Goal: Information Seeking & Learning: Learn about a topic

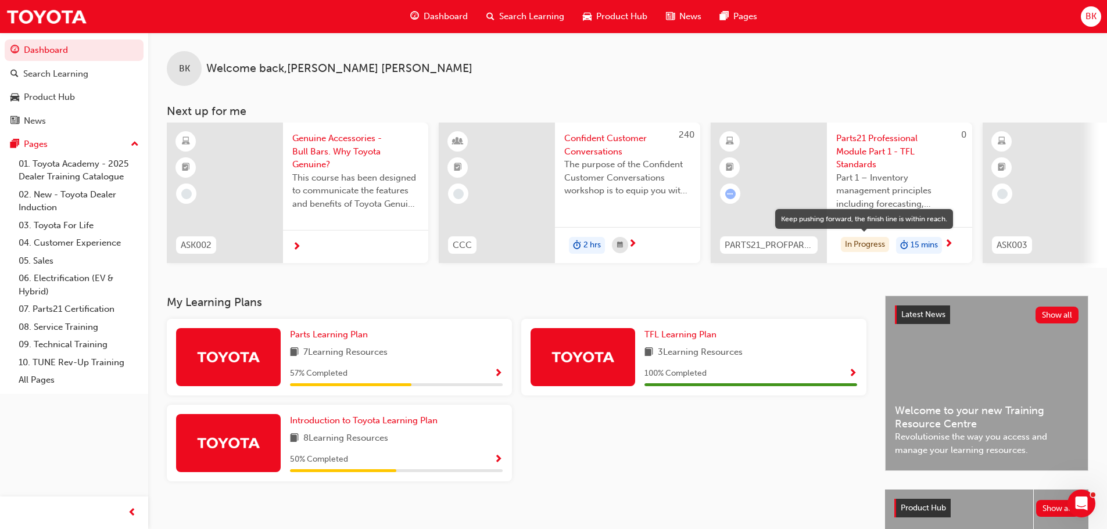
click at [860, 244] on div "In Progress" at bounding box center [865, 245] width 48 height 16
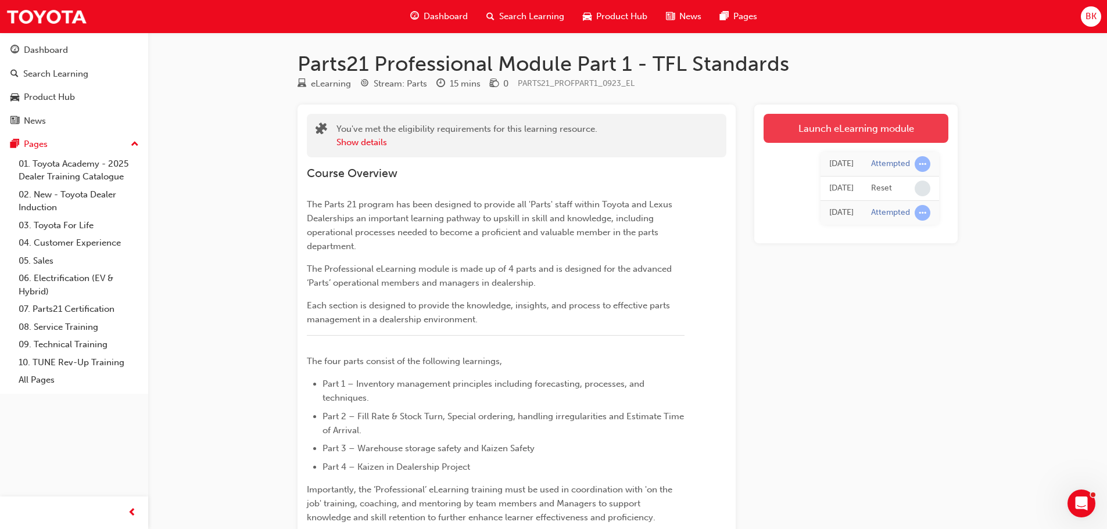
click at [827, 125] on link "Launch eLearning module" at bounding box center [855, 128] width 185 height 29
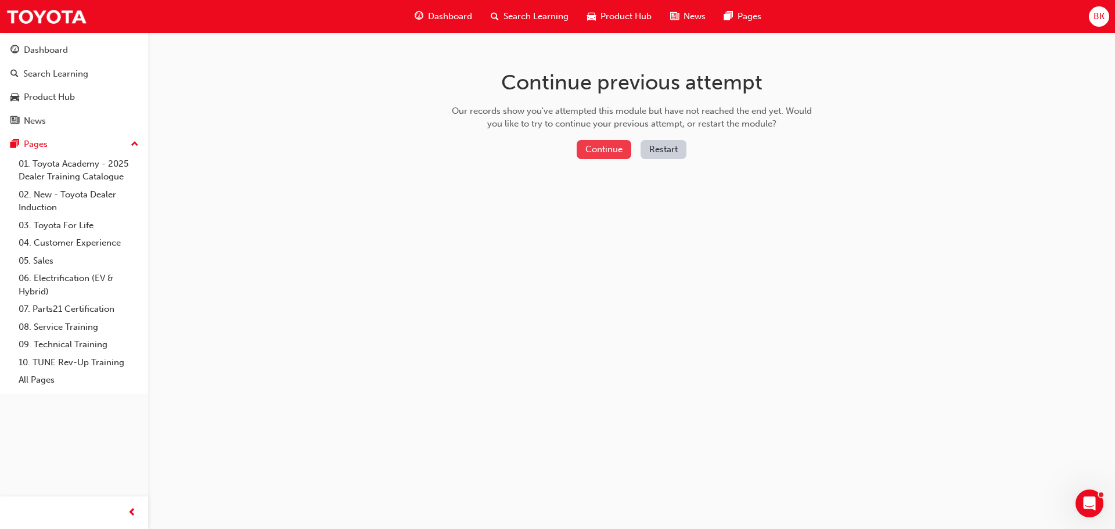
click at [600, 149] on button "Continue" at bounding box center [604, 149] width 55 height 19
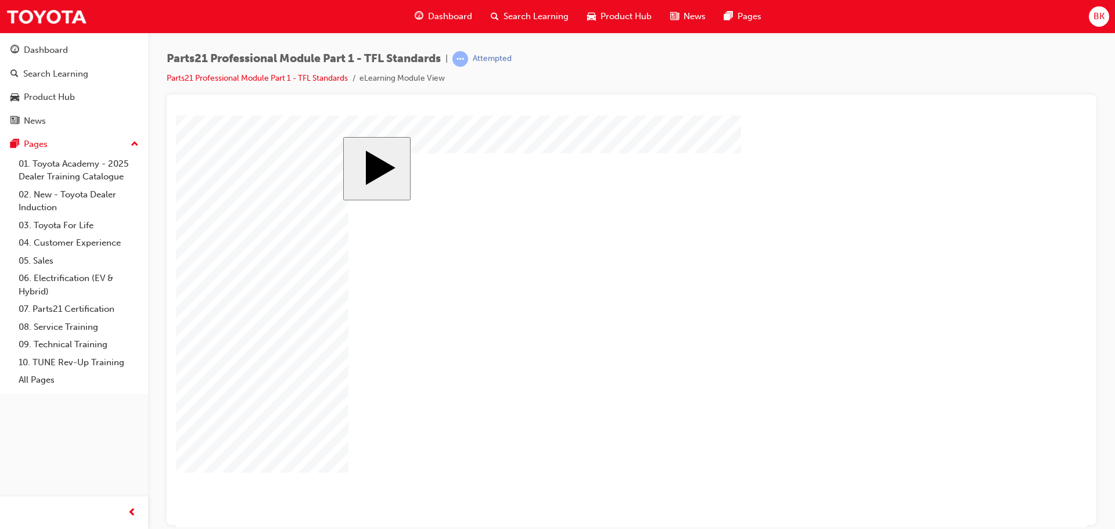
drag, startPoint x: 471, startPoint y: 476, endPoint x: 475, endPoint y: 461, distance: 15.6
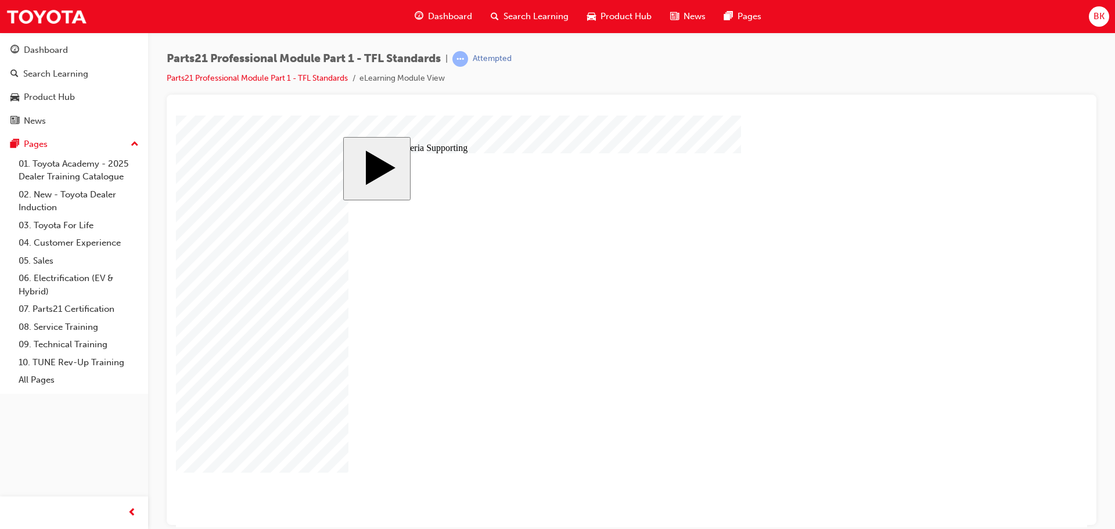
drag, startPoint x: 785, startPoint y: 250, endPoint x: 783, endPoint y: 260, distance: 10.7
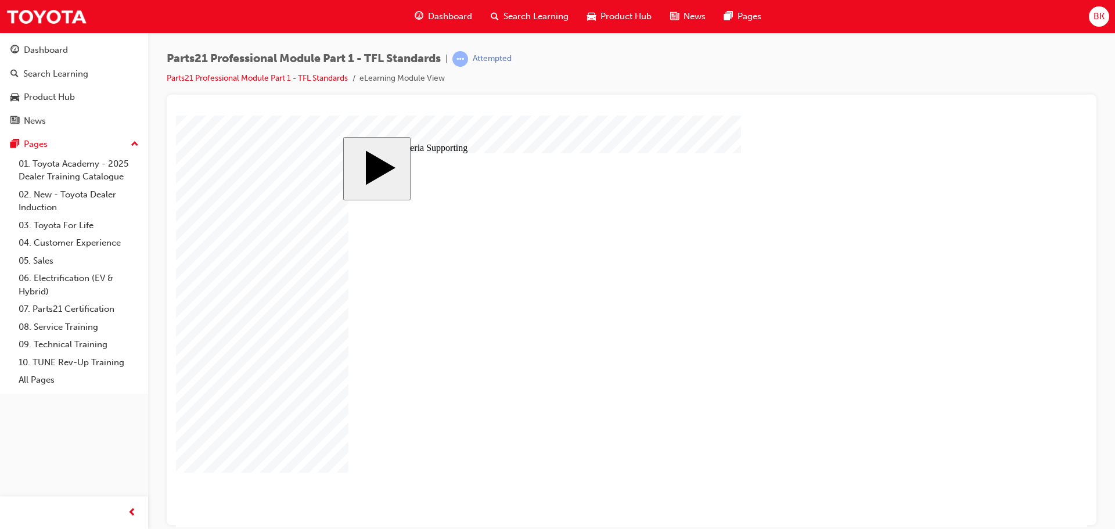
type input "6"
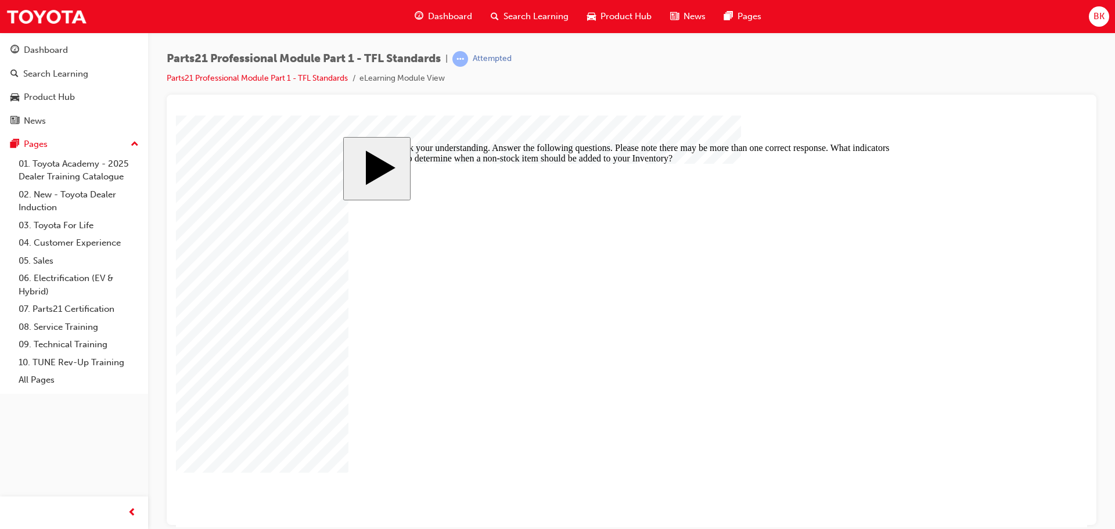
checkbox input "true"
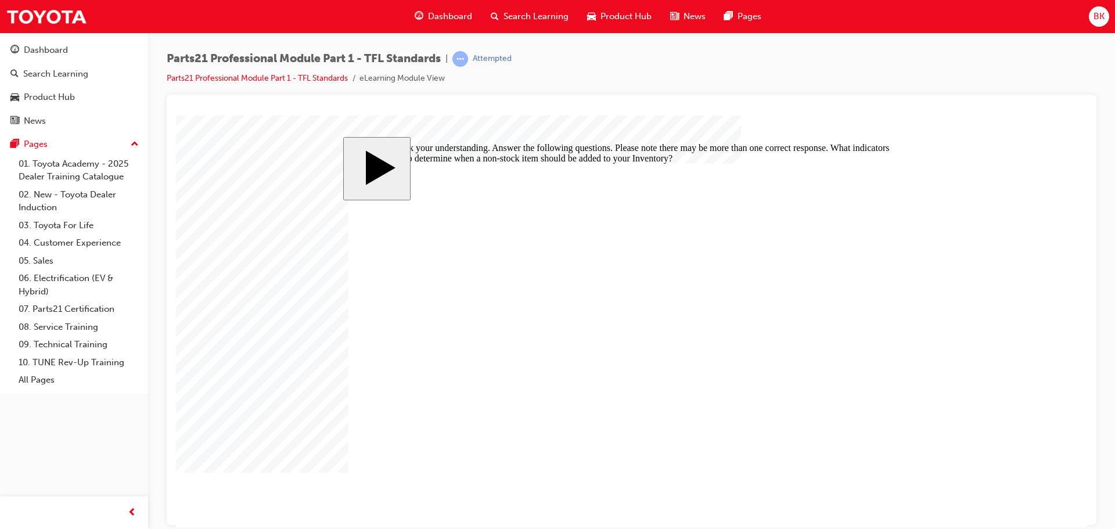
checkbox input "true"
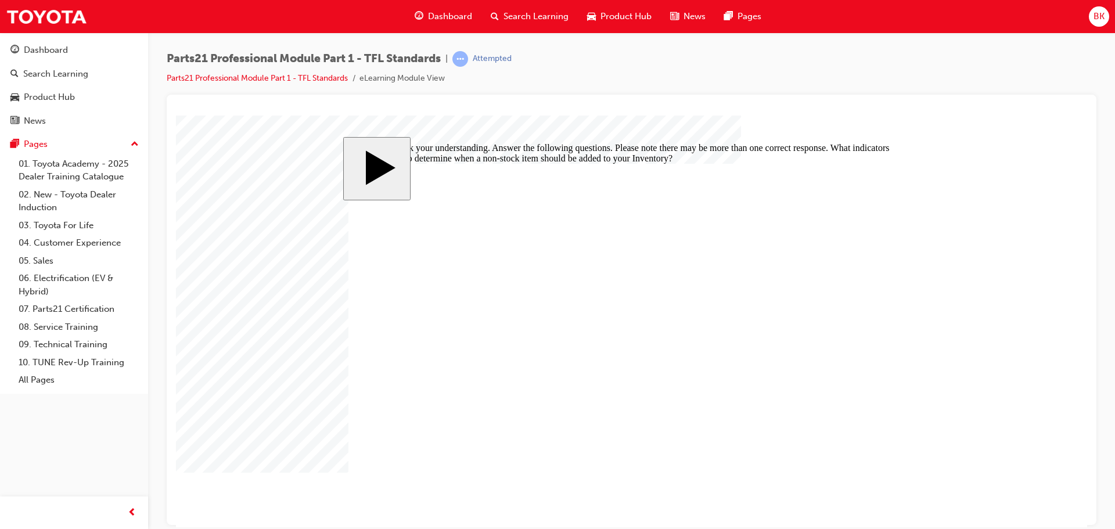
drag, startPoint x: 852, startPoint y: 469, endPoint x: 536, endPoint y: 456, distance: 316.3
checkbox input "false"
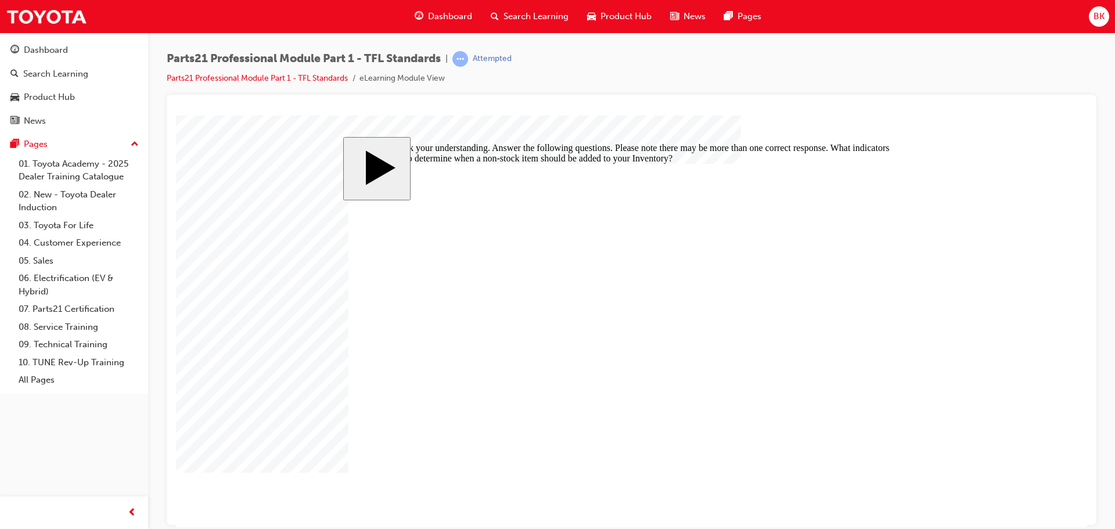
checkbox input "false"
drag, startPoint x: 368, startPoint y: 410, endPoint x: 377, endPoint y: 415, distance: 10.2
checkbox input "true"
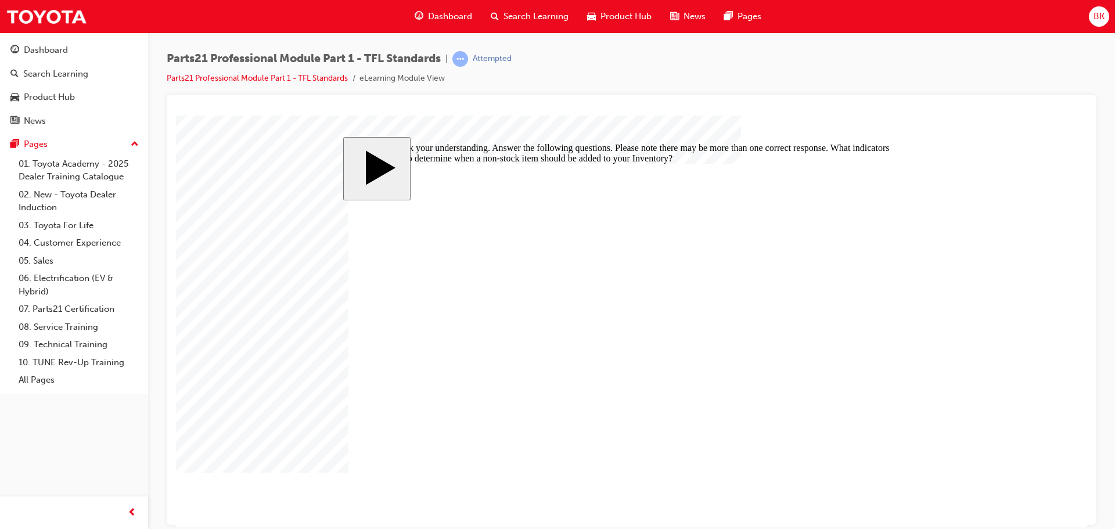
checkbox input "true"
drag, startPoint x: 380, startPoint y: 389, endPoint x: 435, endPoint y: 402, distance: 56.7
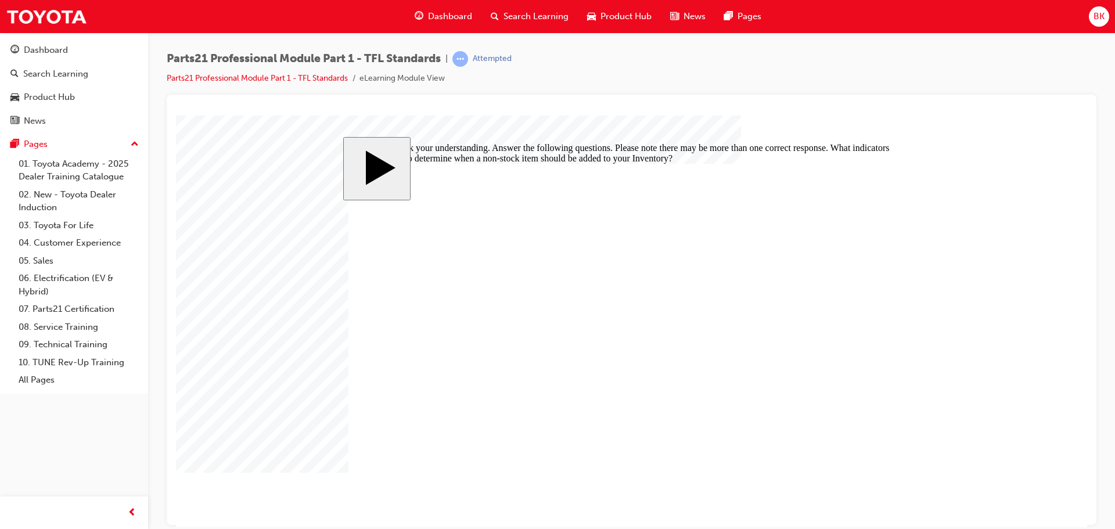
checkbox input "false"
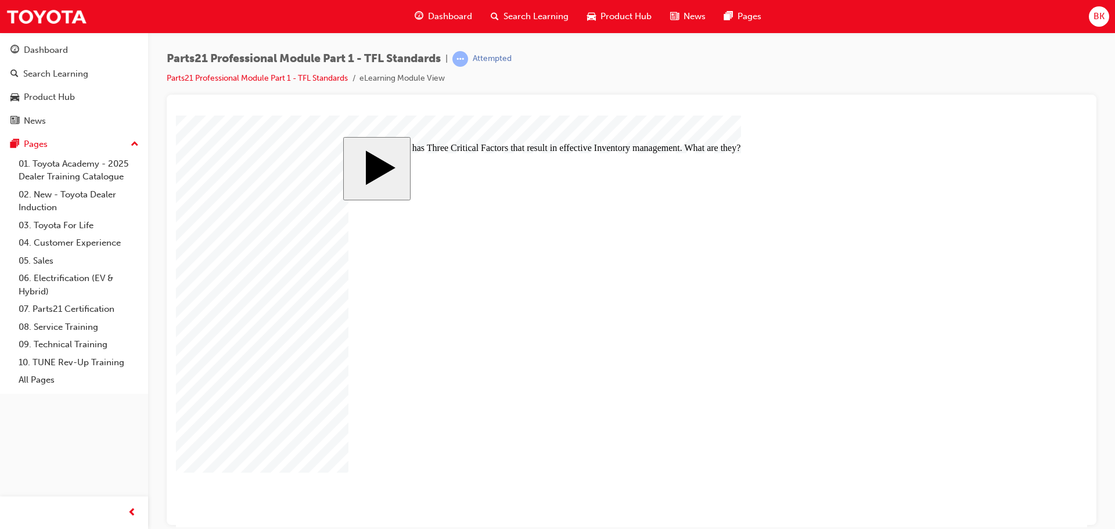
checkbox input "true"
drag, startPoint x: 451, startPoint y: 381, endPoint x: 674, endPoint y: 333, distance: 228.1
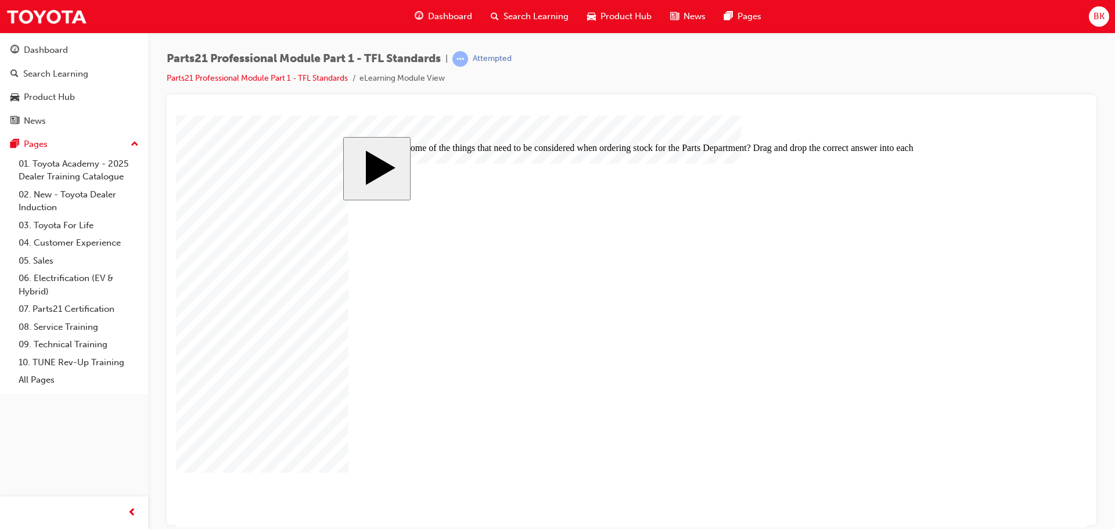
drag, startPoint x: 699, startPoint y: 304, endPoint x: 440, endPoint y: 377, distance: 269.3
drag, startPoint x: 675, startPoint y: 334, endPoint x: 440, endPoint y: 296, distance: 238.4
drag, startPoint x: 672, startPoint y: 336, endPoint x: 648, endPoint y: 336, distance: 23.8
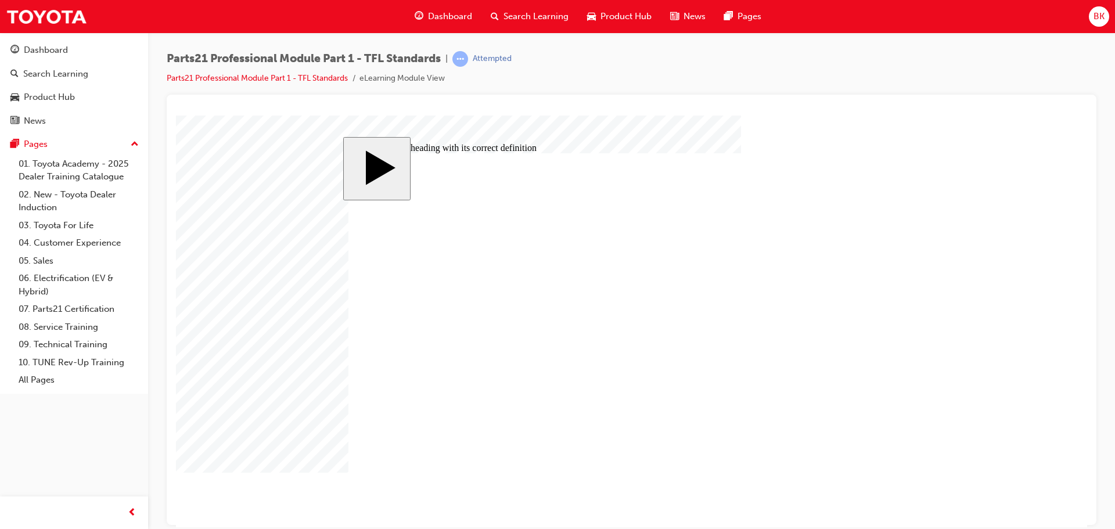
drag, startPoint x: 674, startPoint y: 346, endPoint x: 444, endPoint y: 269, distance: 243.2
drag, startPoint x: 691, startPoint y: 346, endPoint x: 647, endPoint y: 349, distance: 44.2
drag, startPoint x: 695, startPoint y: 311, endPoint x: 435, endPoint y: 353, distance: 263.5
drag, startPoint x: 674, startPoint y: 306, endPoint x: 651, endPoint y: 304, distance: 23.3
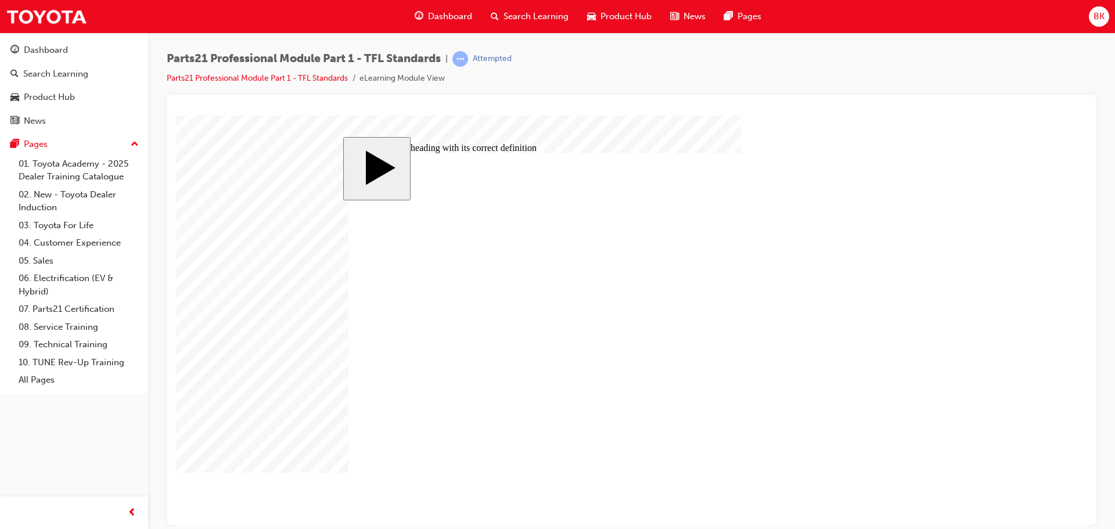
drag, startPoint x: 683, startPoint y: 347, endPoint x: 494, endPoint y: 296, distance: 196.0
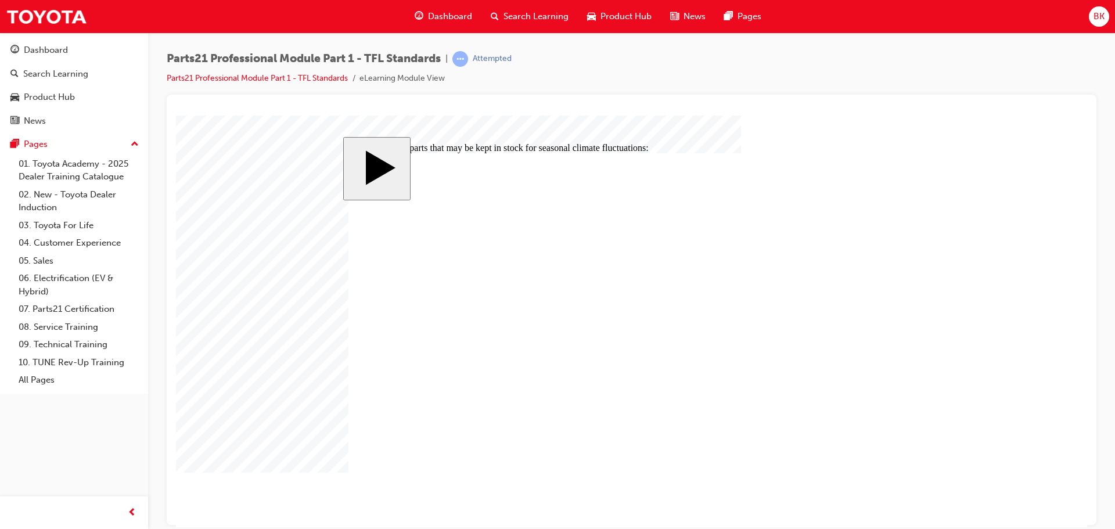
checkbox input "true"
drag, startPoint x: 640, startPoint y: 353, endPoint x: 615, endPoint y: 368, distance: 28.7
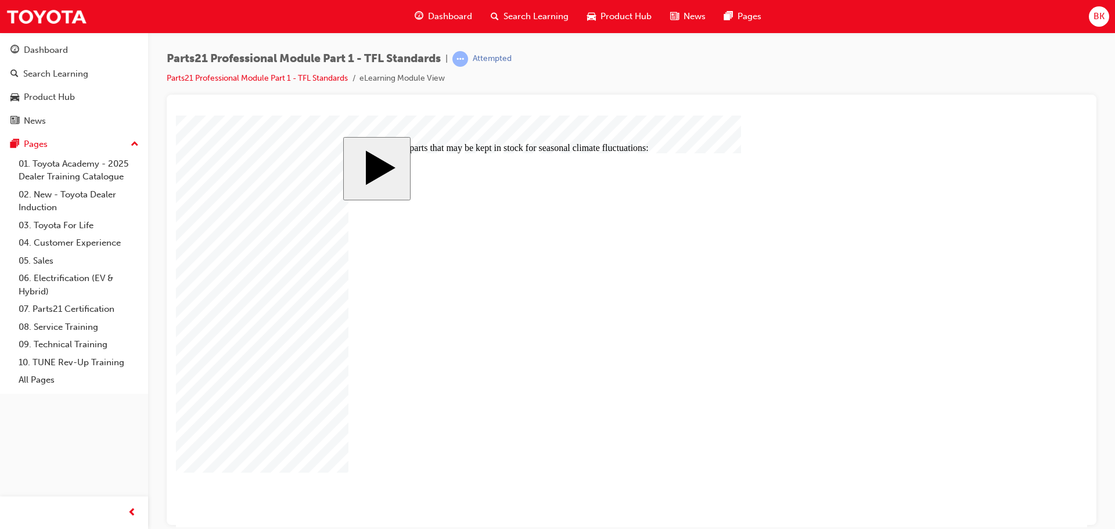
checkbox input "true"
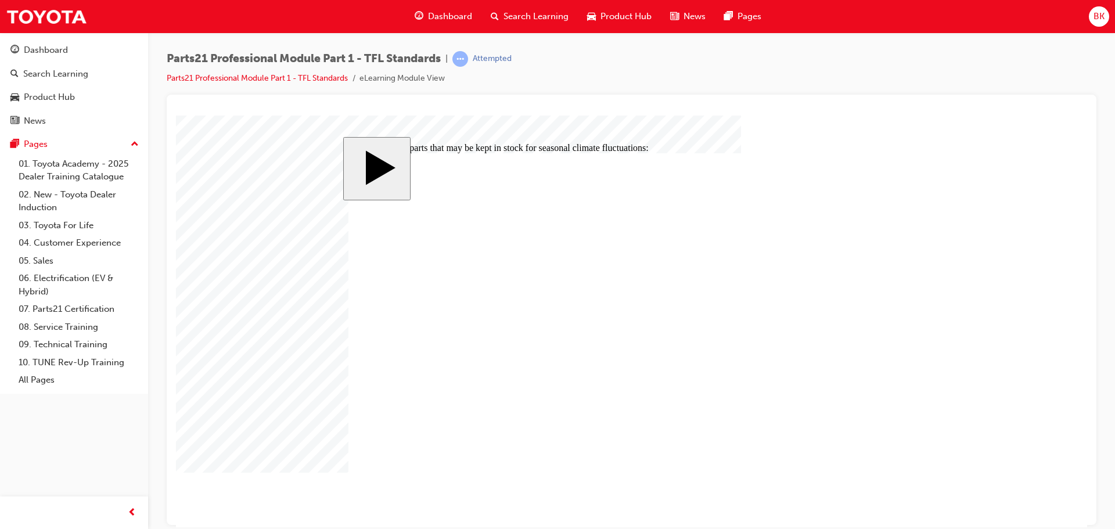
checkbox input "false"
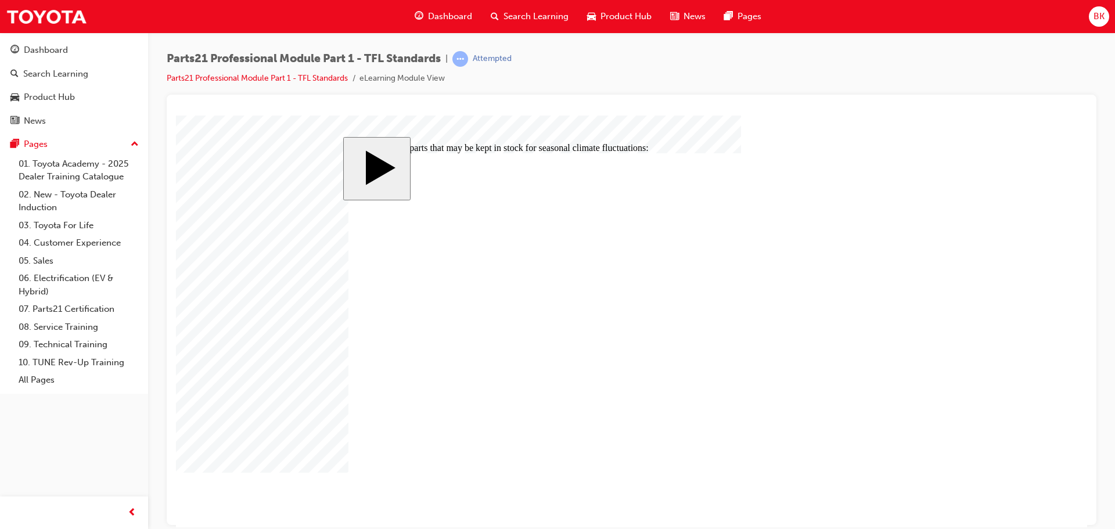
drag, startPoint x: 382, startPoint y: 307, endPoint x: 386, endPoint y: 327, distance: 20.6
checkbox input "false"
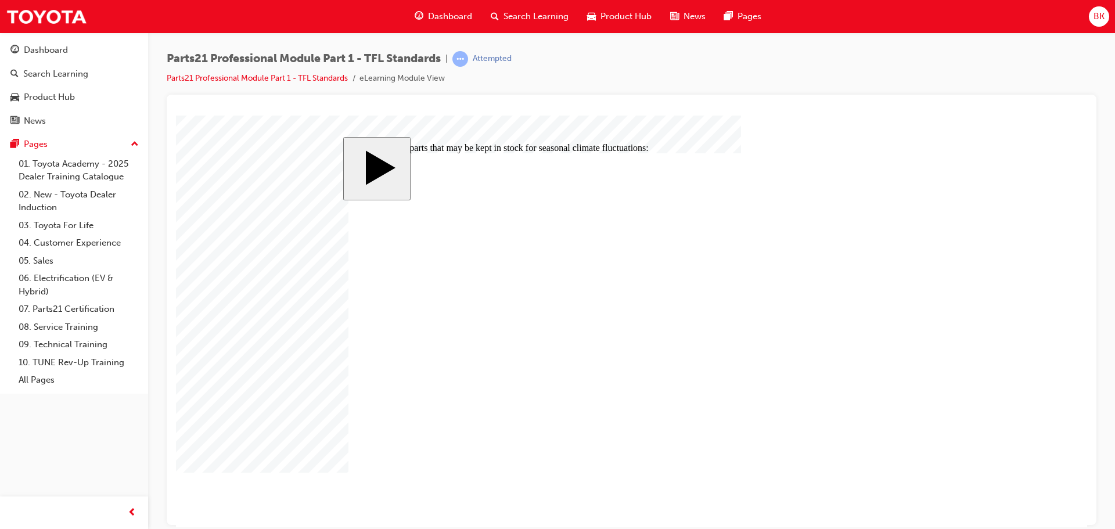
checkbox input "true"
drag, startPoint x: 869, startPoint y: 473, endPoint x: 863, endPoint y: 468, distance: 7.8
drag, startPoint x: 647, startPoint y: 356, endPoint x: 618, endPoint y: 364, distance: 30.2
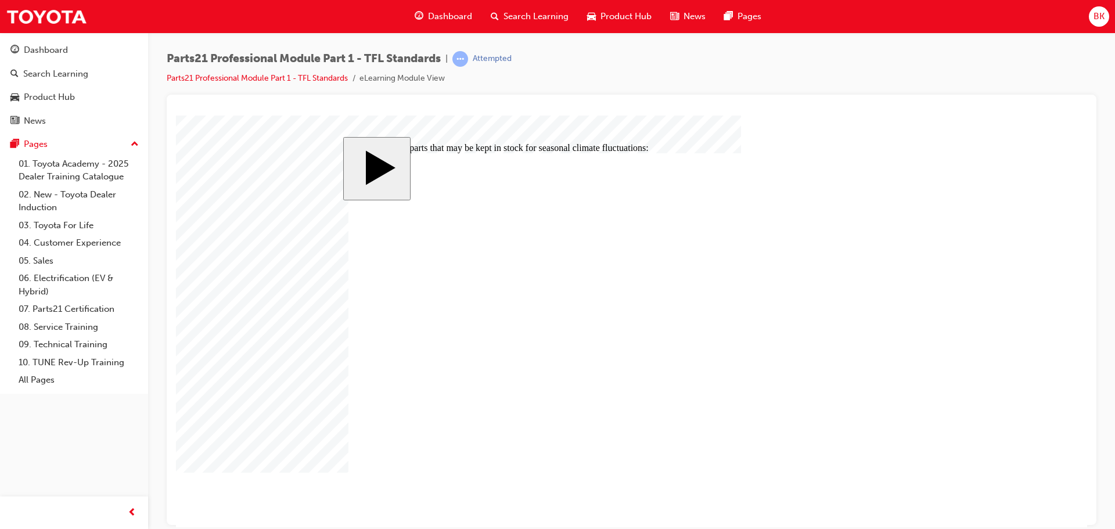
checkbox input "true"
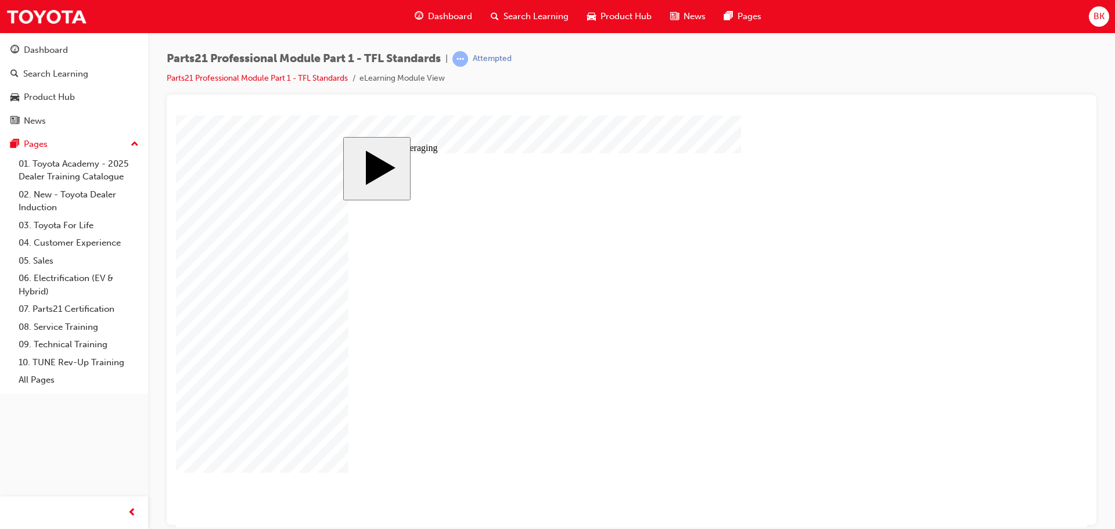
type input "30"
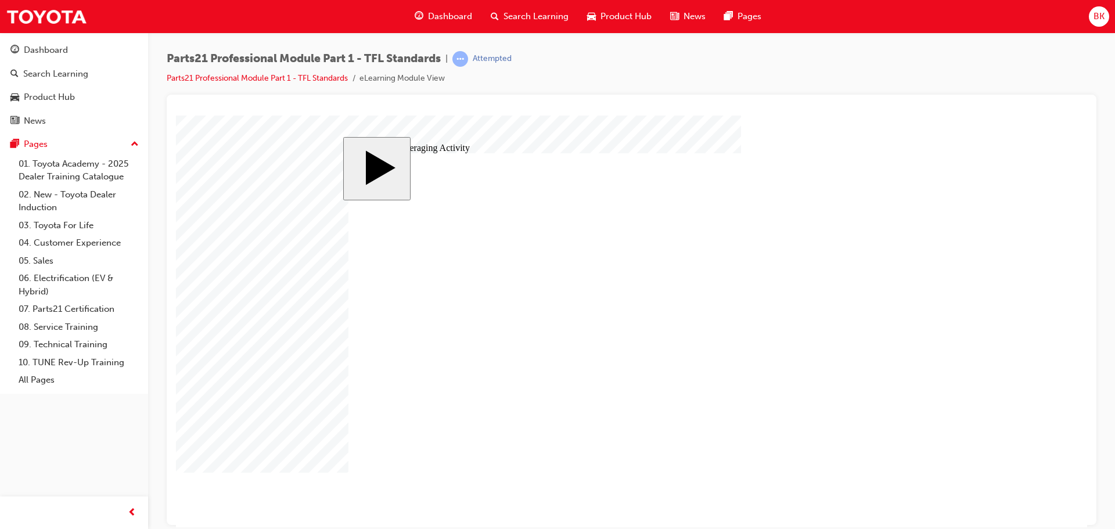
type input "30"
type input "6"
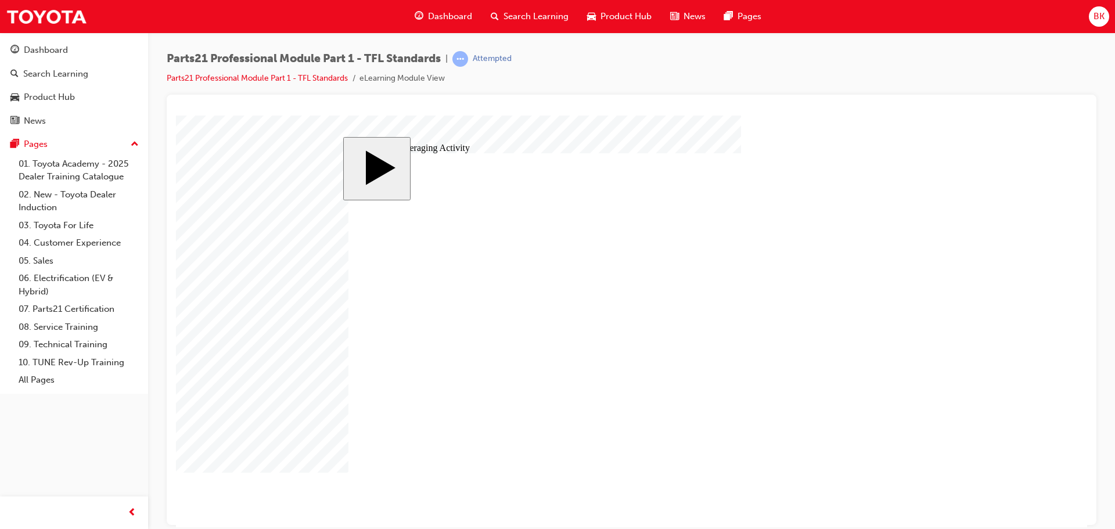
type input "30"
type input "6"
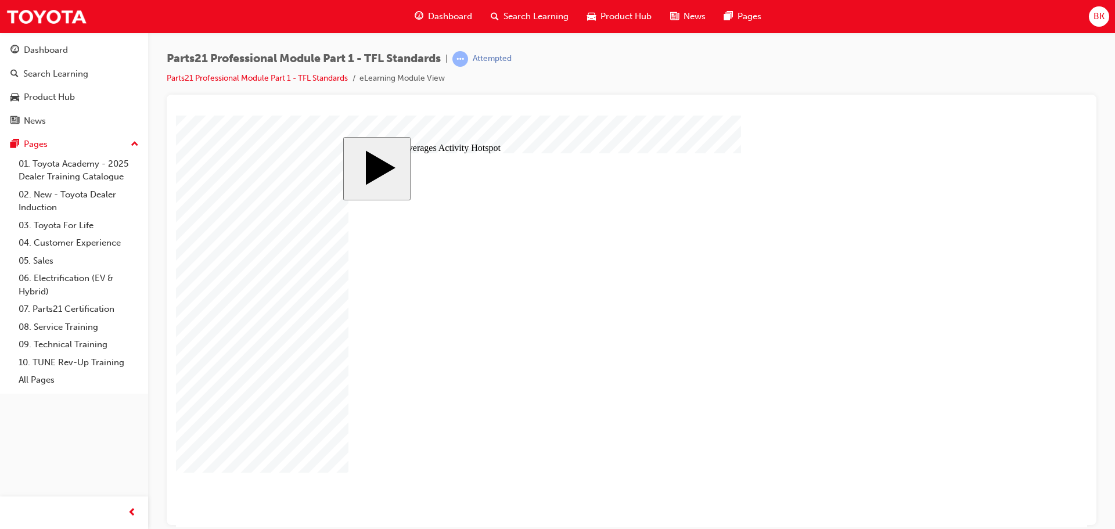
drag, startPoint x: 547, startPoint y: 374, endPoint x: 511, endPoint y: 375, distance: 36.0
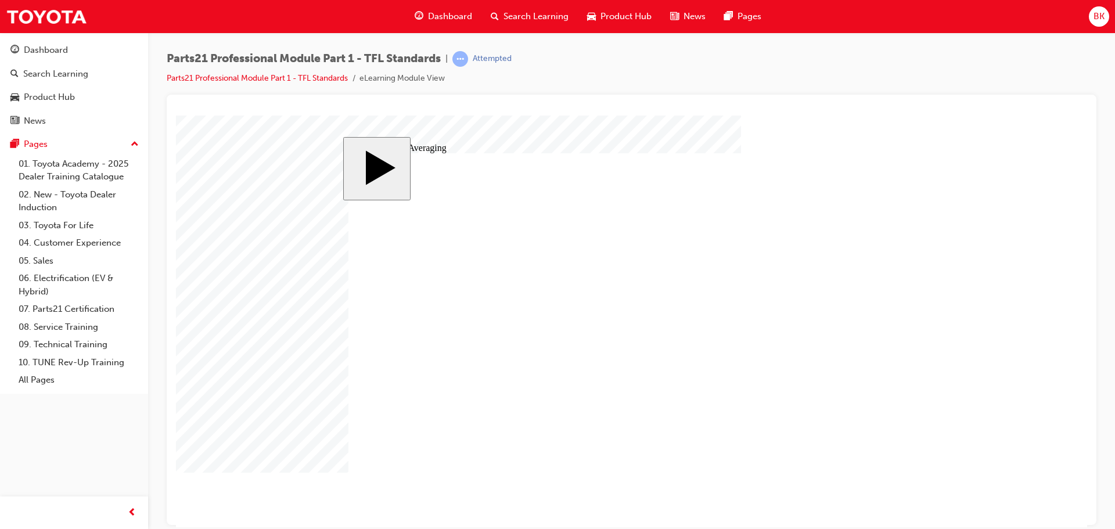
drag, startPoint x: 560, startPoint y: 273, endPoint x: 543, endPoint y: 323, distance: 52.9
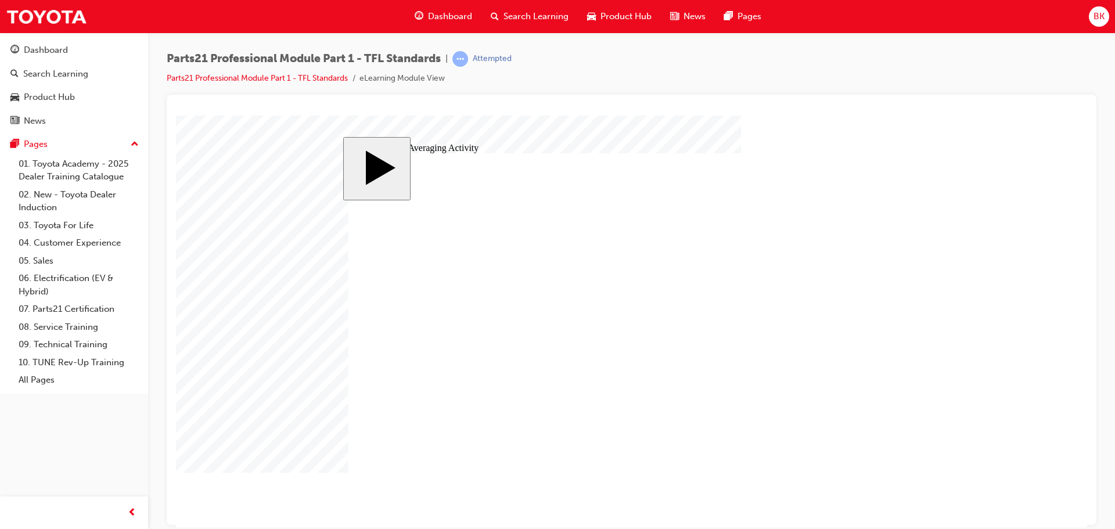
drag, startPoint x: 851, startPoint y: 278, endPoint x: 586, endPoint y: 376, distance: 282.5
drag, startPoint x: 689, startPoint y: 269, endPoint x: 563, endPoint y: 330, distance: 140.1
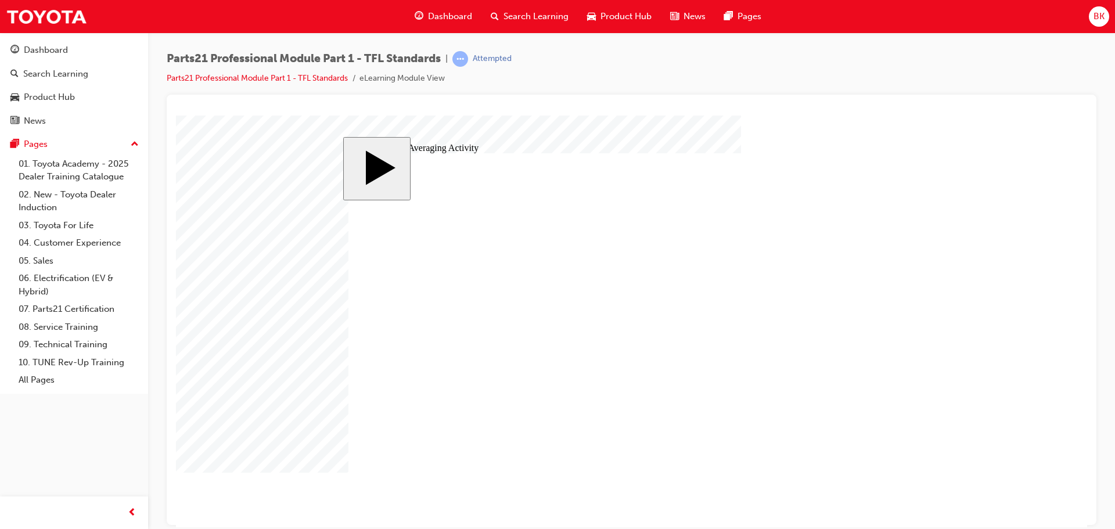
drag, startPoint x: 827, startPoint y: 324, endPoint x: 856, endPoint y: 367, distance: 51.9
drag, startPoint x: 836, startPoint y: 299, endPoint x: 691, endPoint y: 369, distance: 161.6
drag, startPoint x: 833, startPoint y: 279, endPoint x: 521, endPoint y: 368, distance: 325.1
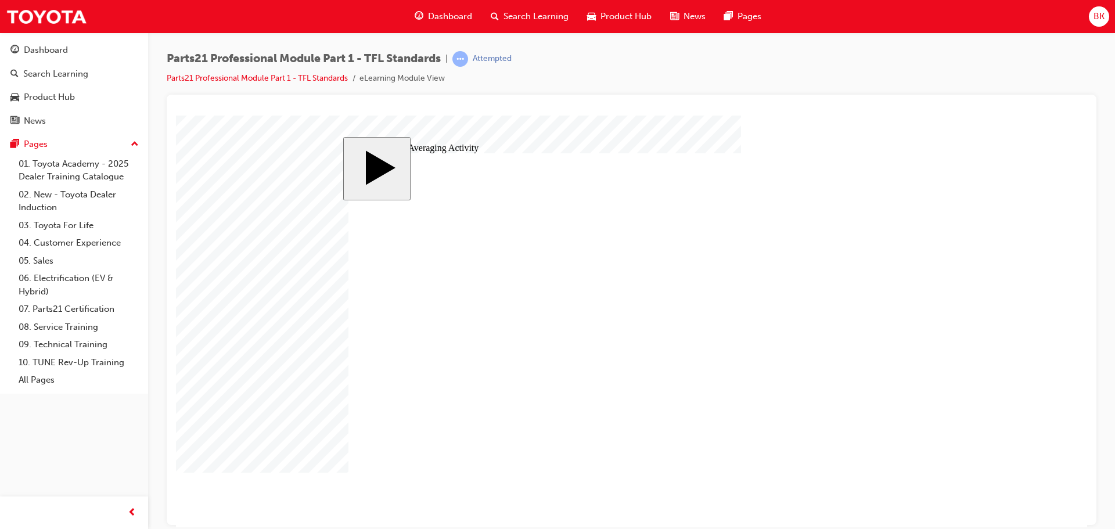
type input "83"
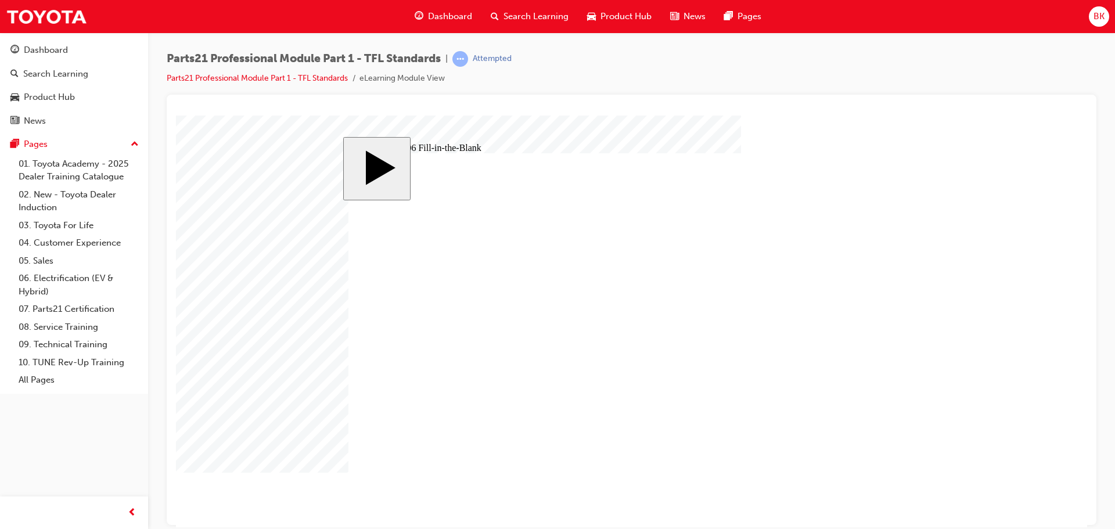
drag, startPoint x: 415, startPoint y: 415, endPoint x: 422, endPoint y: 418, distance: 7.9
type input "8"
type input "83"
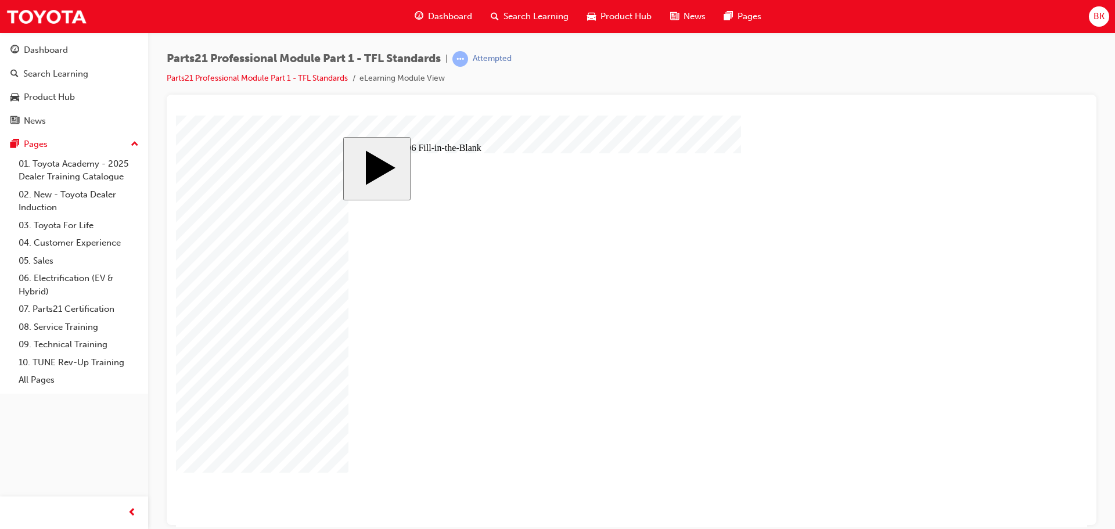
type input "83"
type input "6"
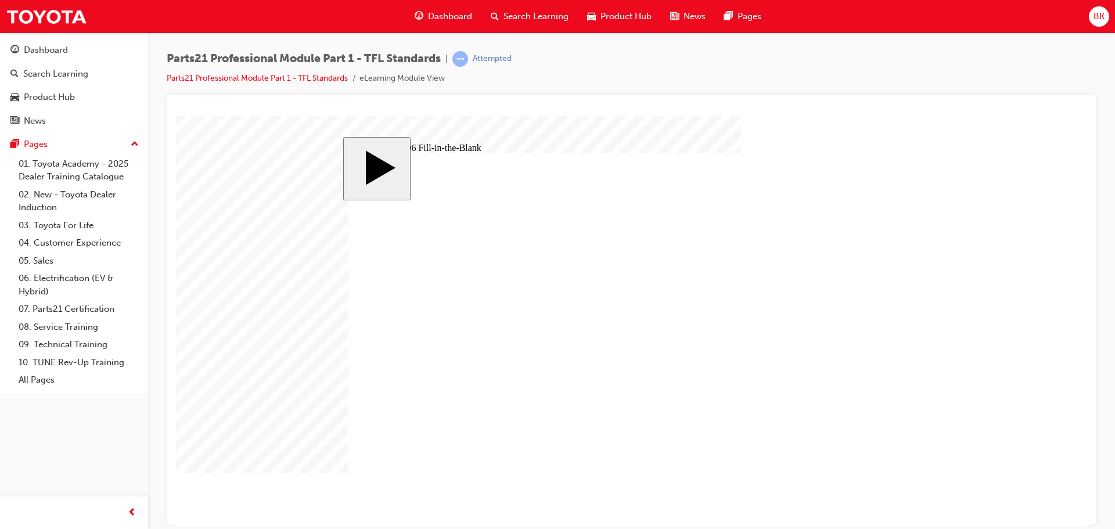
drag, startPoint x: 520, startPoint y: 416, endPoint x: 529, endPoint y: 416, distance: 8.7
type input "13.83"
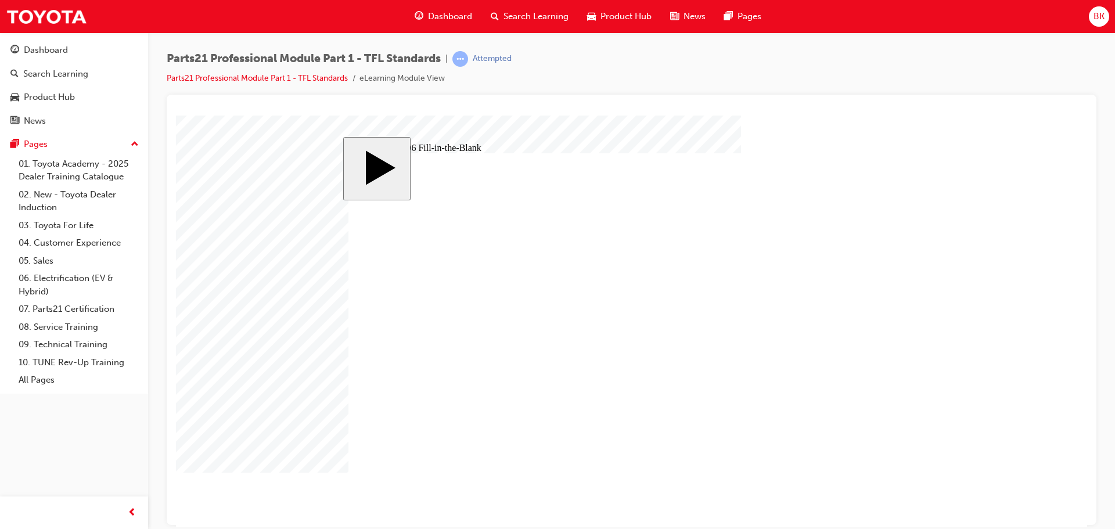
type input "13.8"
type input "13."
type input "13"
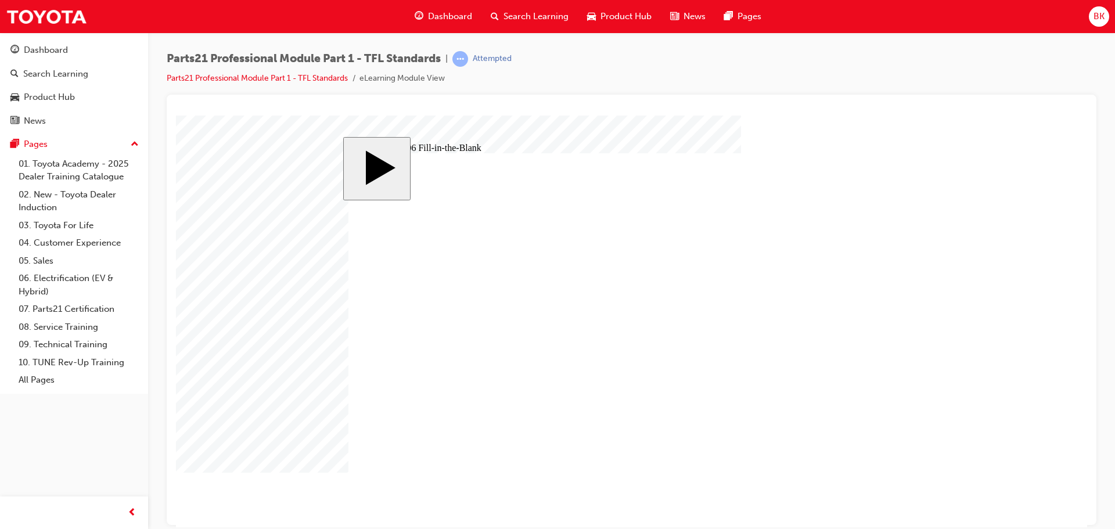
type input "13"
type input "13."
type input "13.8"
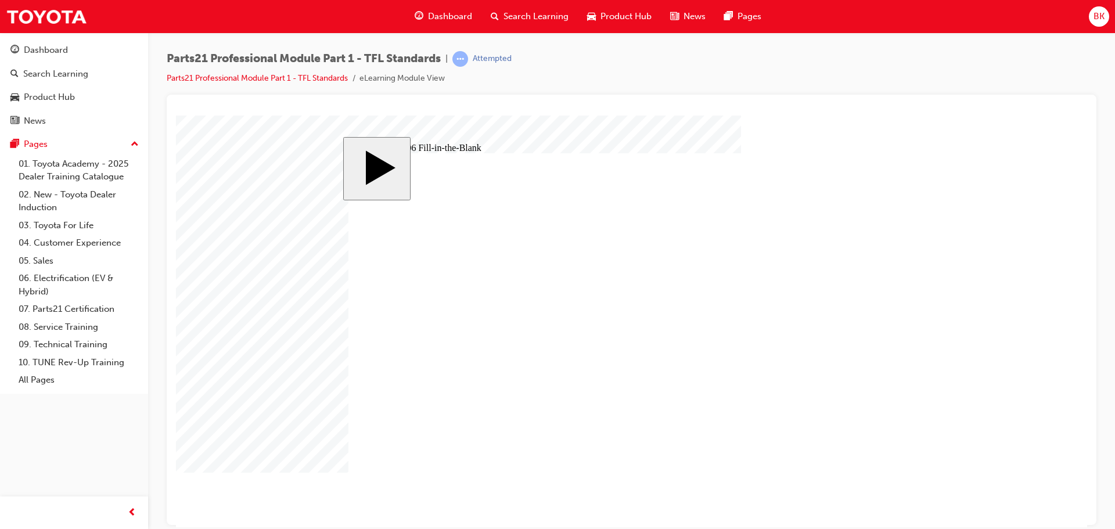
type input "13.83"
type input "13.833"
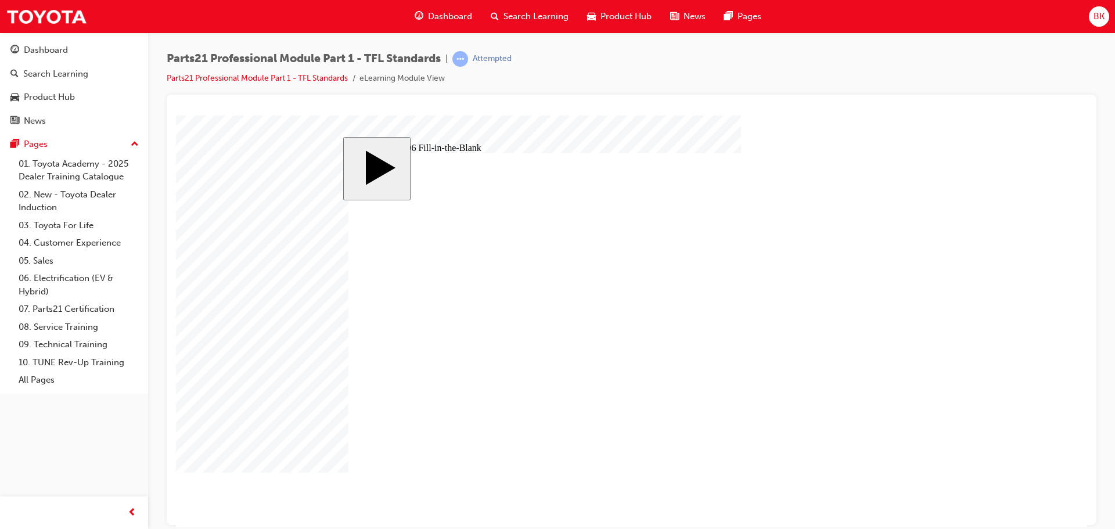
type input "13.8333"
type input "13.833"
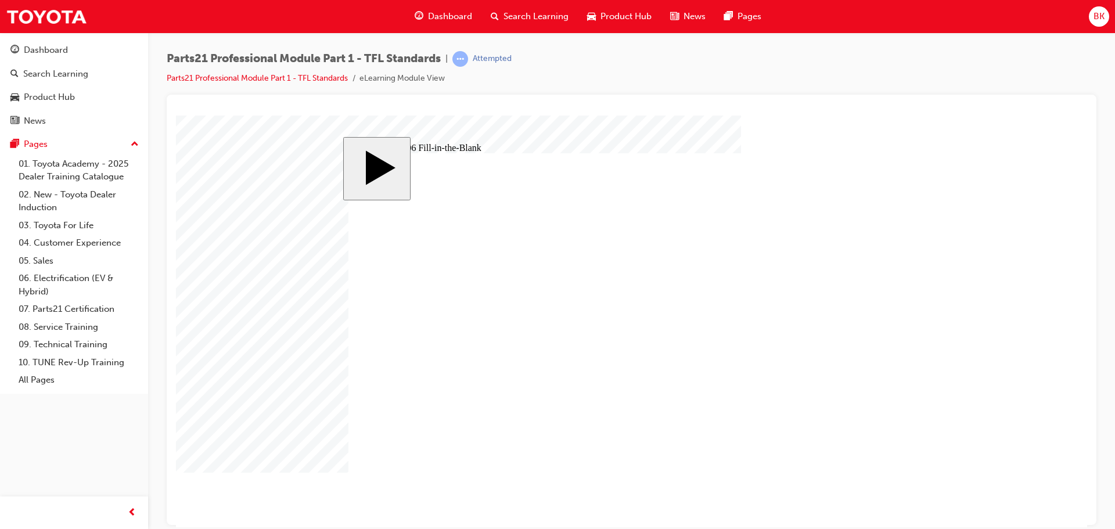
scroll to position [0, 1]
type input "13.8333"
type input "13.83333"
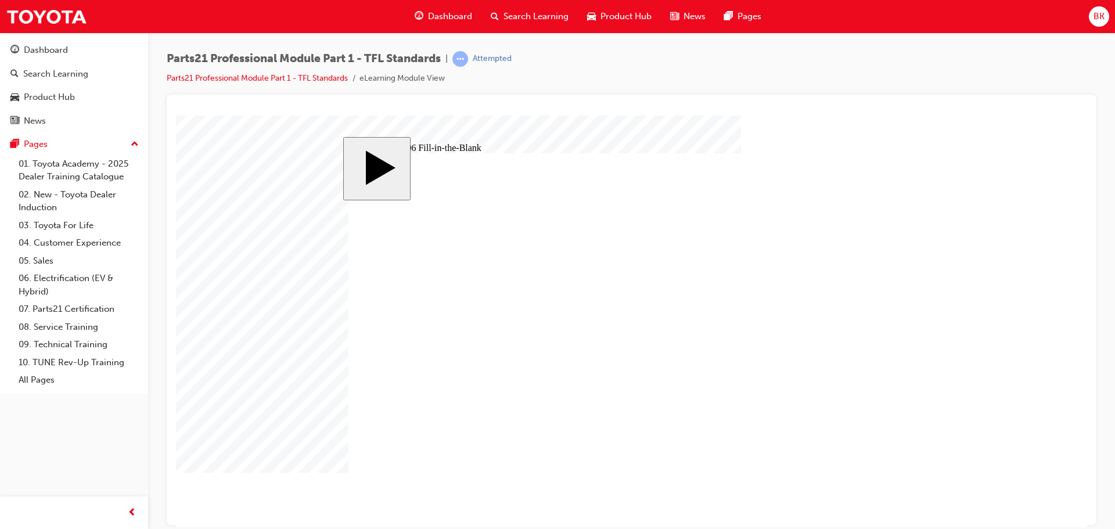
type input "13.83333"
type input "13.833333"
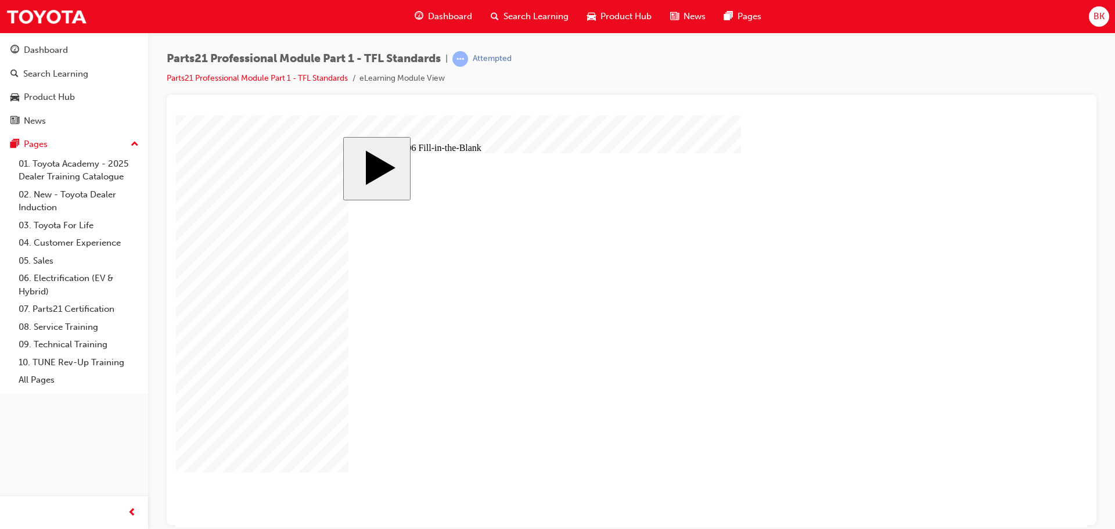
type input "13.8333333"
type input "13.83333333"
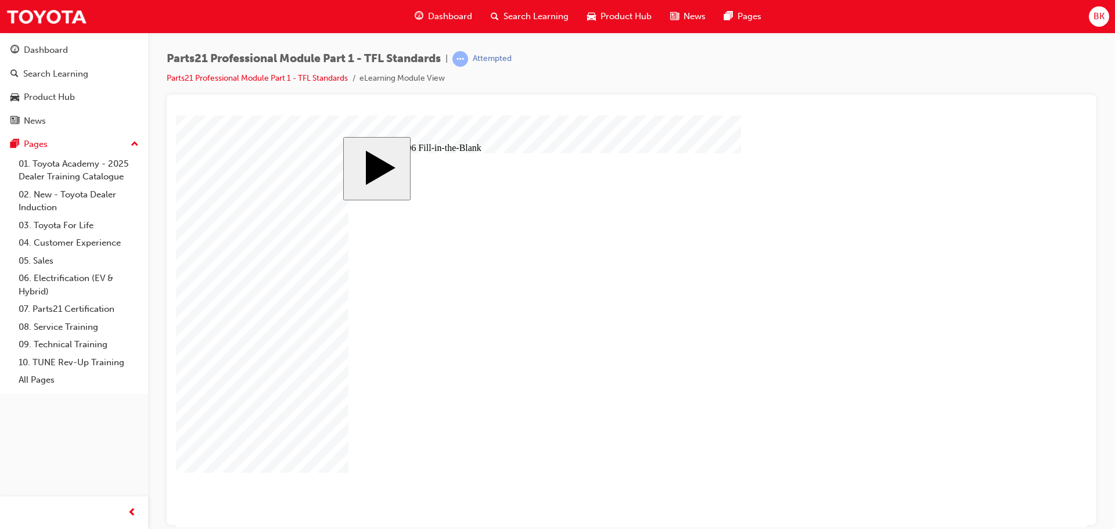
scroll to position [0, 28]
drag, startPoint x: 532, startPoint y: 417, endPoint x: 470, endPoint y: 424, distance: 62.6
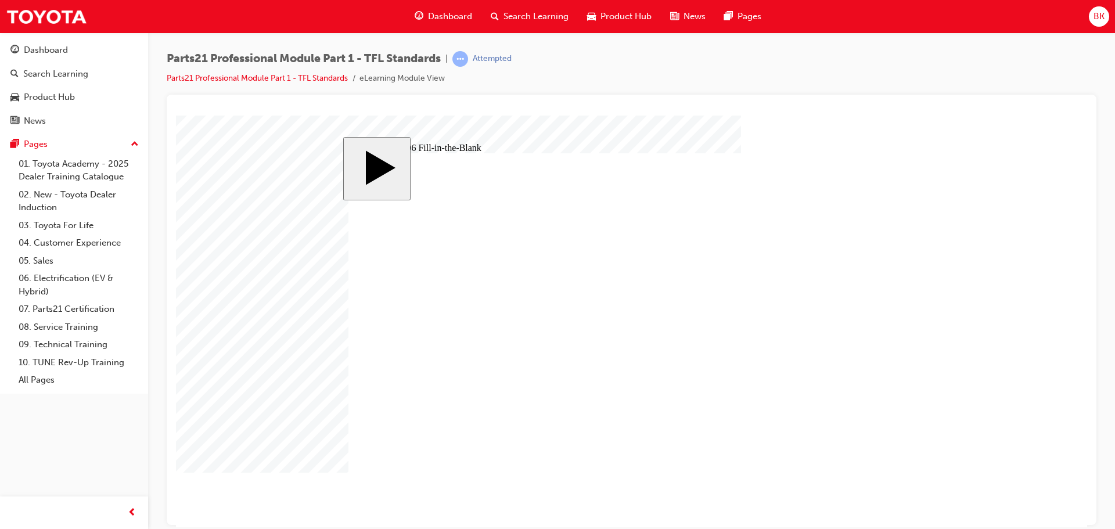
type input "133333"
type input "1333333"
type input "13833333"
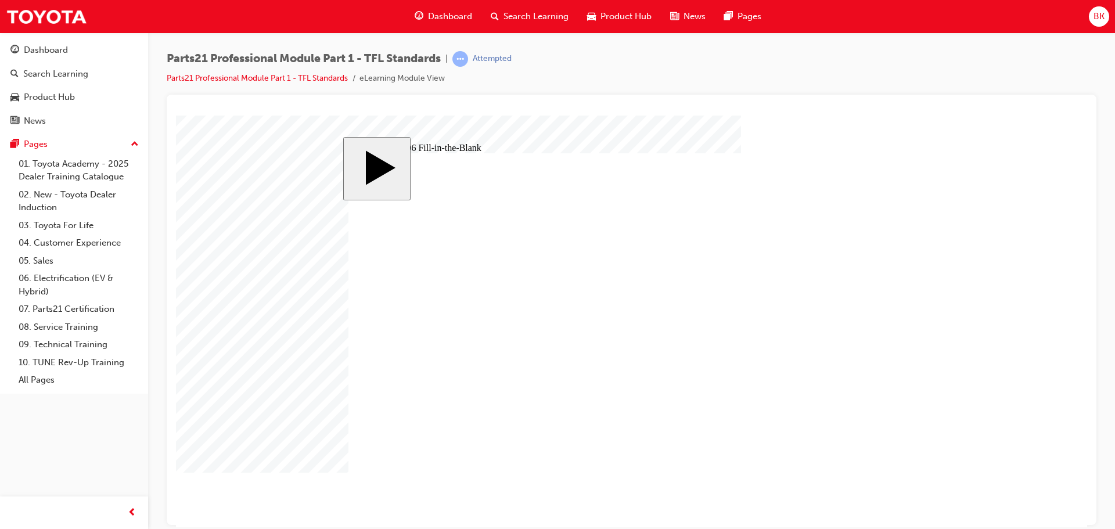
type input "13833333"
type input "1333333"
type input "13.33333"
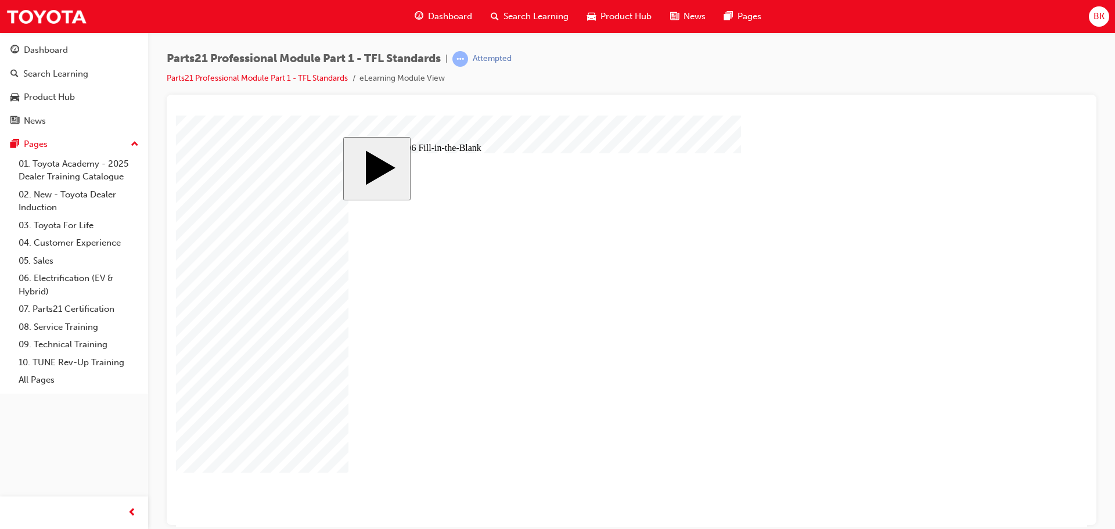
type input "13.833333"
type input "13.8333333"
type input "13.833333"
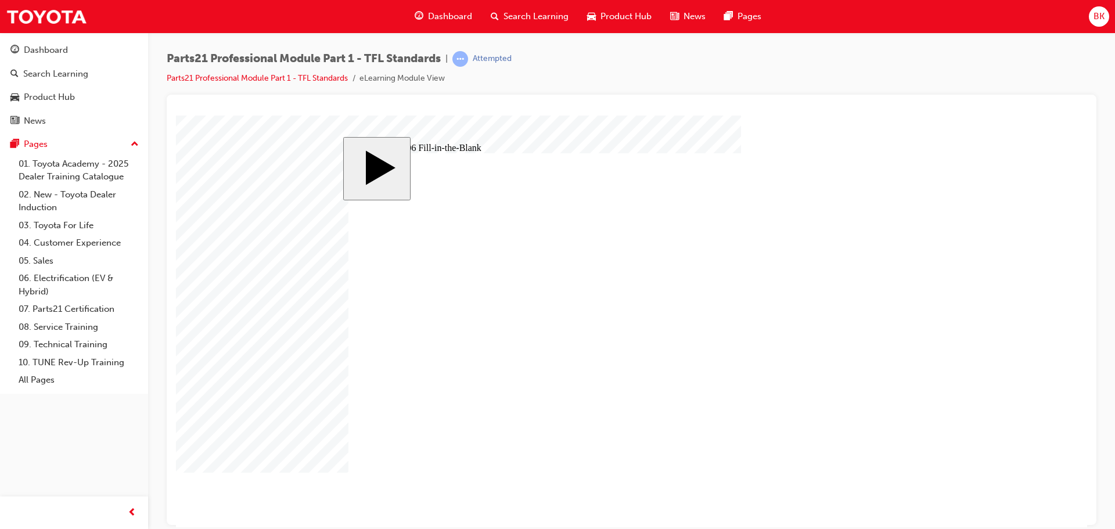
type input "13.833333"
type input "13.83333"
type input "13.8333"
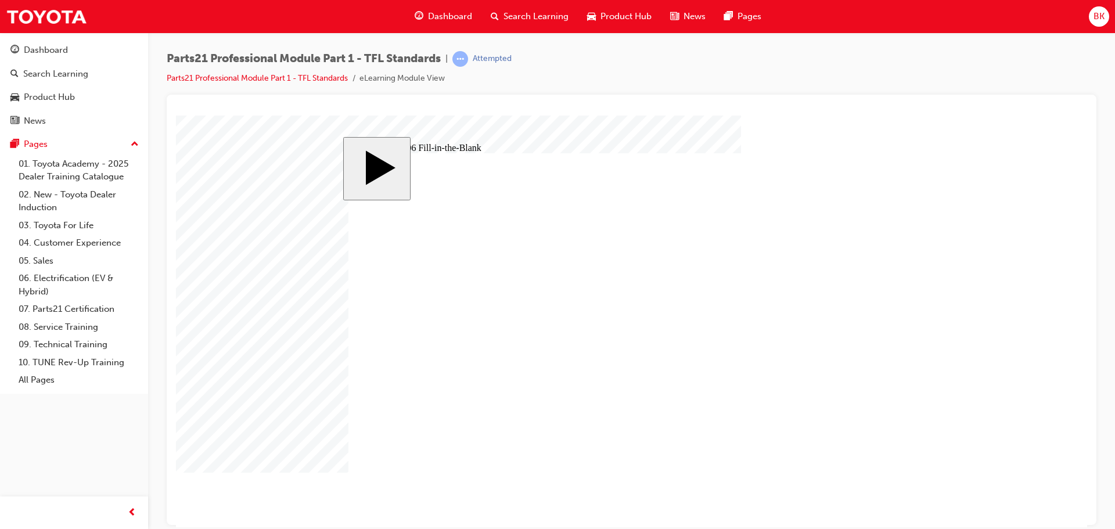
type input "13.833"
type input "13.83"
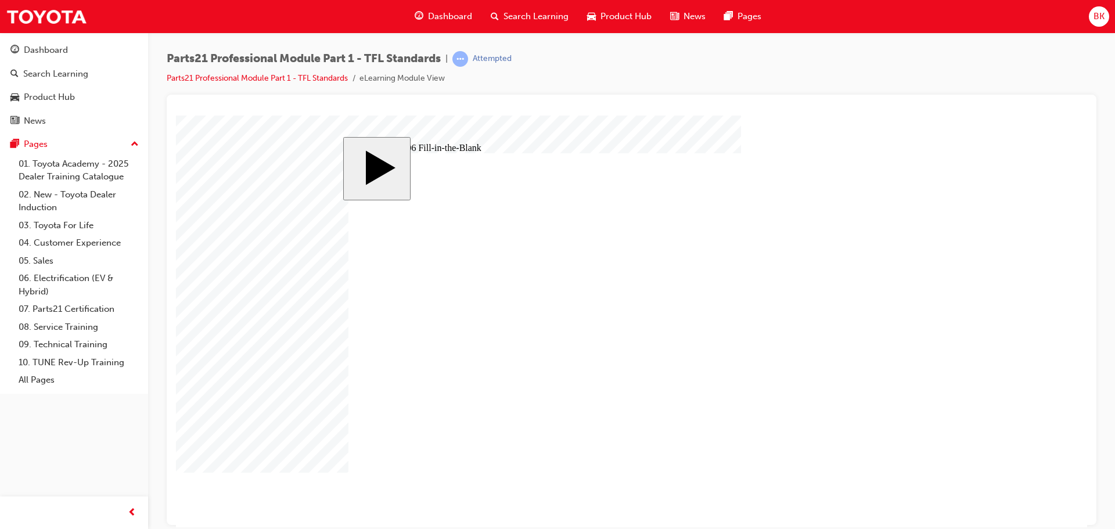
type input "13.8"
type input "13."
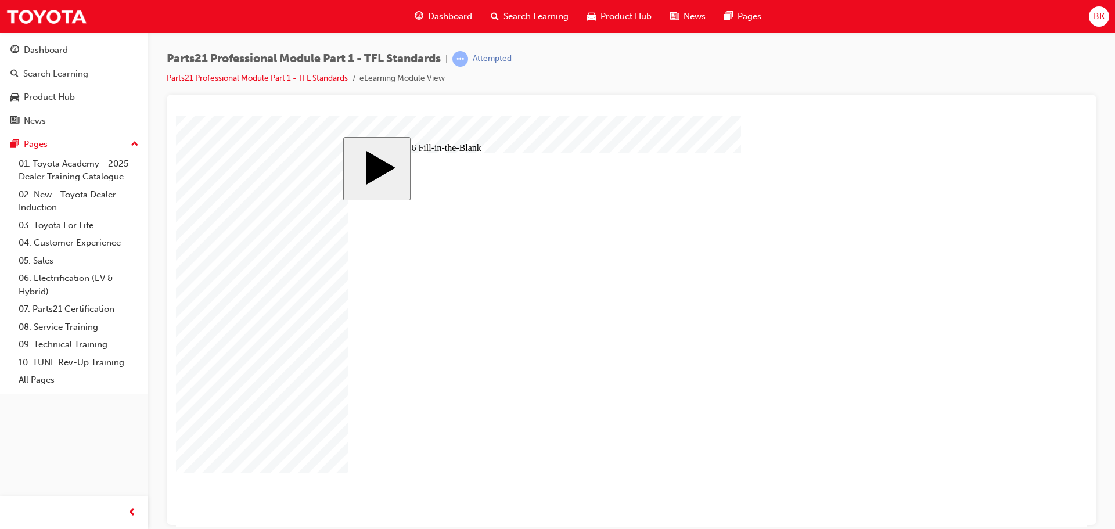
type input "13"
type input "1"
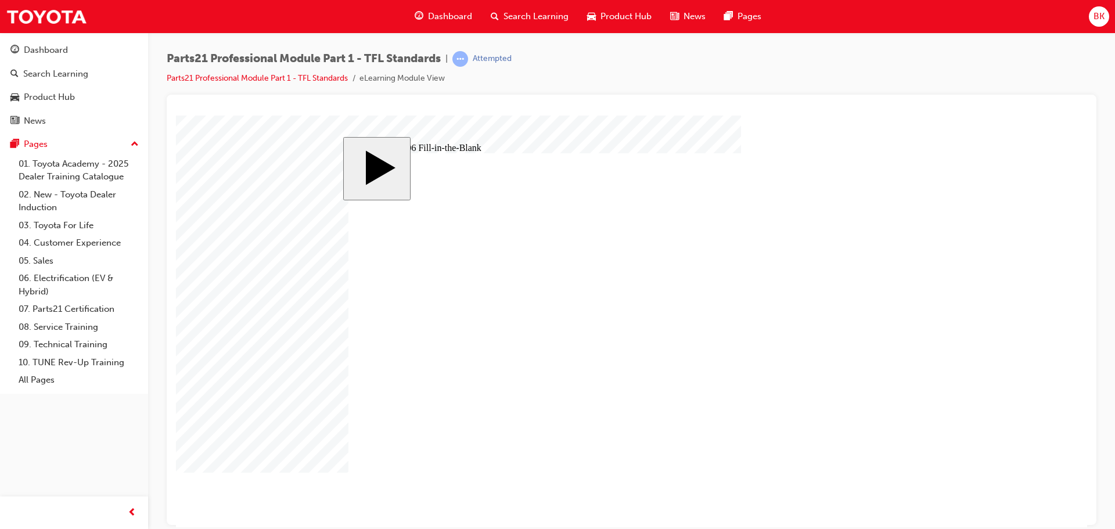
type input "1"
type input "13"
type input "13."
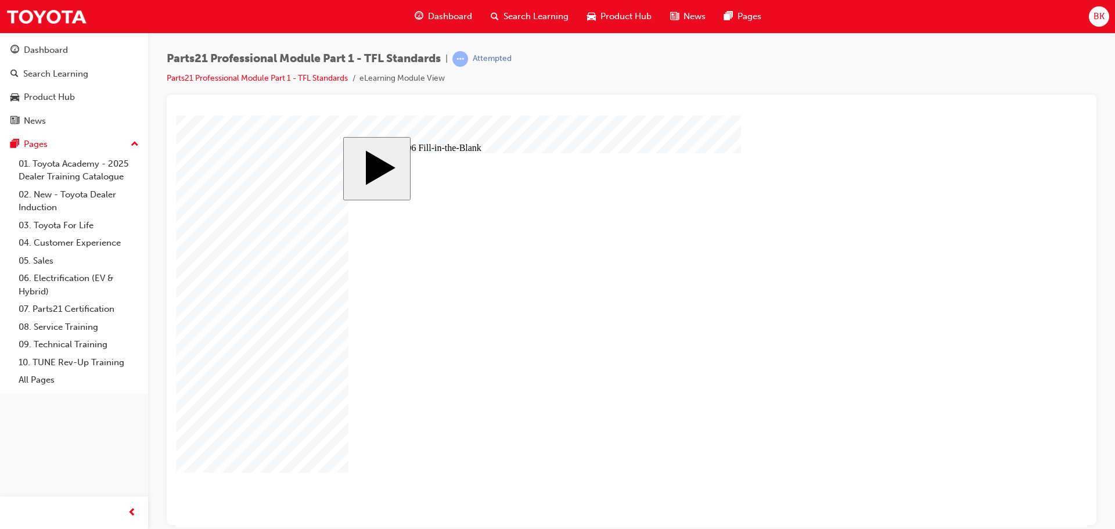
type input "13.8"
type input "13.83"
type input "13.833"
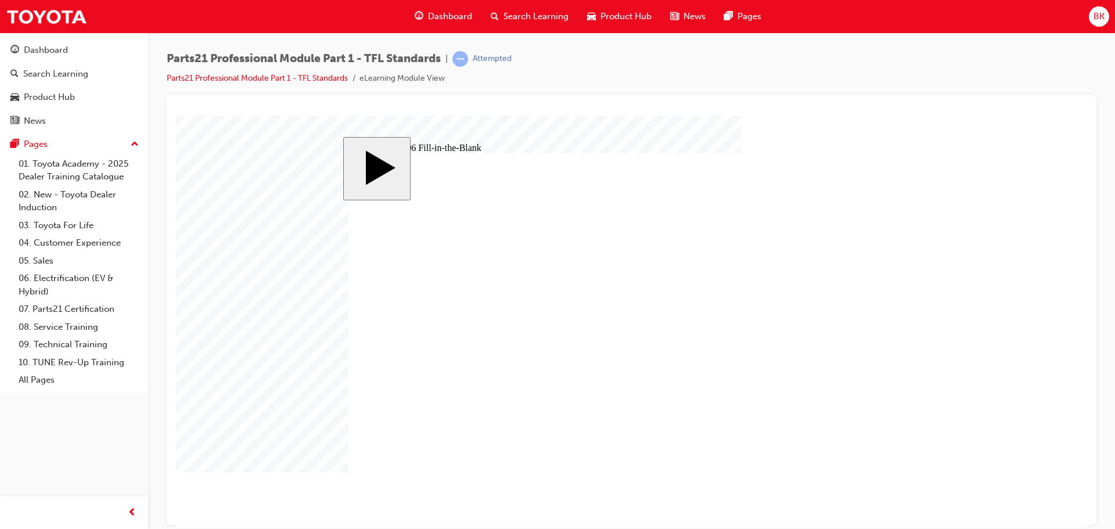
type input "13.833"
type input "13.8333"
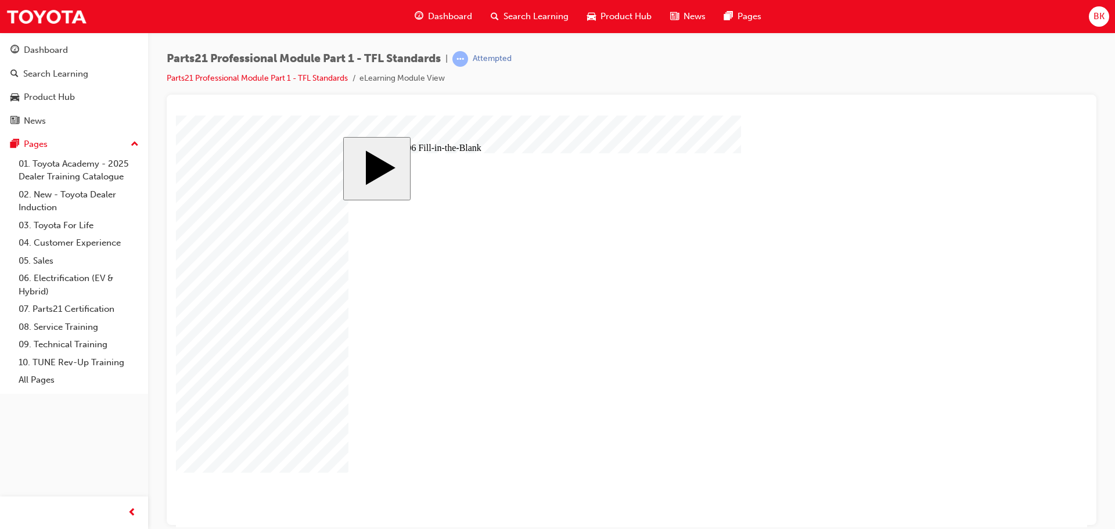
type input "13.83333"
type input "13.833333"
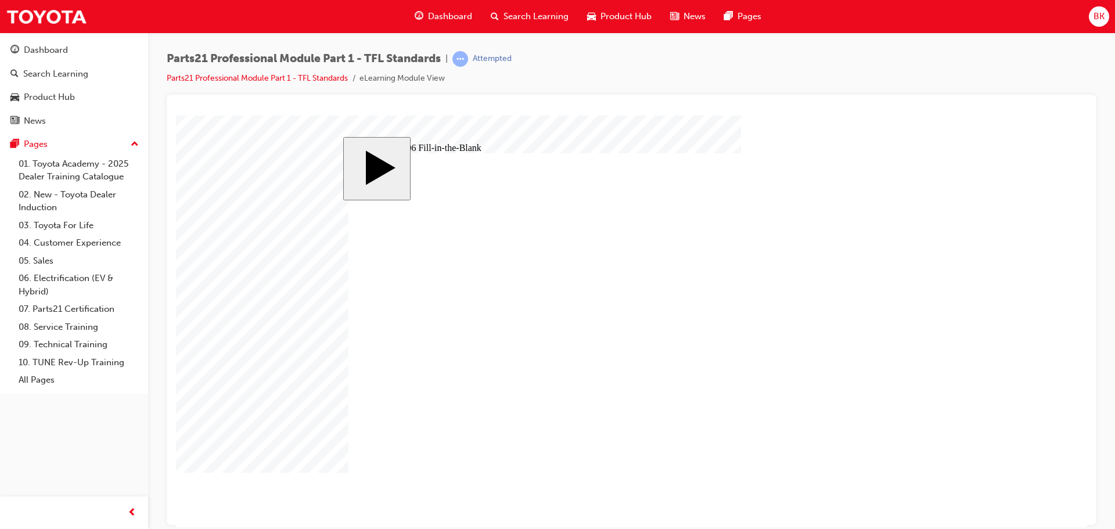
type input "13.8333333"
type input "13.83333333"
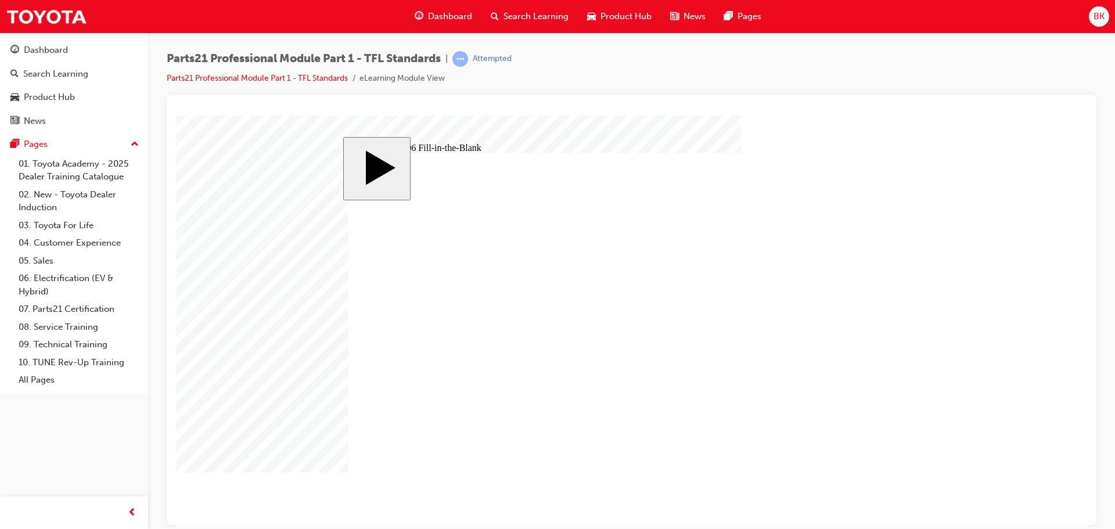
scroll to position [0, 28]
type input "13.833333333"
type input "13.8333333333"
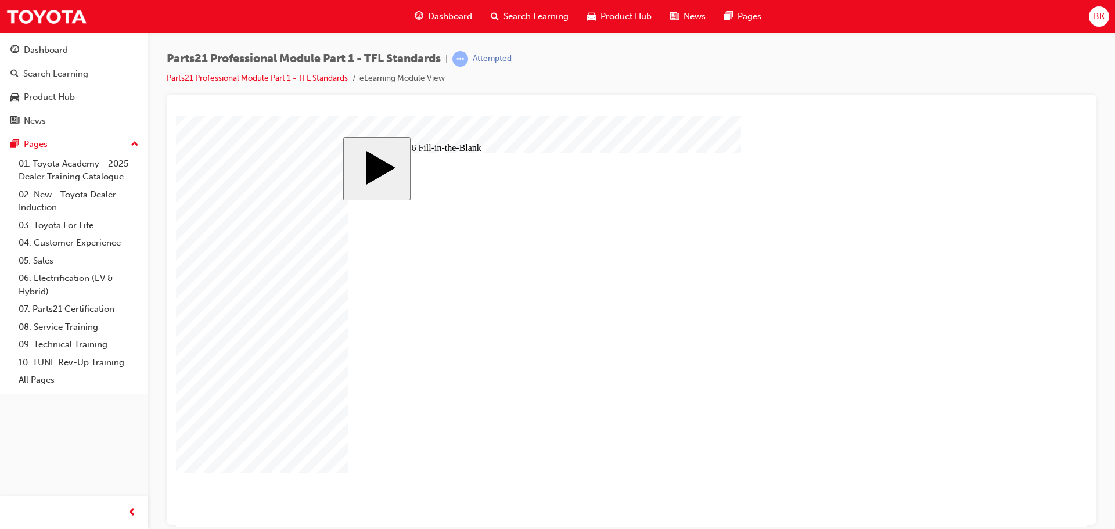
type input "13.8333333333"
type input "13.83333333333"
type input "13.833333333333"
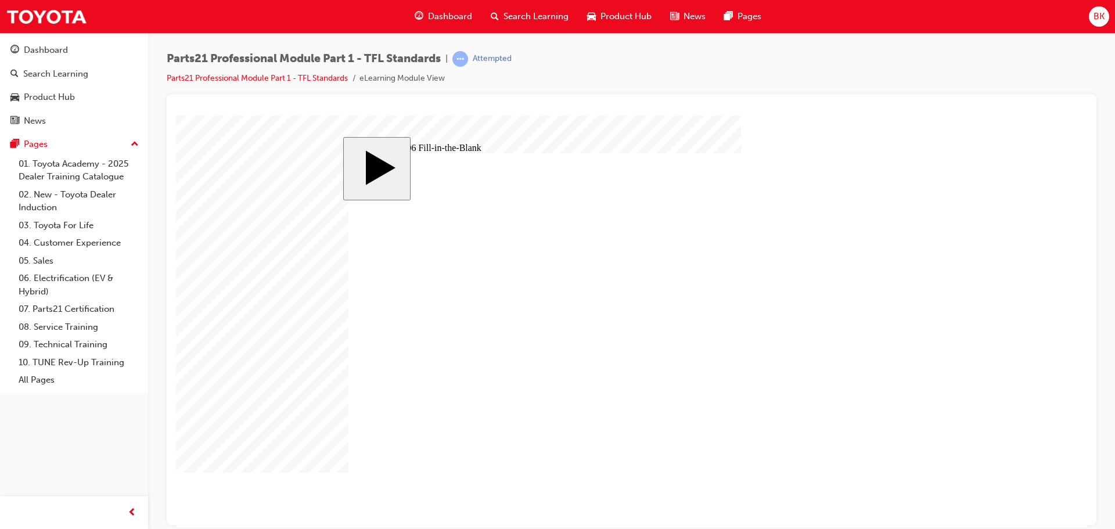
type input "13.8333333333333"
type input "13.83333333333333"
type input "13.833333333333333"
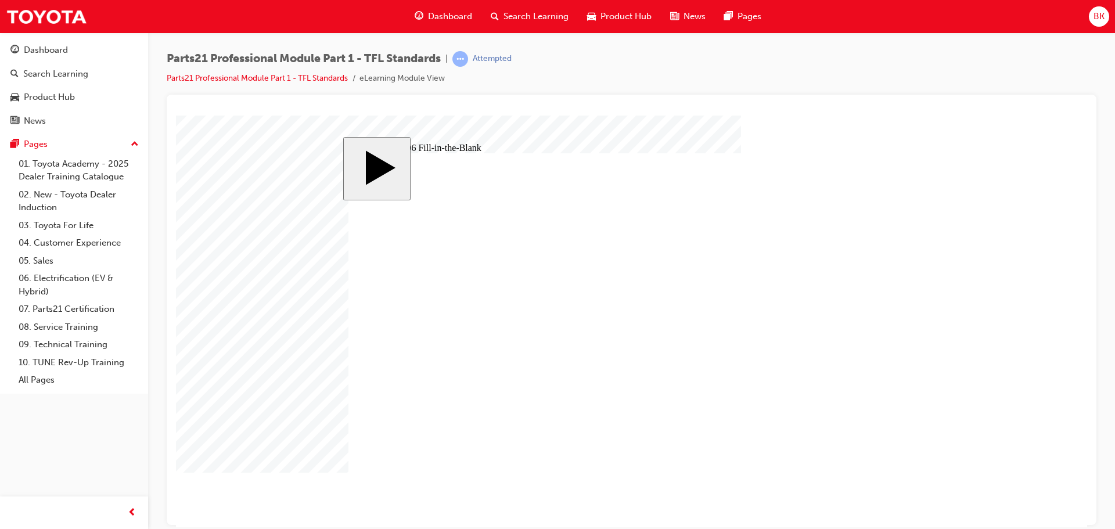
type input "13.833333333333333"
type input "13.8333333333333333"
type input "13.83333333333333333"
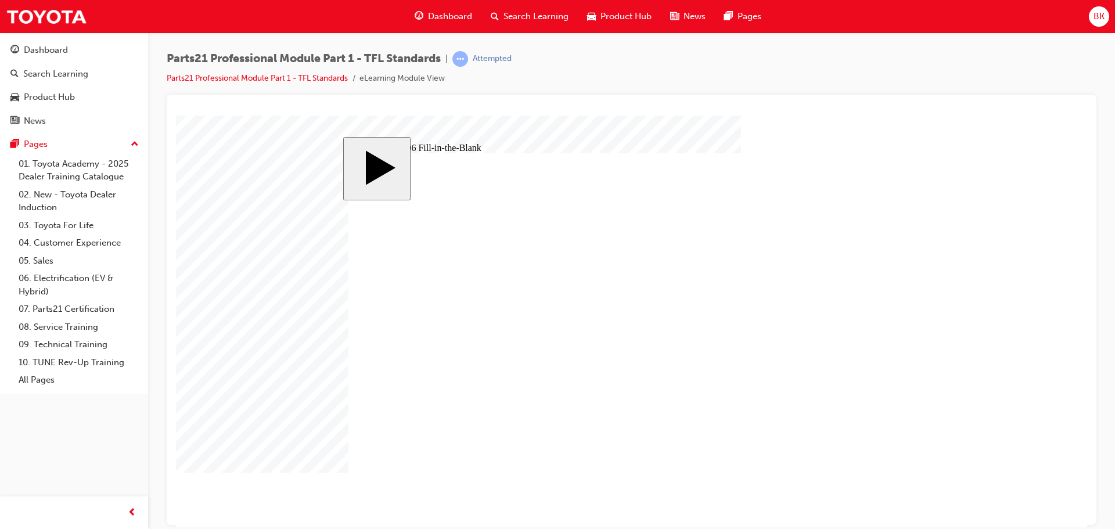
type input "13.833333333333333333"
type input "13.8333333333333333333"
type input "13.83333333333333333333"
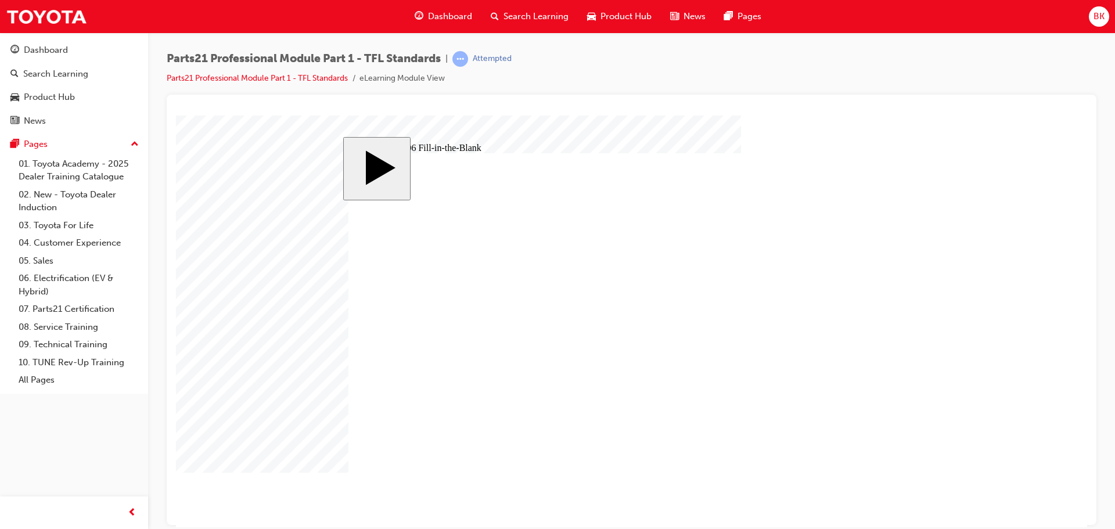
type input "13.83333333333333333333"
type input "13.833333333333333333333"
type input "13.8333333333333333333333"
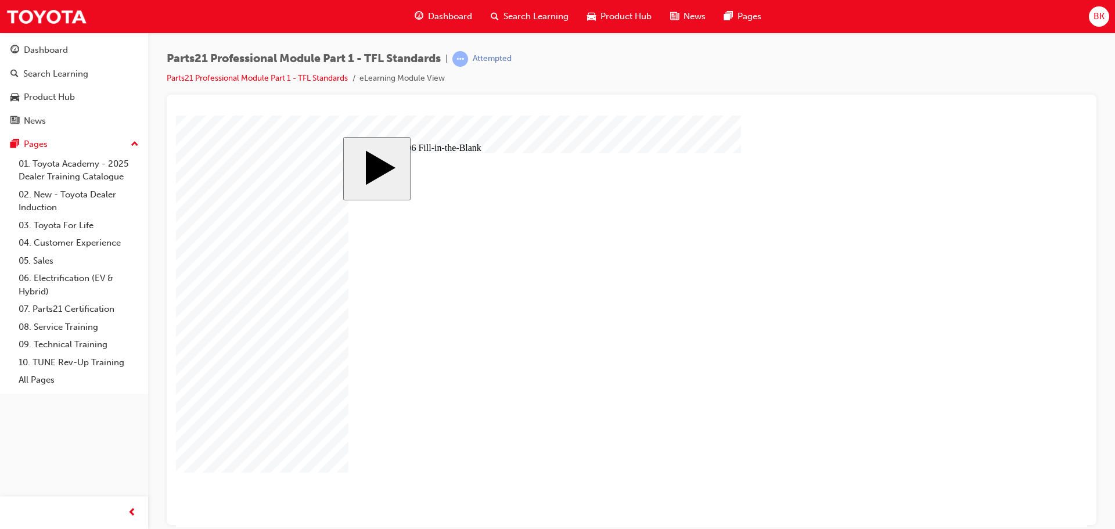
type input "13.83333333333333333333333"
type input "13.833333333333333333333333"
type input "13.8333333333333333333333333"
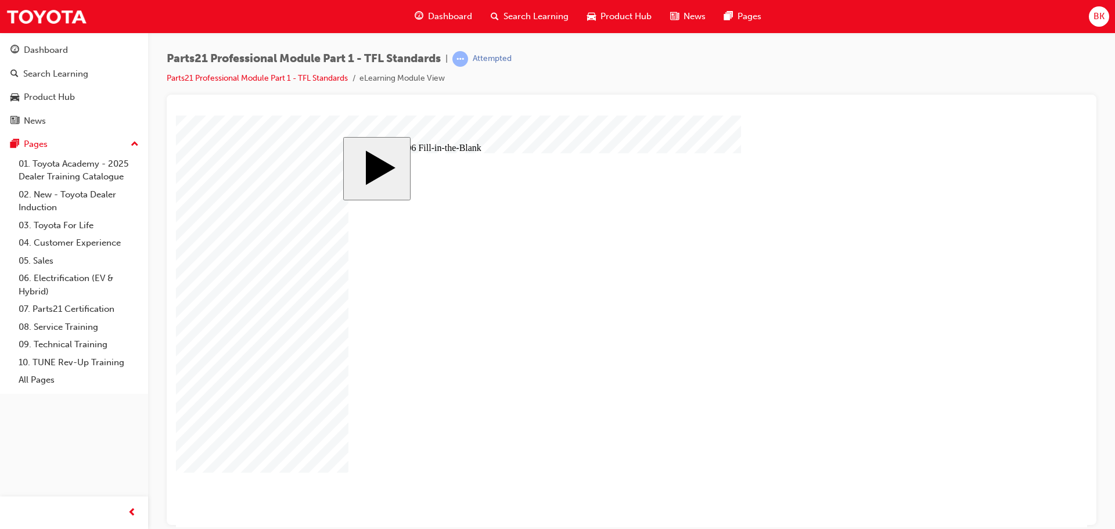
type input "13.8333333333333333333333333"
type input "13.83333333333333333333333333"
type input "13.833333333333333333333333333"
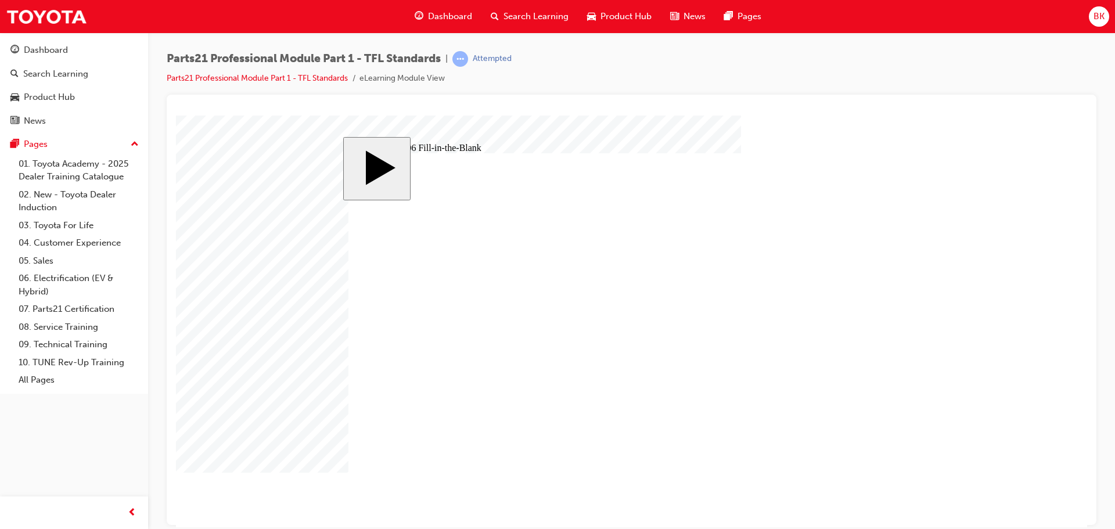
type input "13.8333333333333333333333333333"
type input "13.83333333333333333333333333333"
type input "13.833333333333333333333333333333"
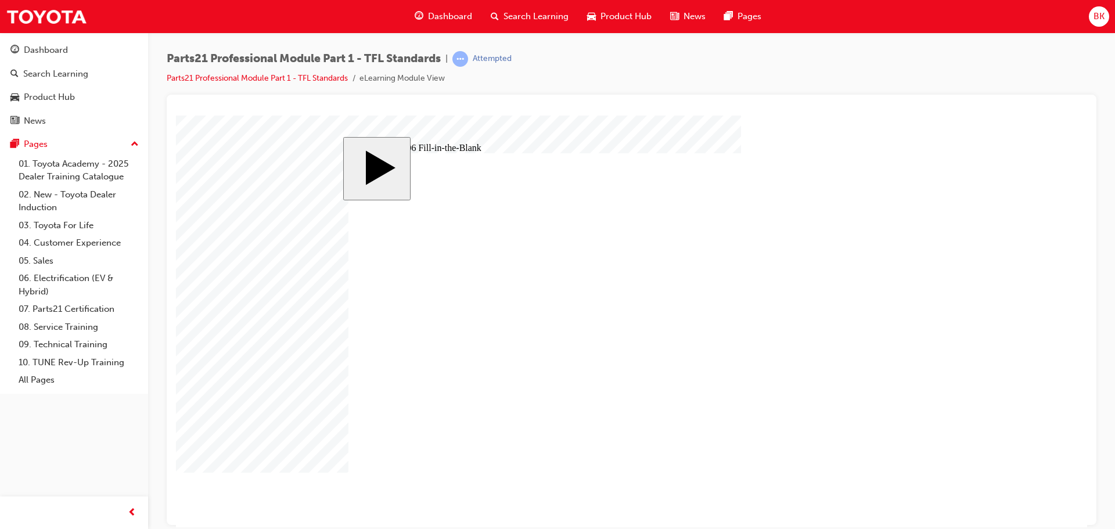
type input "13.833333333333333333333333333333"
type input "13.8333333333333333333333333333333"
type input "13.83333333333333333333333333333333"
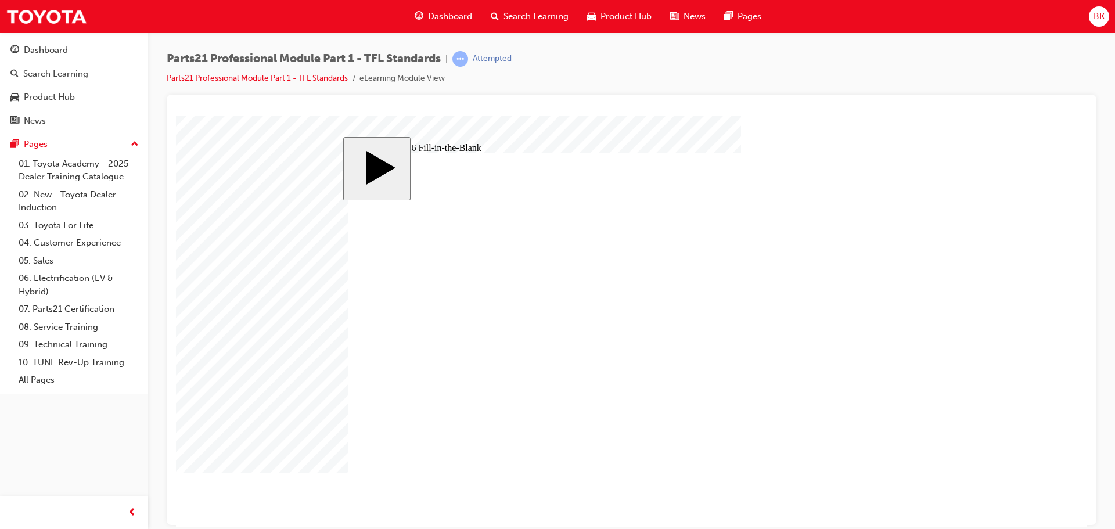
type input "13.833333333333333333333333333333333"
type input "13.8333333333333333333333333333333333"
type input "13.83333333333333333333333333333333333"
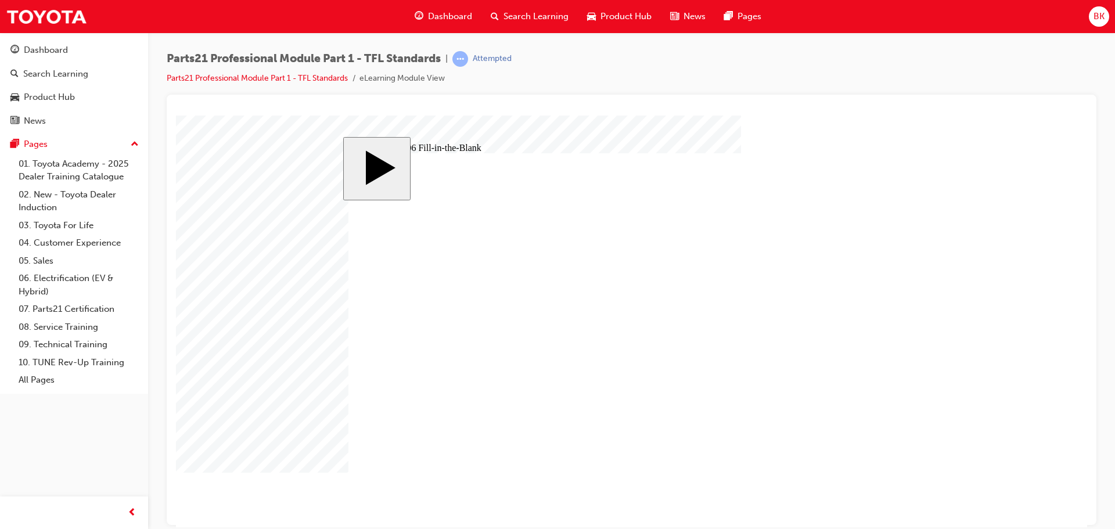
type input "13.83333333333333333333333333333333333"
type input "13.833333333333333333333333333333333333"
type input "13.8333333333333333333333333333333333333"
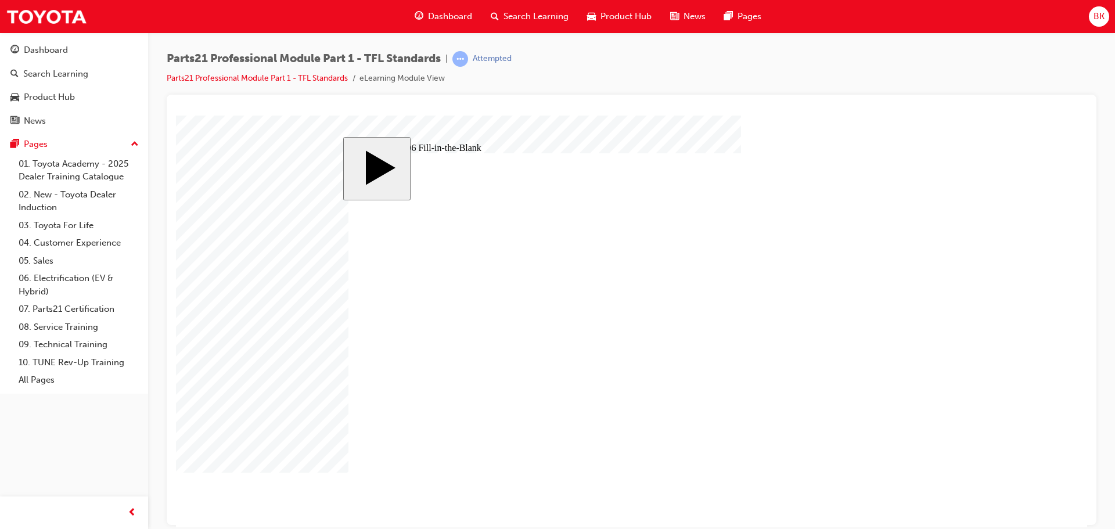
type input "13.83333333333333333333333333333333333333"
type input "13.833333333333333333333333333333333333333"
type input "13.8333333333333333333333333333333333333333"
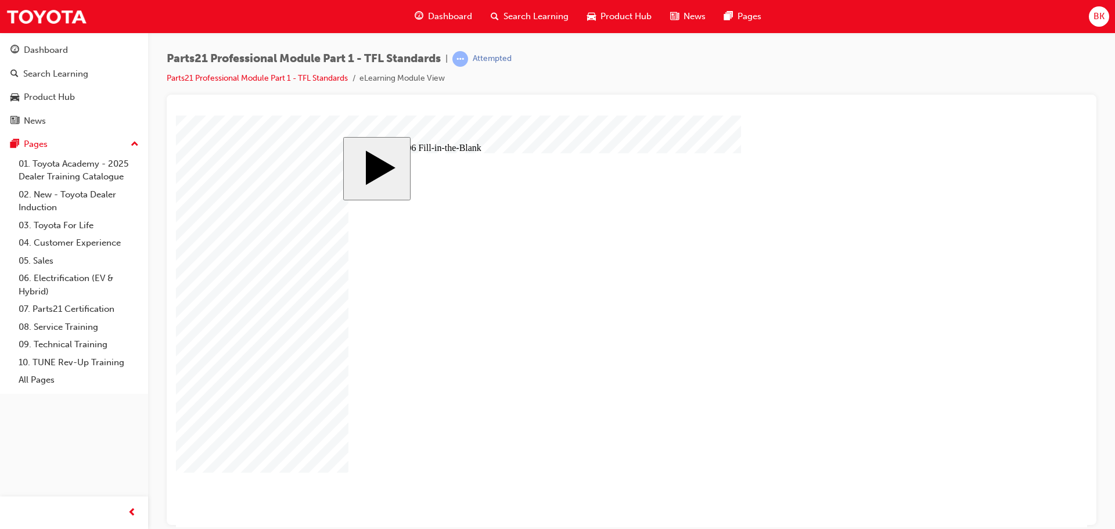
type input "13.8333333333333333333333333333333333333333"
type input "13.83333333333333333333333333333333333333333"
type input "13.833333333333333333333333333333333333333333"
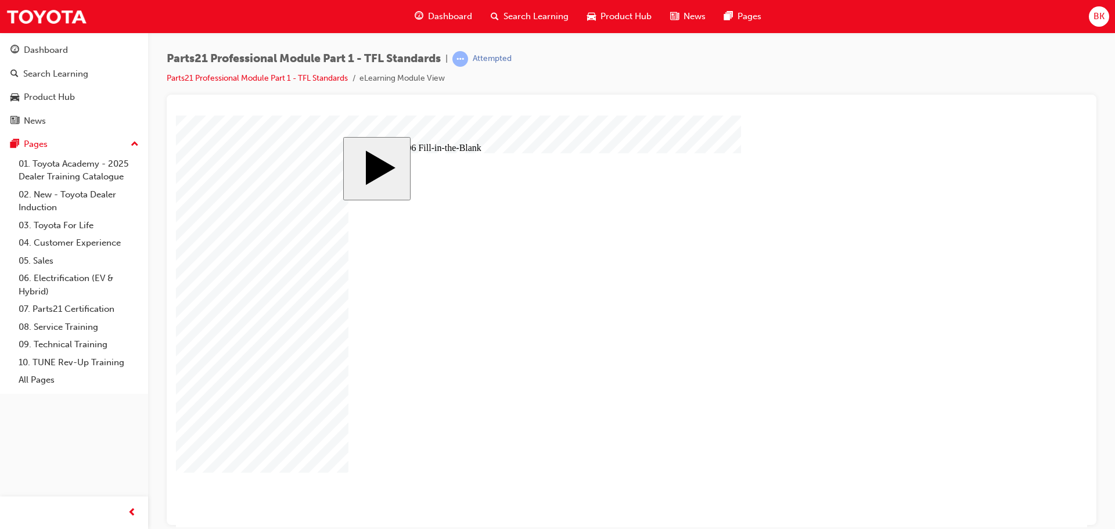
type input "13.8333333333333333333333333333333333333333333"
type input "13.83333333333333333333333333333333333333333333"
type input "13.833333333333333333333333333333333333333333333"
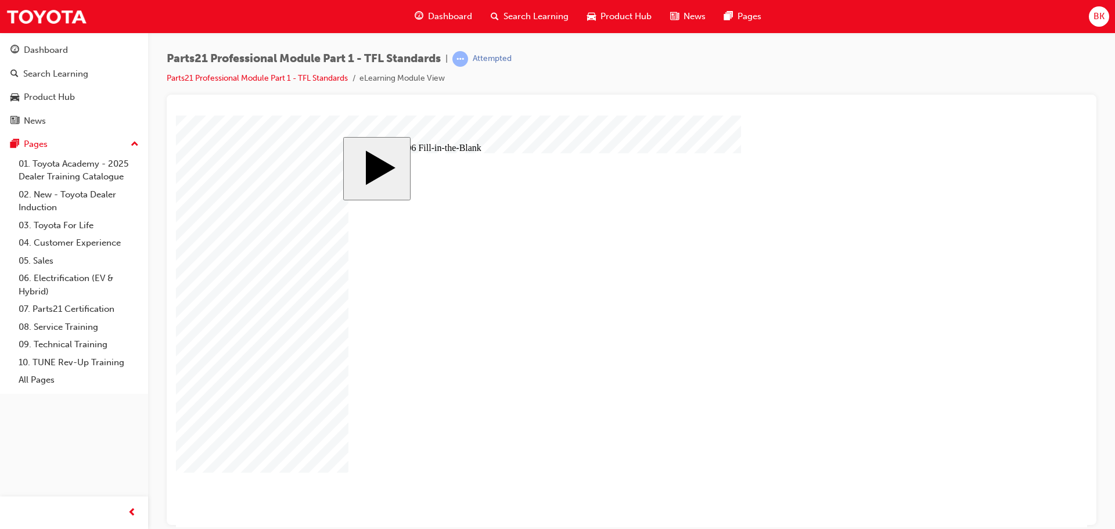
type input "13.833333333333333333333333333333333333333333333"
type input "13.8333333333333333333333333333333333333333333333"
type input "13.83333333333333333333333333333333333333333333333"
drag, startPoint x: 867, startPoint y: 473, endPoint x: 763, endPoint y: 483, distance: 105.0
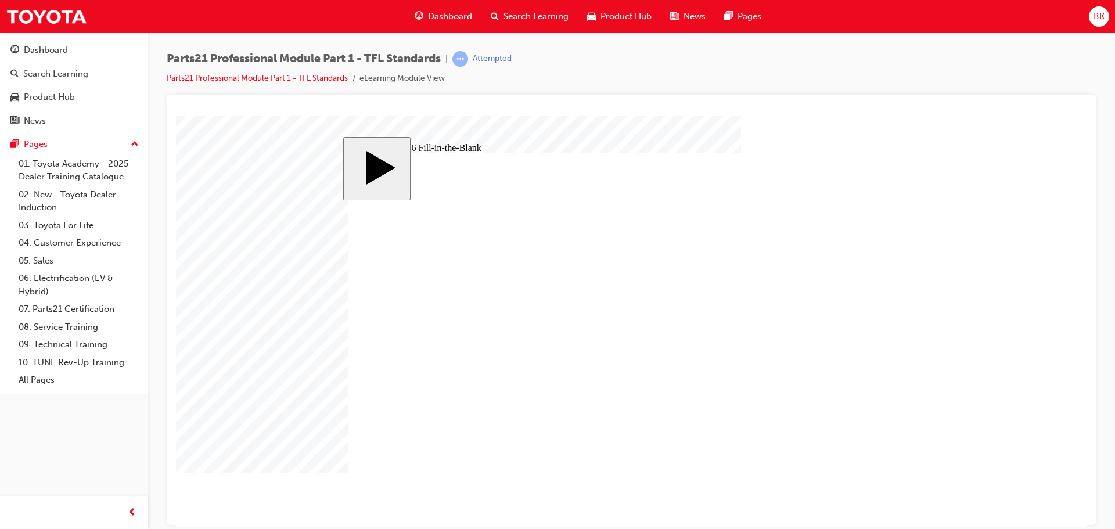
drag, startPoint x: 510, startPoint y: 419, endPoint x: 525, endPoint y: 415, distance: 15.1
drag, startPoint x: 503, startPoint y: 415, endPoint x: 605, endPoint y: 411, distance: 102.3
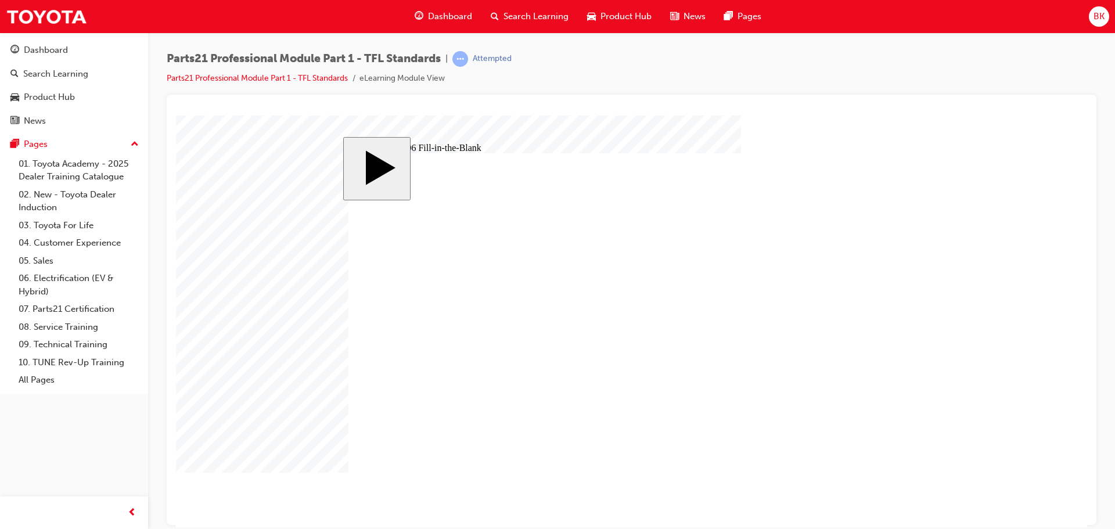
drag, startPoint x: 468, startPoint y: 418, endPoint x: 483, endPoint y: 418, distance: 15.1
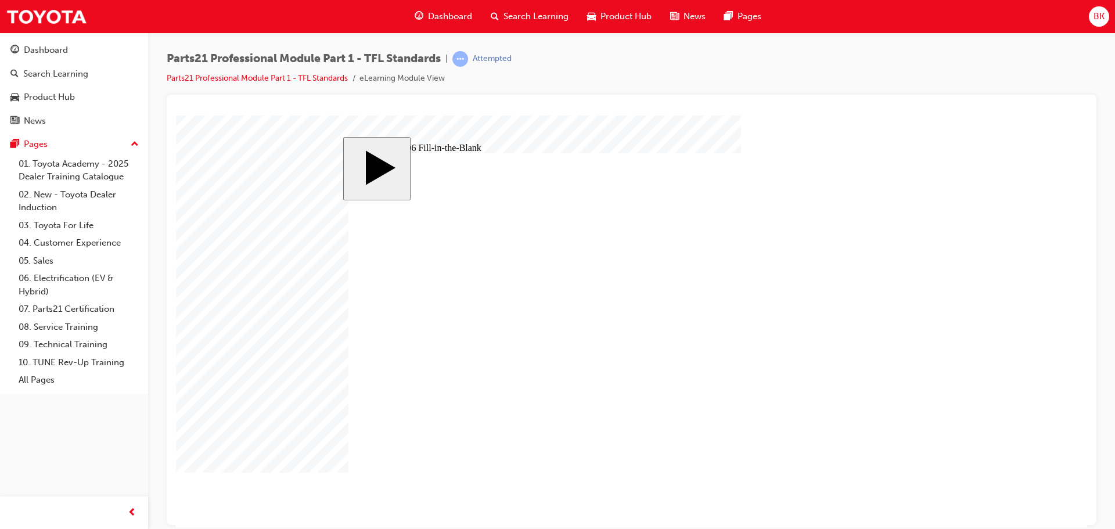
drag, startPoint x: 874, startPoint y: 471, endPoint x: 806, endPoint y: 471, distance: 68.6
drag, startPoint x: 417, startPoint y: 415, endPoint x: 436, endPoint y: 415, distance: 19.2
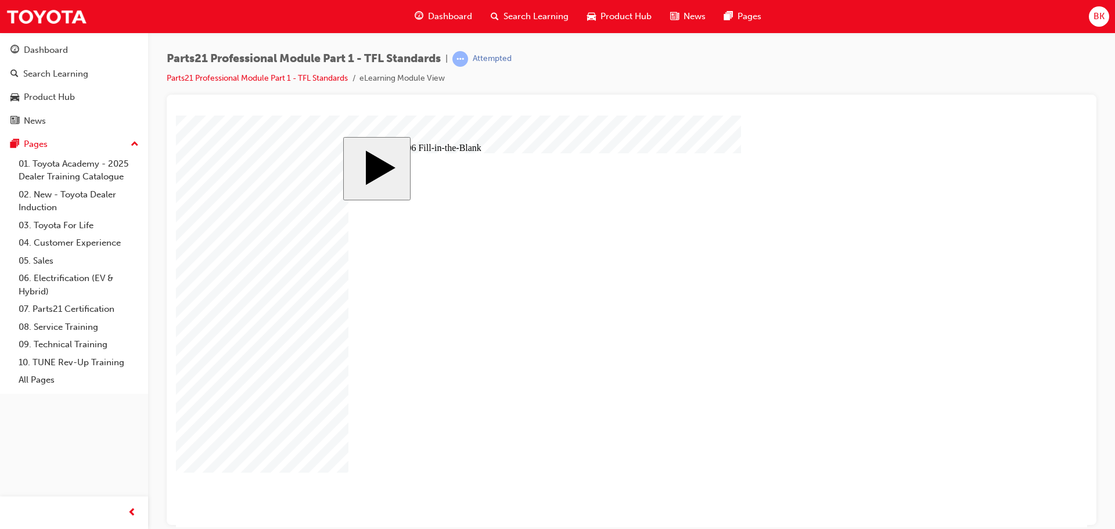
drag, startPoint x: 526, startPoint y: 462, endPoint x: 533, endPoint y: 458, distance: 7.8
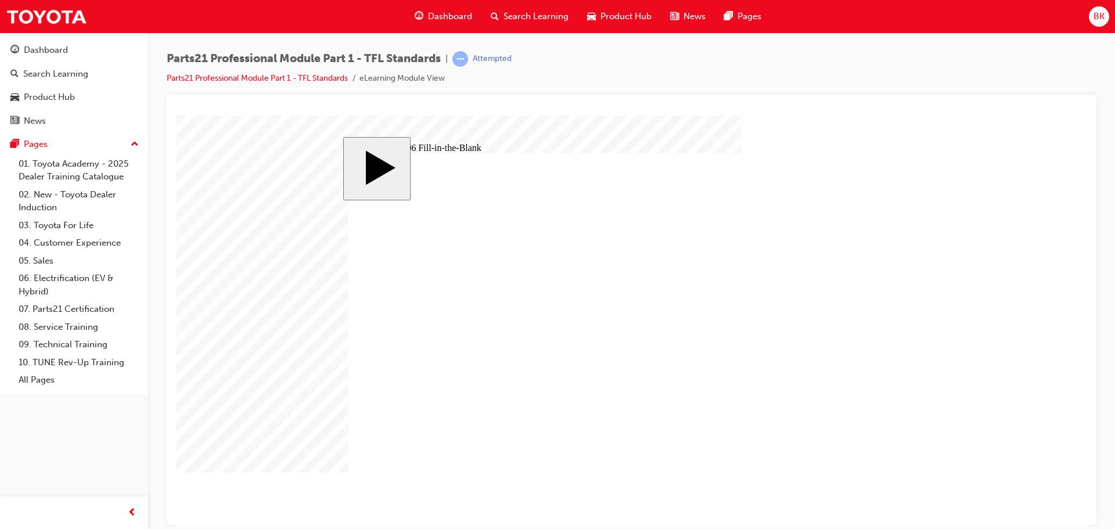
drag, startPoint x: 584, startPoint y: 435, endPoint x: 590, endPoint y: 432, distance: 6.0
drag, startPoint x: 492, startPoint y: 422, endPoint x: 503, endPoint y: 426, distance: 11.2
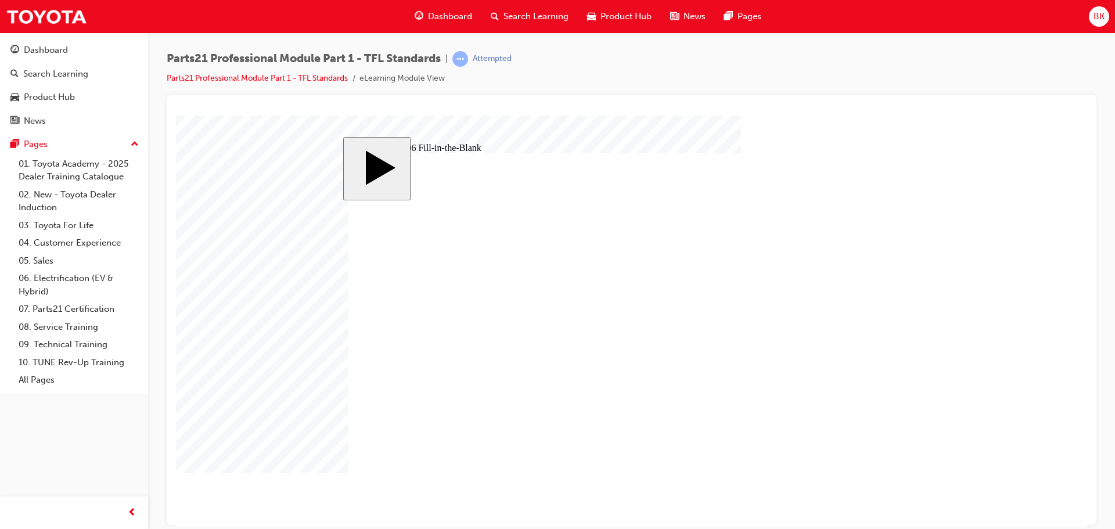
drag, startPoint x: 529, startPoint y: 414, endPoint x: 547, endPoint y: 417, distance: 18.8
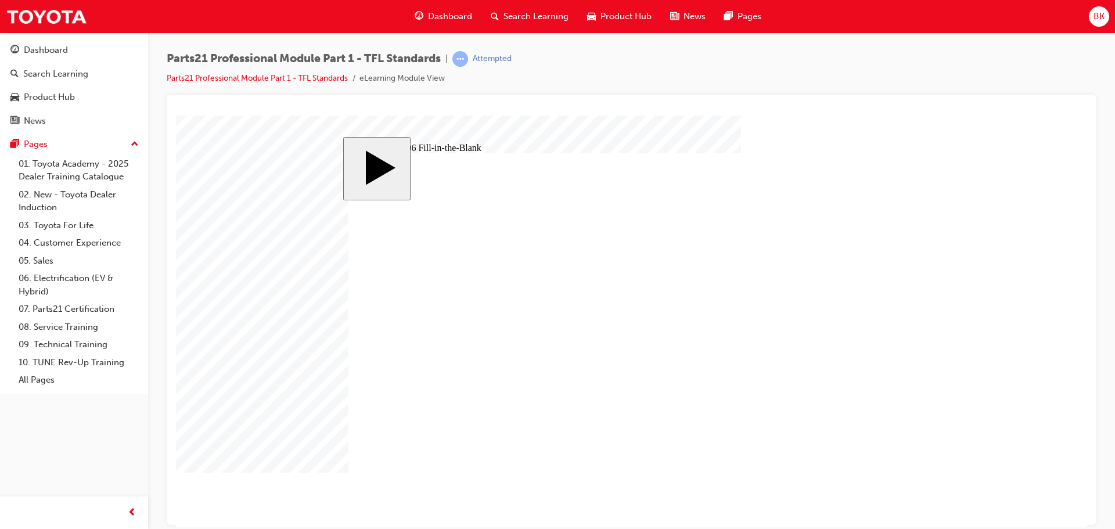
drag, startPoint x: 512, startPoint y: 476, endPoint x: 508, endPoint y: 462, distance: 14.0
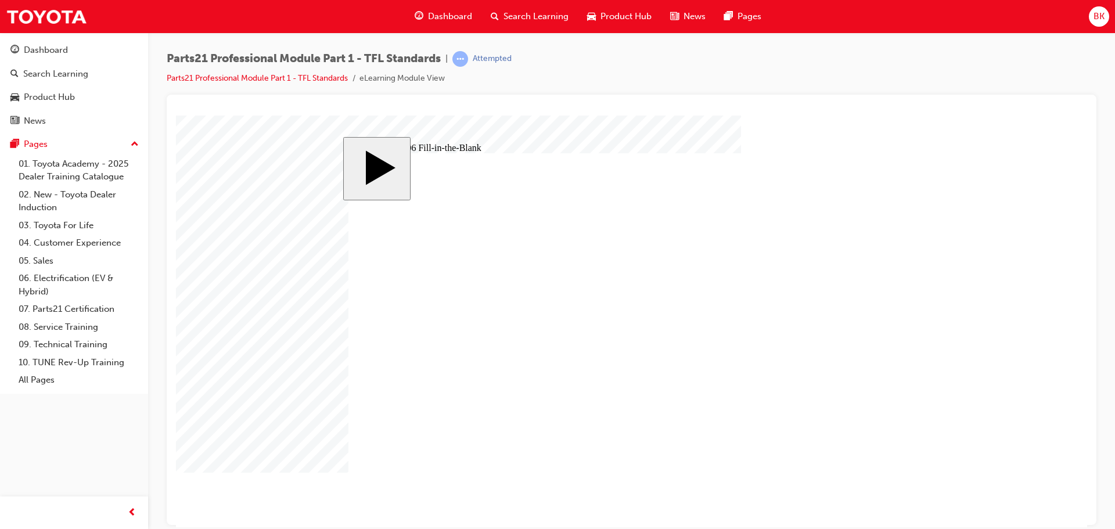
drag, startPoint x: 518, startPoint y: 417, endPoint x: 532, endPoint y: 415, distance: 14.1
drag, startPoint x: 505, startPoint y: 414, endPoint x: 543, endPoint y: 414, distance: 37.2
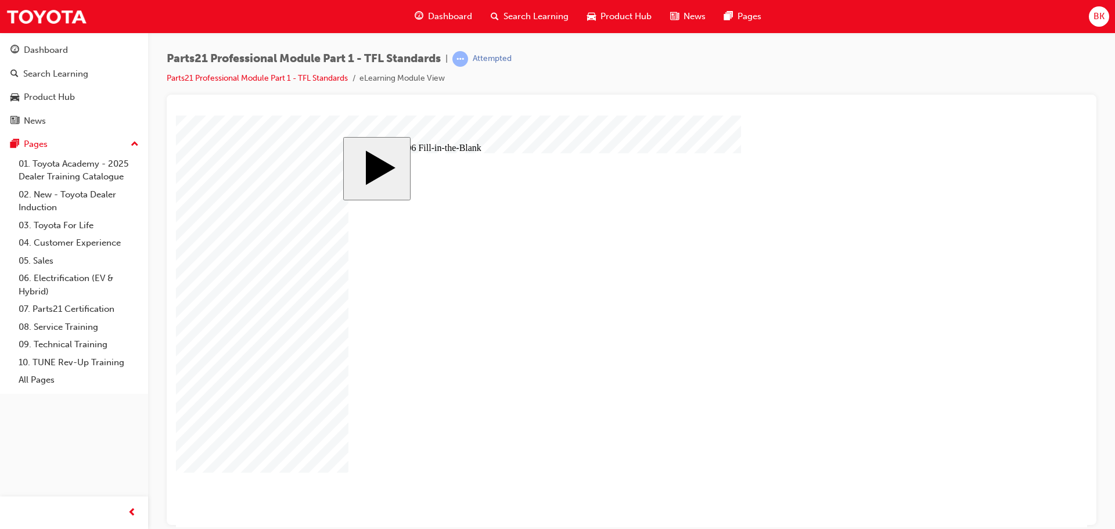
drag, startPoint x: 512, startPoint y: 417, endPoint x: 539, endPoint y: 412, distance: 27.1
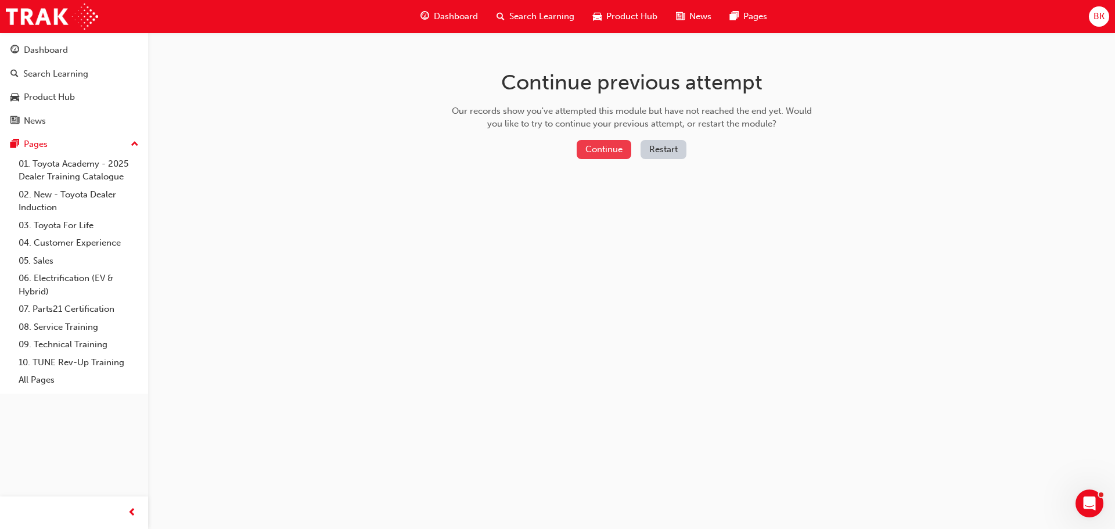
click at [601, 150] on button "Continue" at bounding box center [604, 149] width 55 height 19
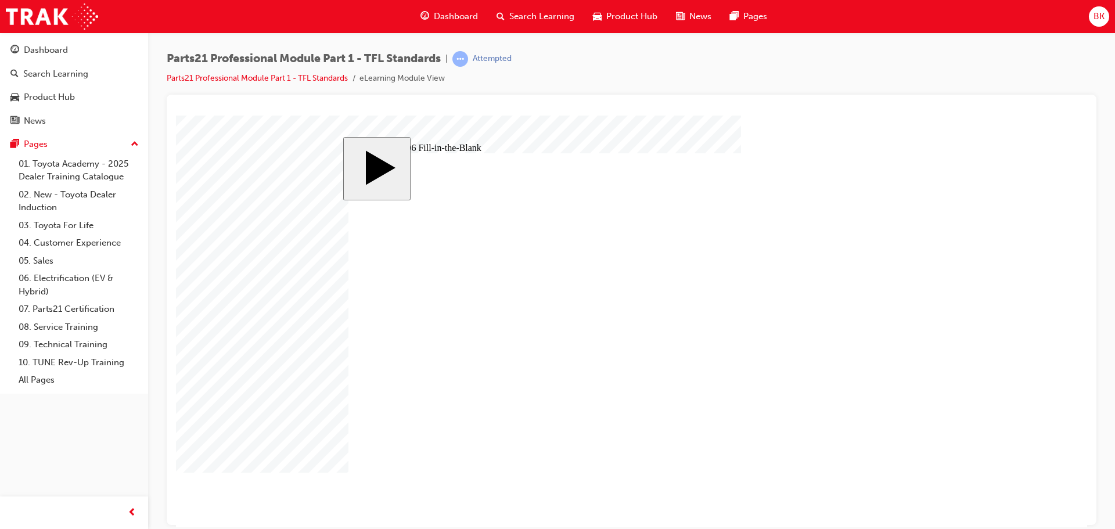
type input "83"
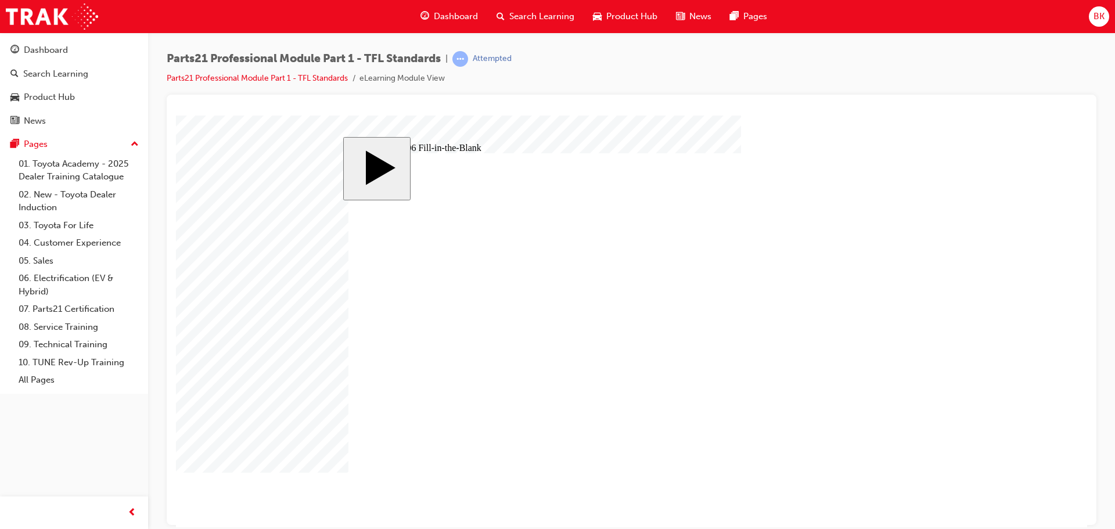
type input "83"
type input "6"
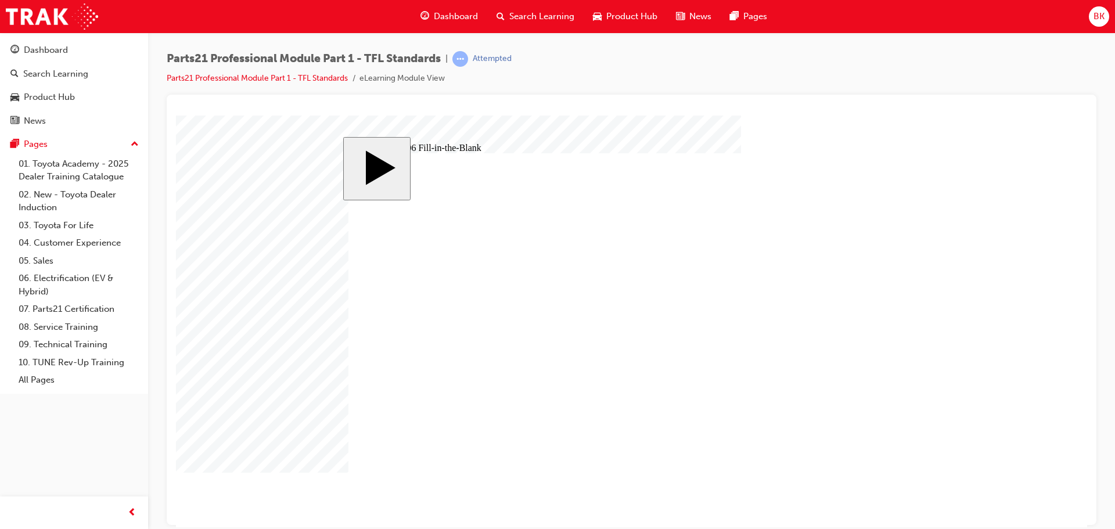
type input "13.83"
drag, startPoint x: 527, startPoint y: 491, endPoint x: 721, endPoint y: 496, distance: 194.1
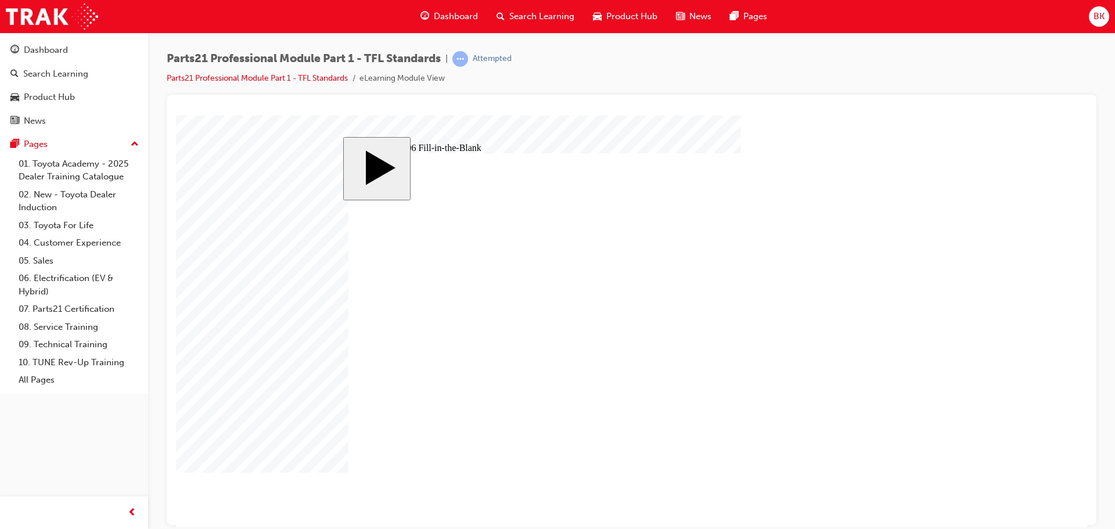
type input "83"
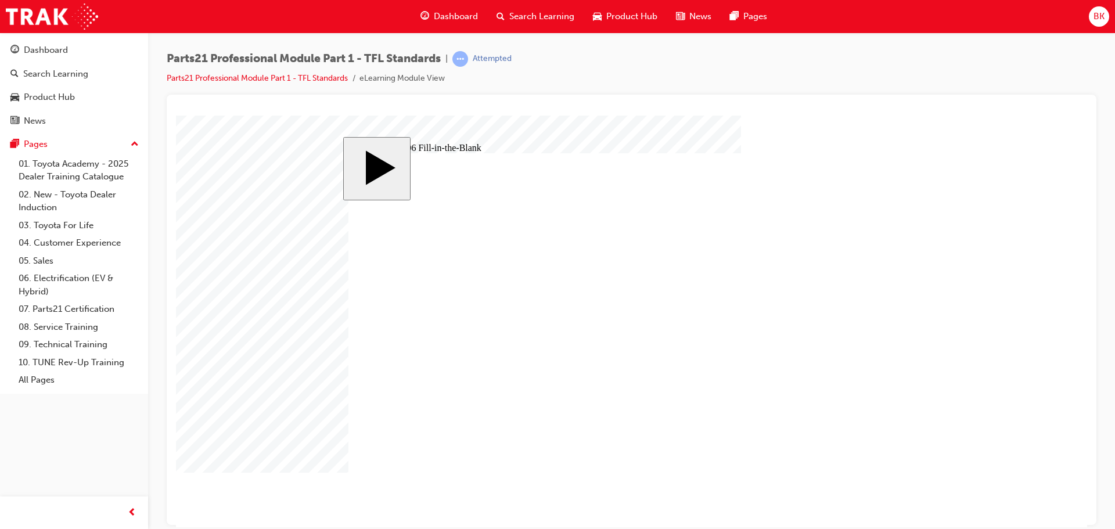
type input "83"
type input "6"
type input "13.83"
type input "83"
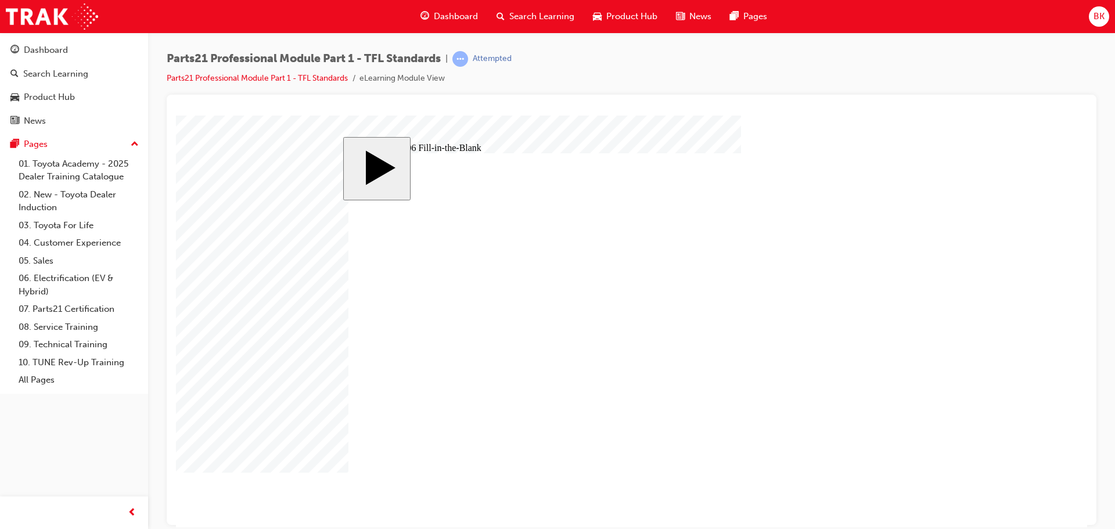
type input "83"
type input "6"
type input "13.83"
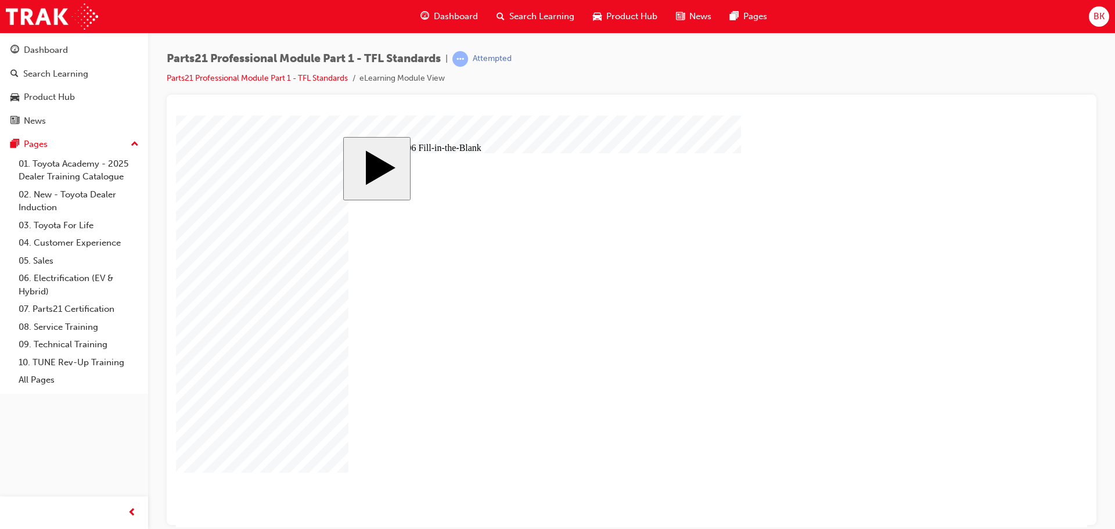
type input "9"
type input "1"
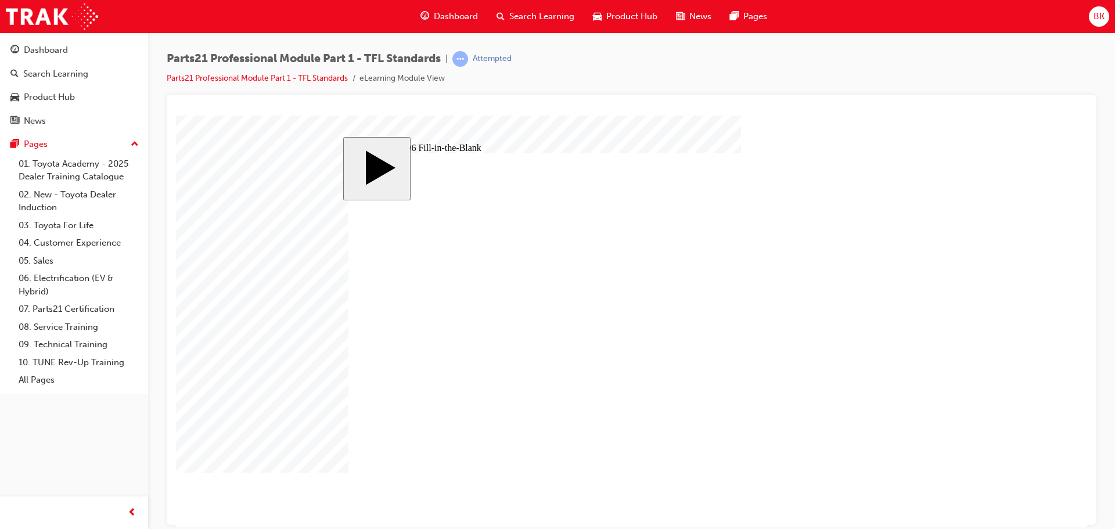
type input "1"
type input "17"
type input "1"
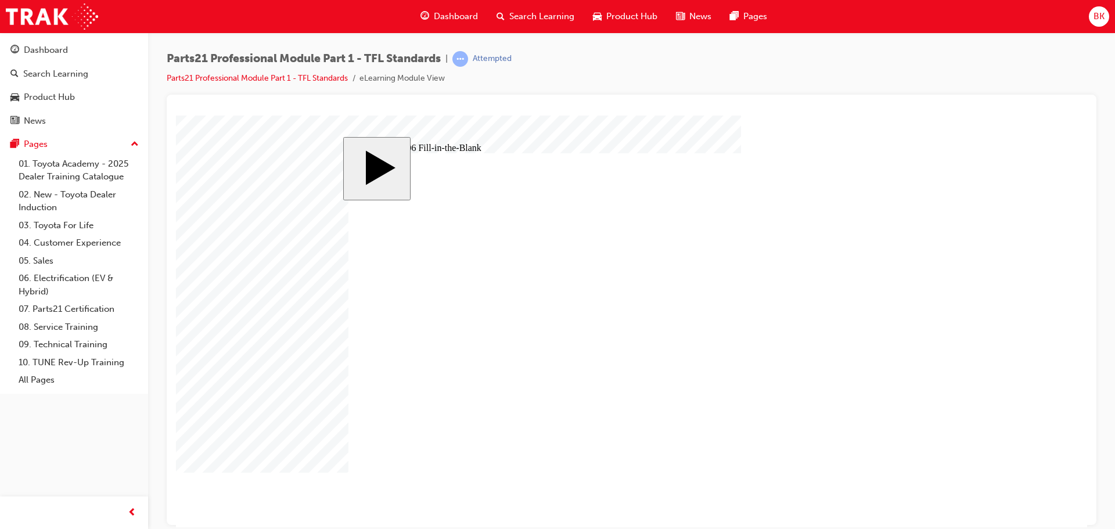
type input "1"
type input "18"
type input "1"
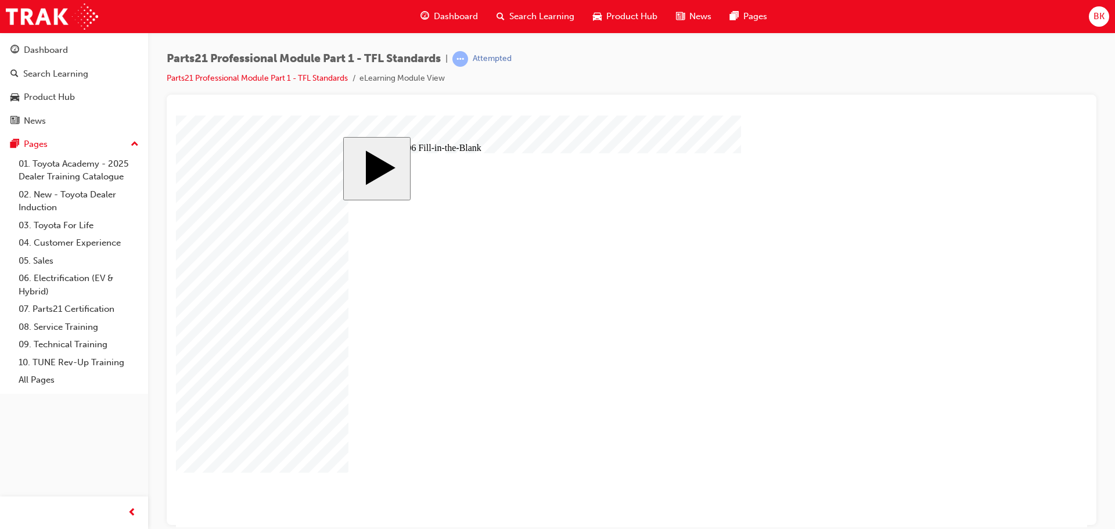
type input "1"
type input "14"
type input "1"
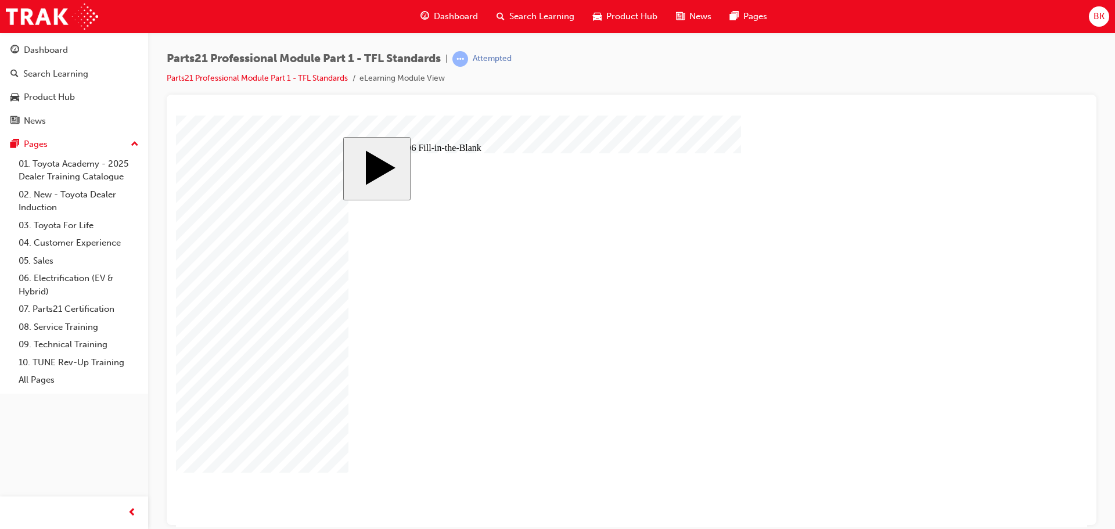
type input "14"
type input "1"
type input "12"
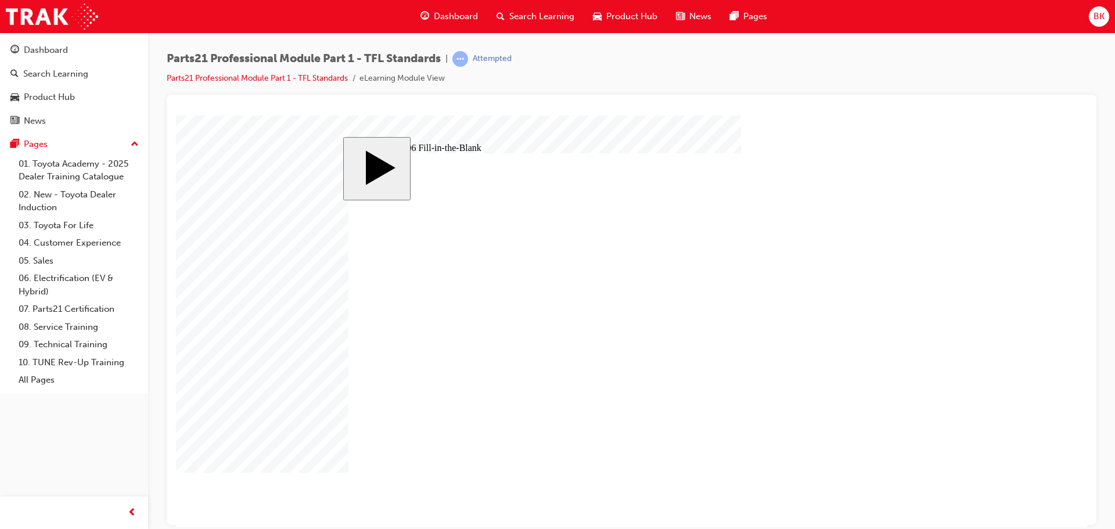
type input "12"
type input "1"
type input "13"
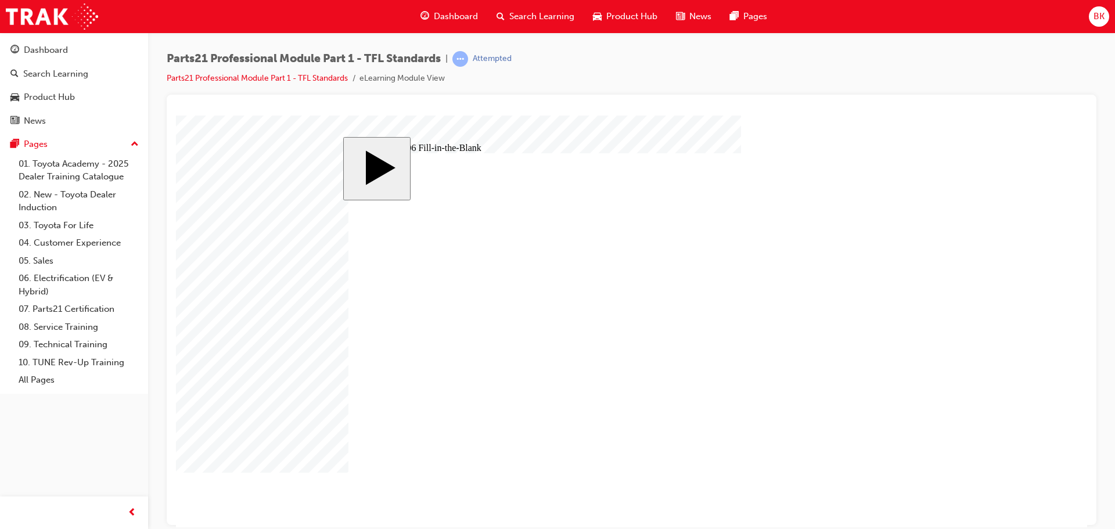
type input "13"
type input "9"
type input "17"
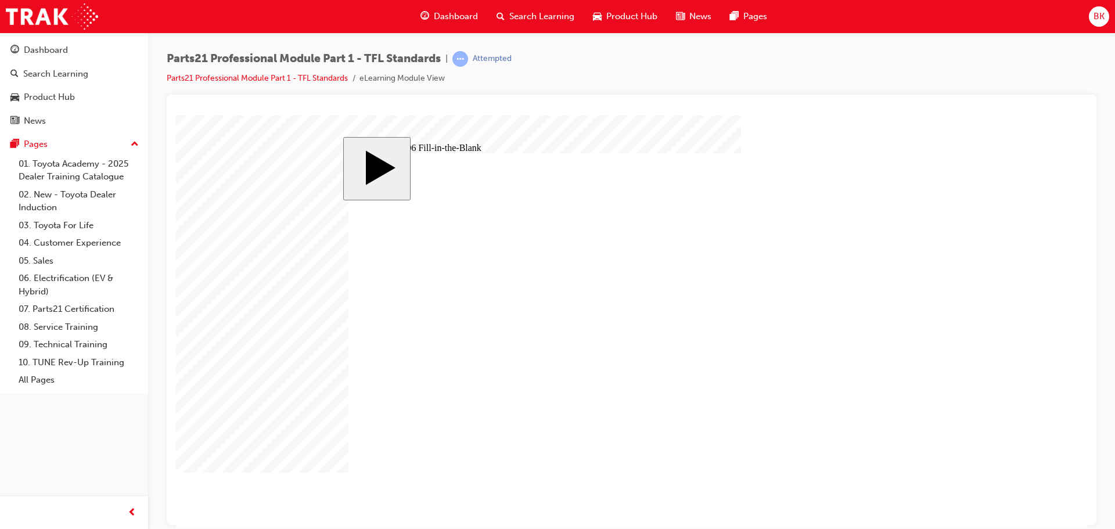
type input "18"
type input "14"
type input "12"
type input "13"
type input "83"
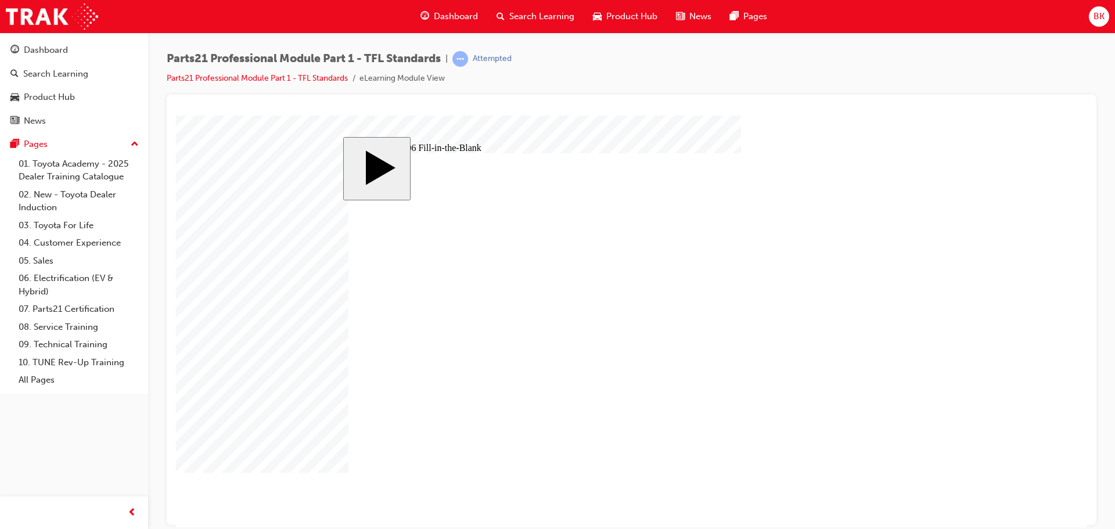
type input "83"
type input "6"
type input "13.83"
type input "14"
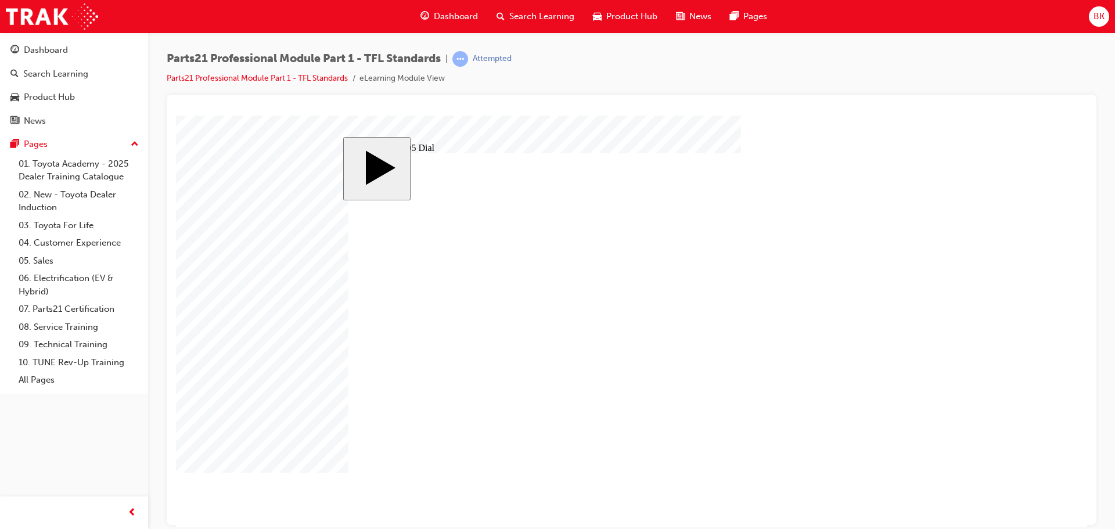
drag, startPoint x: 611, startPoint y: 355, endPoint x: 618, endPoint y: 358, distance: 8.1
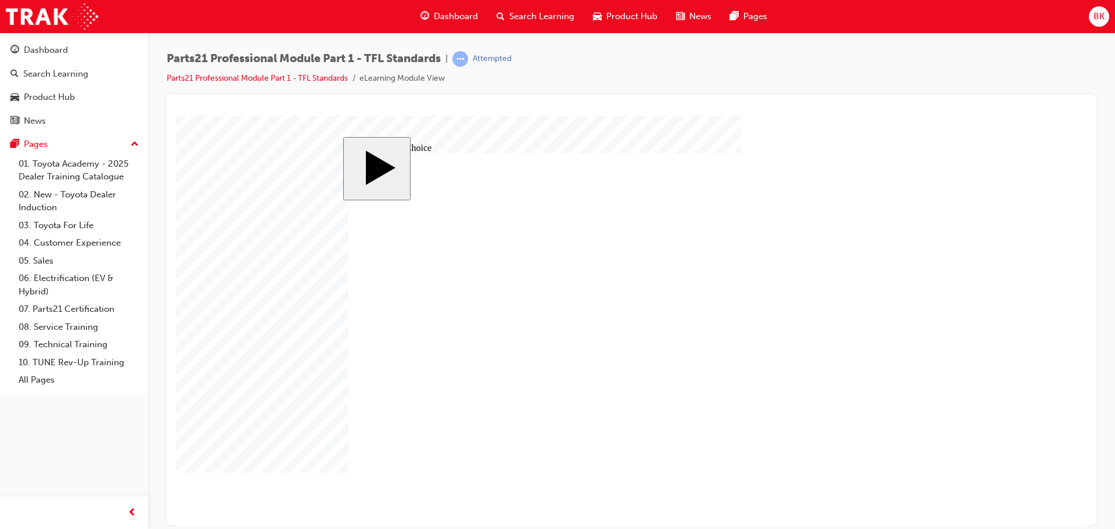
radio input "true"
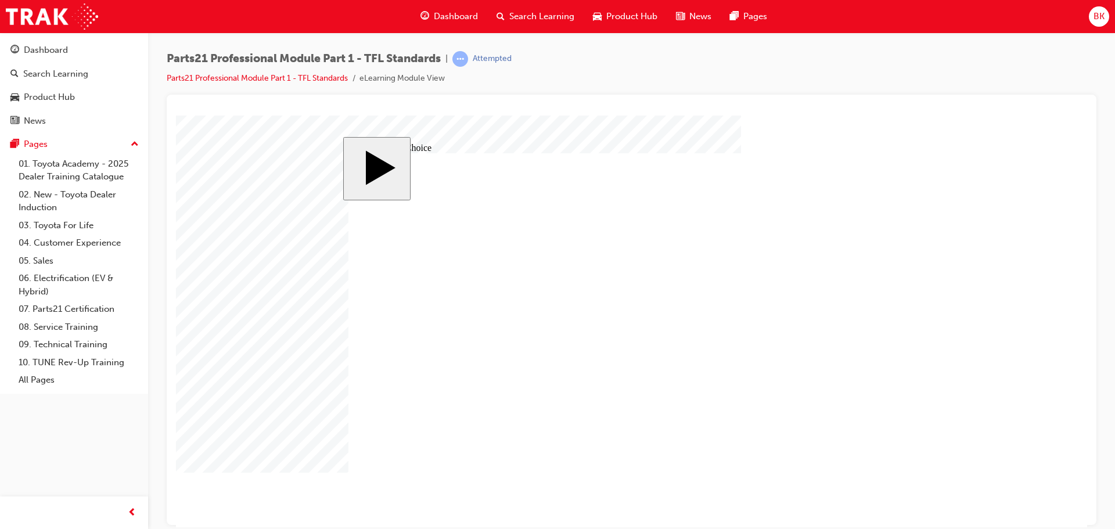
radio input "true"
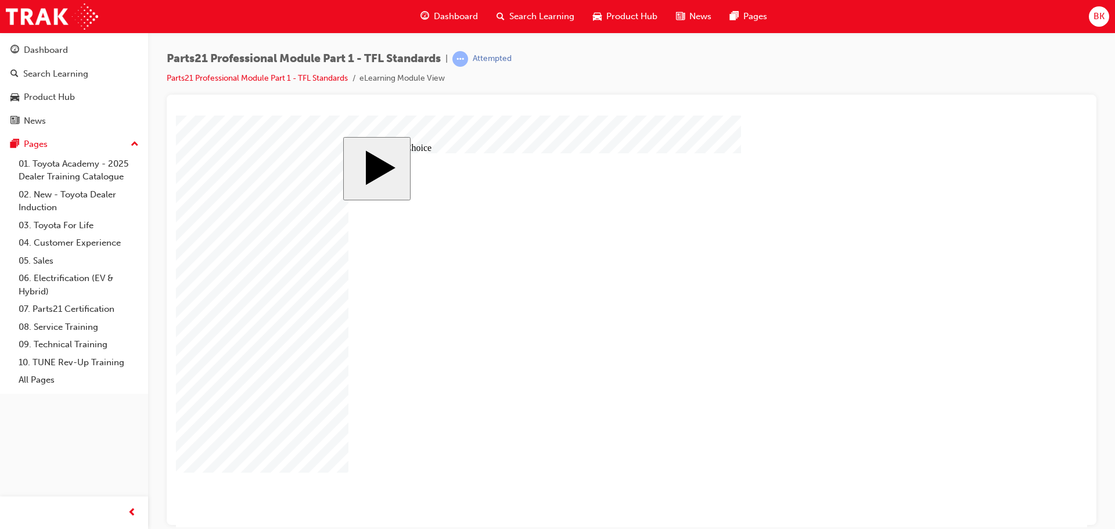
drag, startPoint x: 379, startPoint y: 300, endPoint x: 397, endPoint y: 322, distance: 28.1
radio input "true"
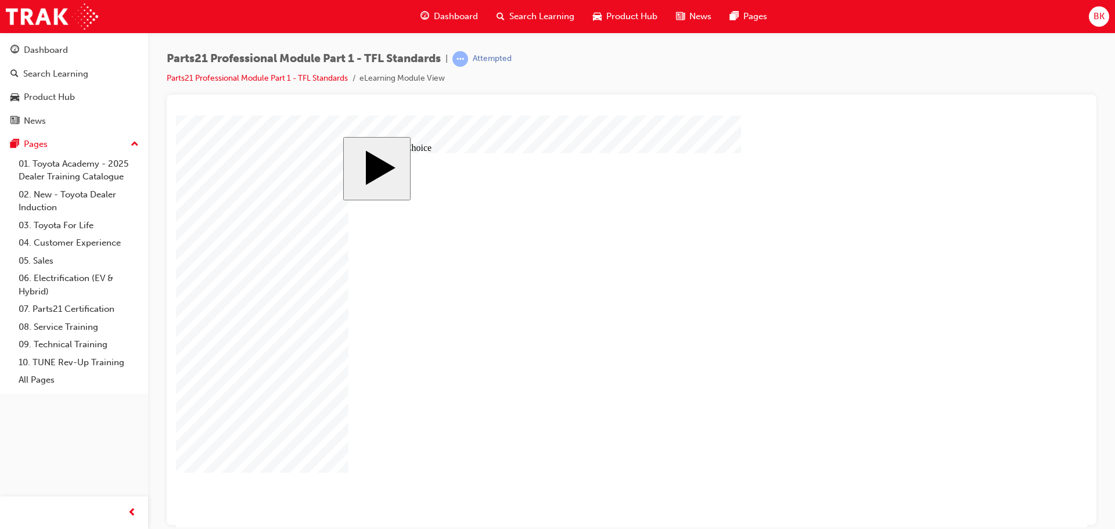
radio input "true"
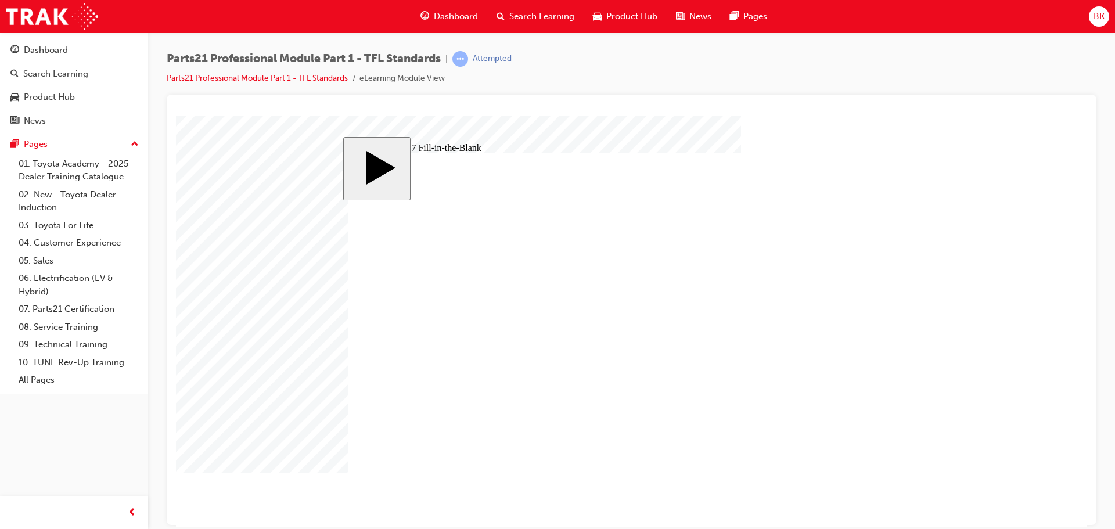
type input "7"
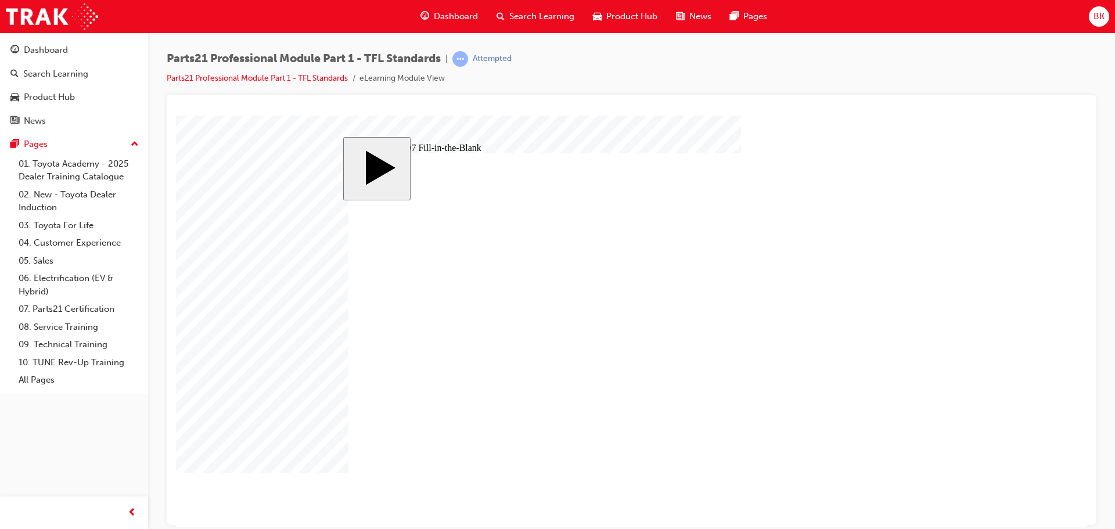
type input "7"
type input "7.3"
type input "7.35"
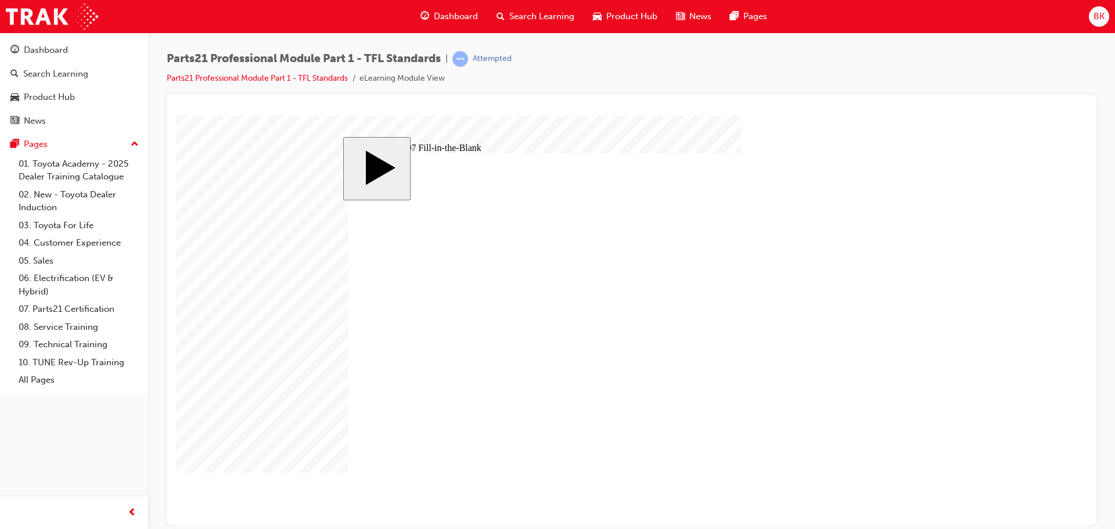
type input "7.35"
type input "7.3"
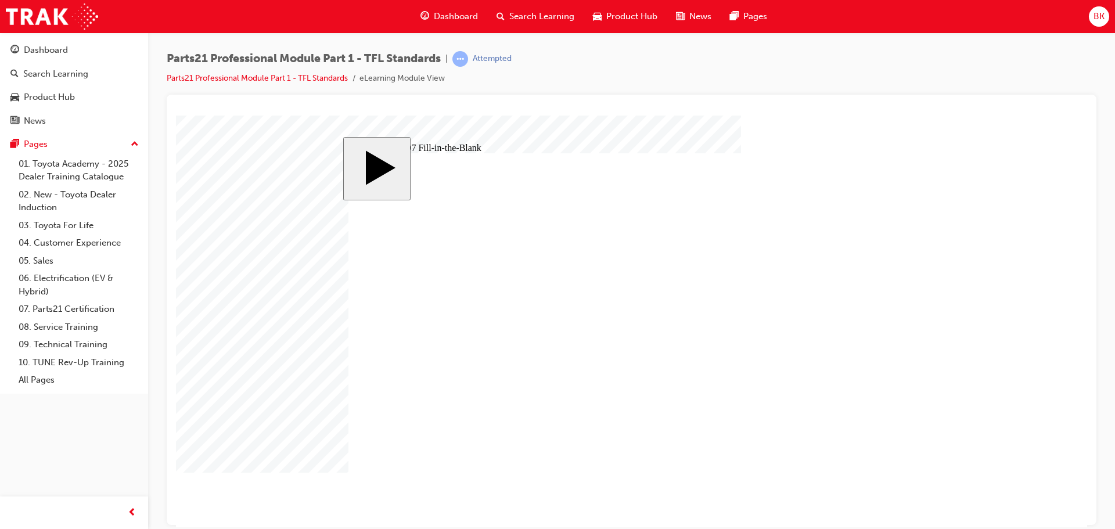
type input "7."
type input "7.5"
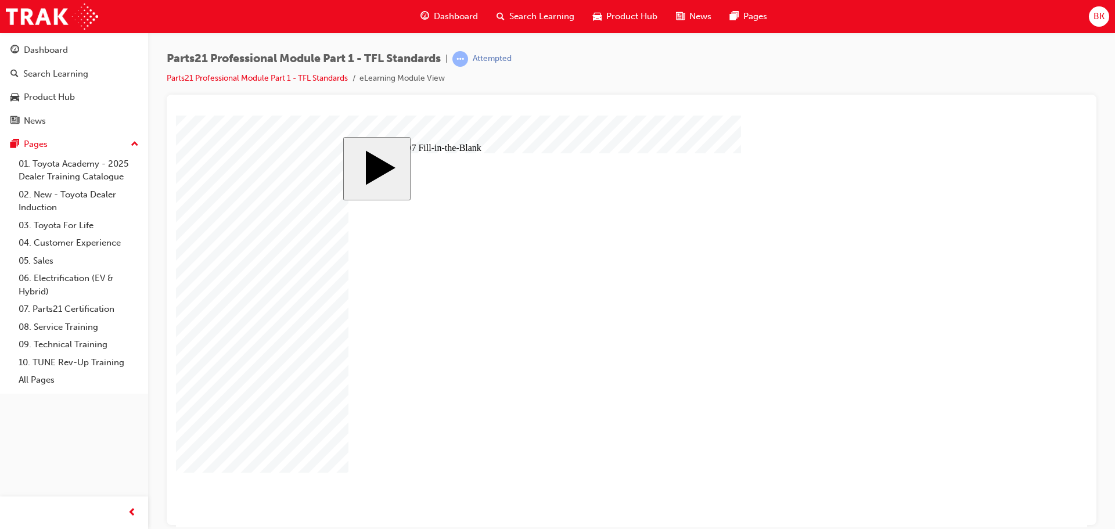
type input "7"
type input "7."
type input "7.7"
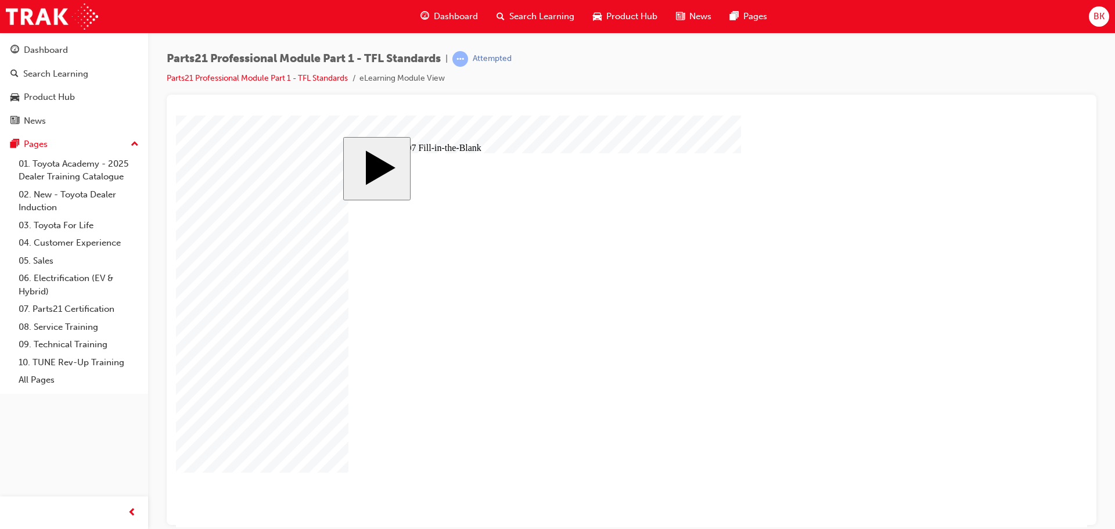
type input "7.7"
type input "7.75"
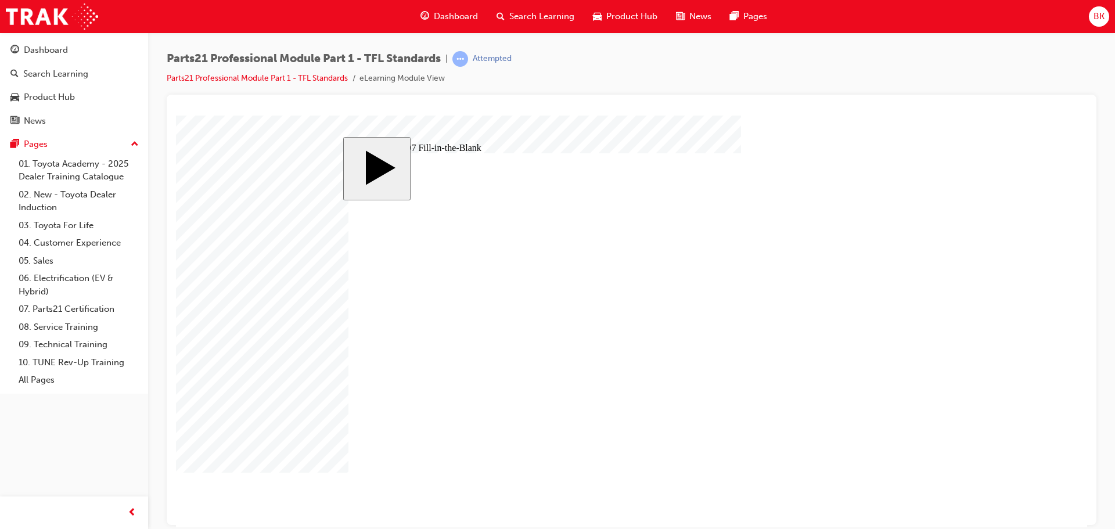
scroll to position [0, 0]
type input "7"
type input "7."
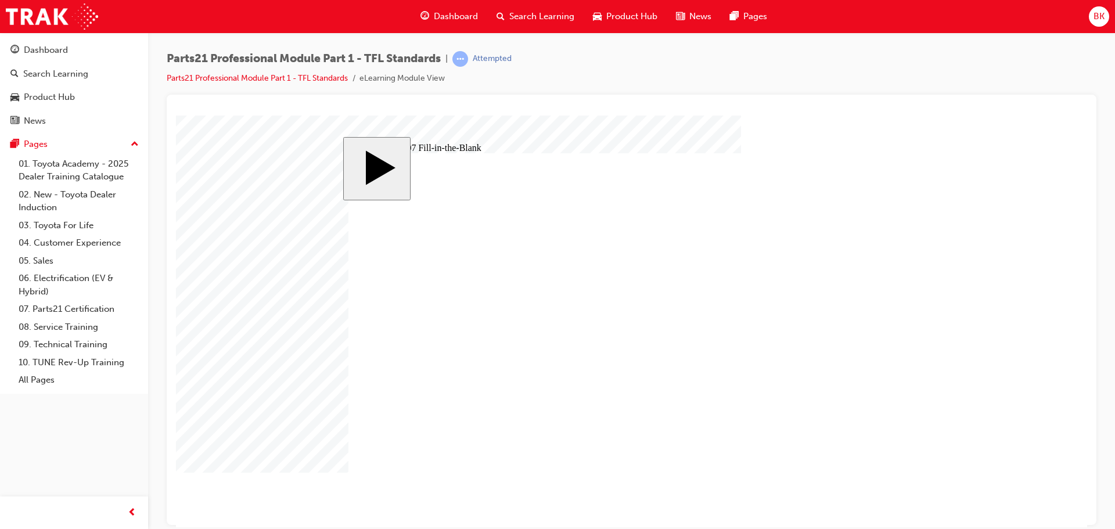
type input "7.7"
type input "7.75"
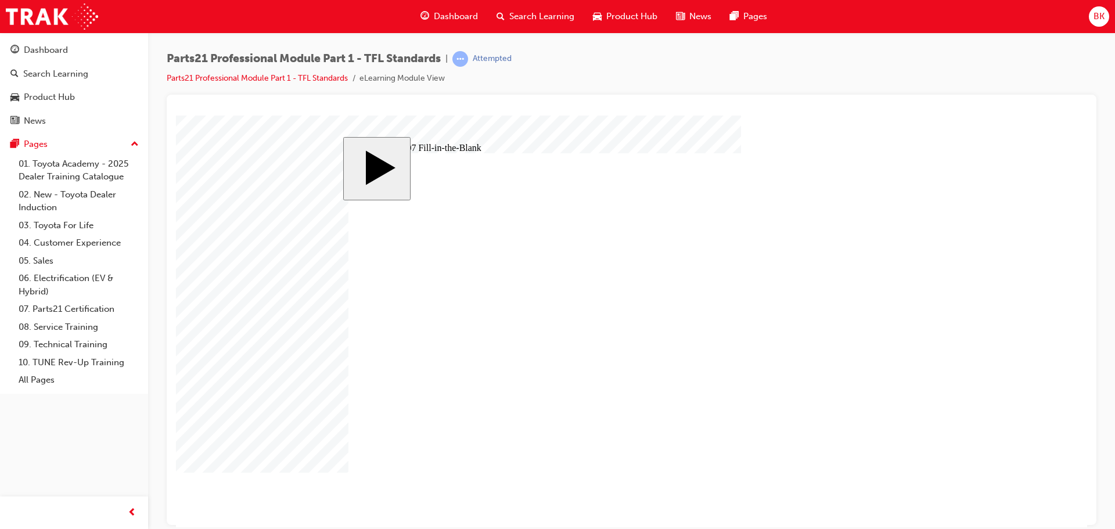
type input "7.75"
type input "3"
type input "30"
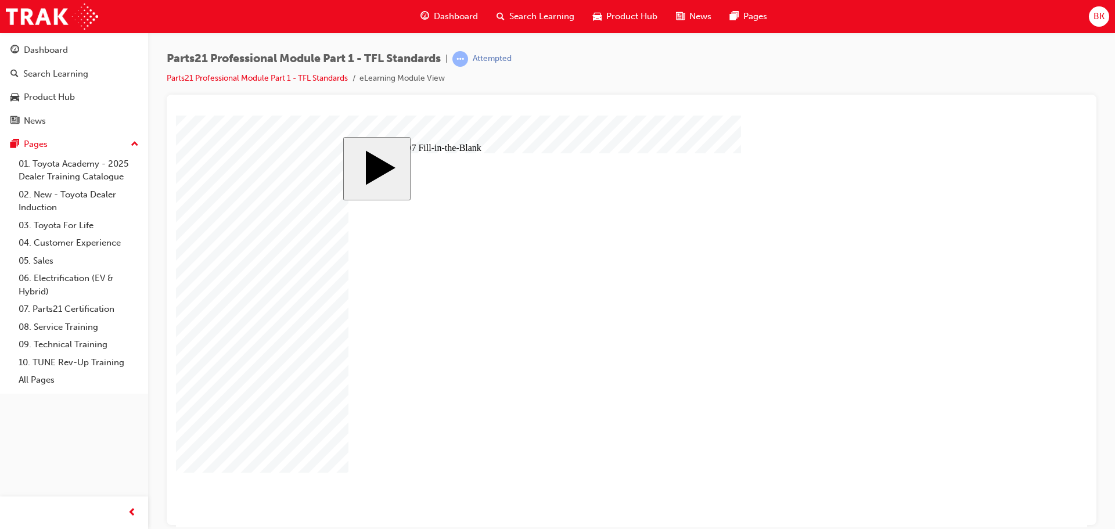
type input "30"
type input "3"
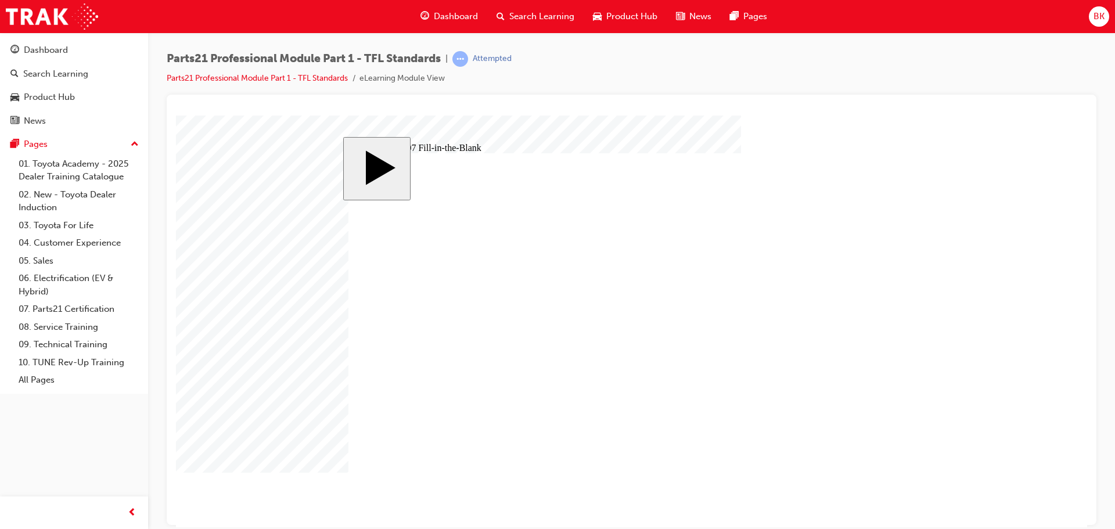
type input "30"
type input "4"
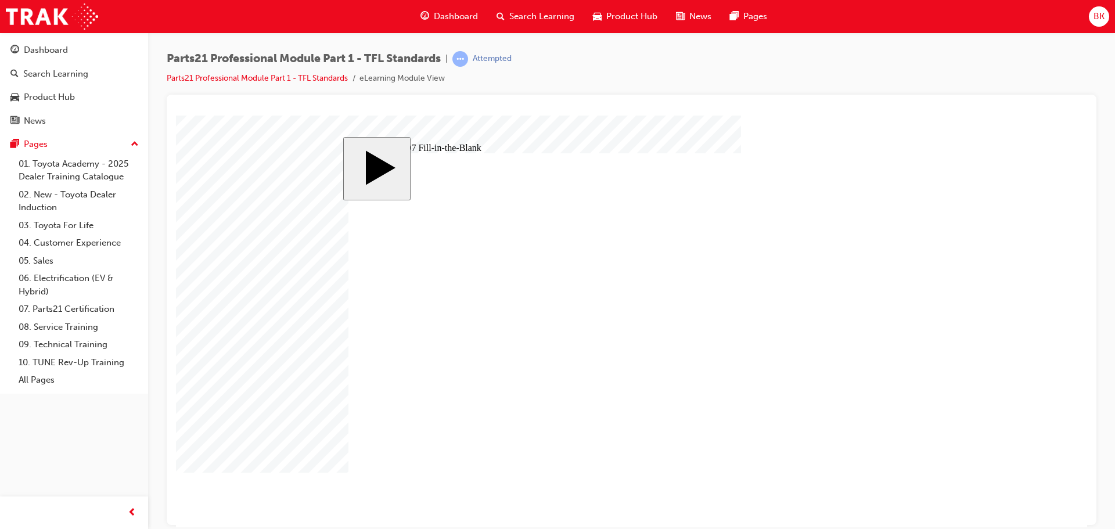
type input "4"
drag, startPoint x: 516, startPoint y: 424, endPoint x: 526, endPoint y: 428, distance: 10.5
type input "7"
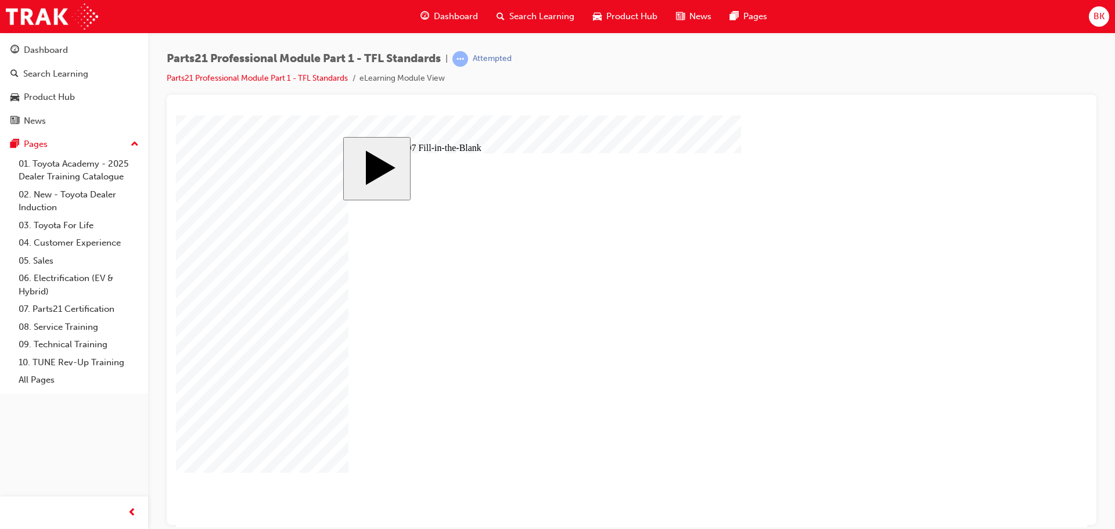
type input "7."
type input "7.5"
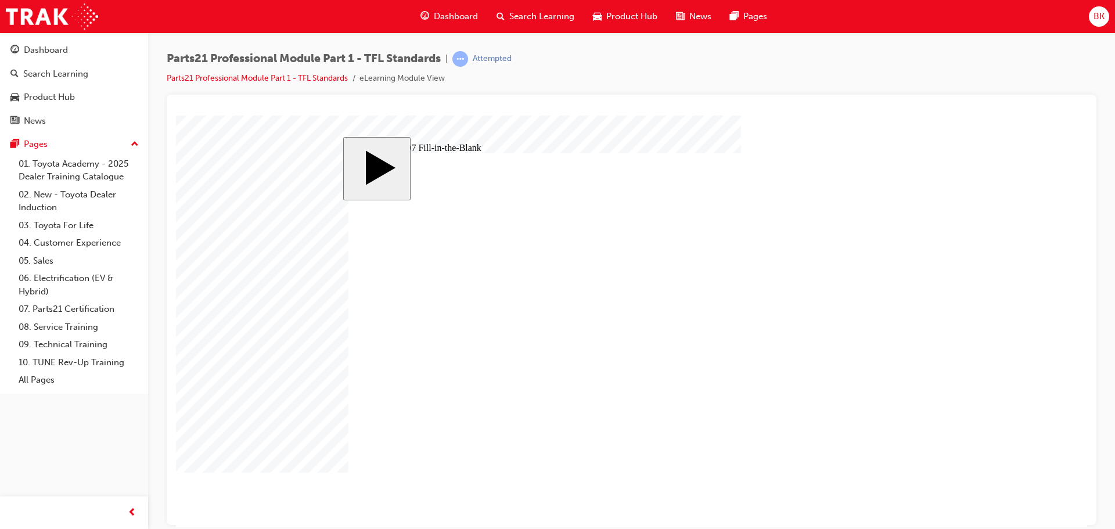
type input "7"
type input "7.5"
type input "7.75"
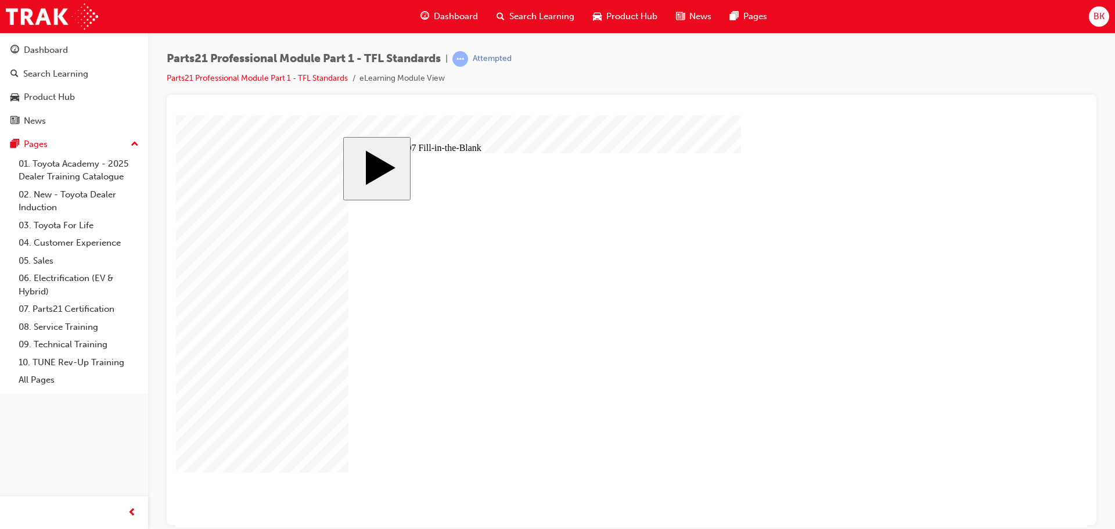
type input "30"
type input "4"
type input "7.5"
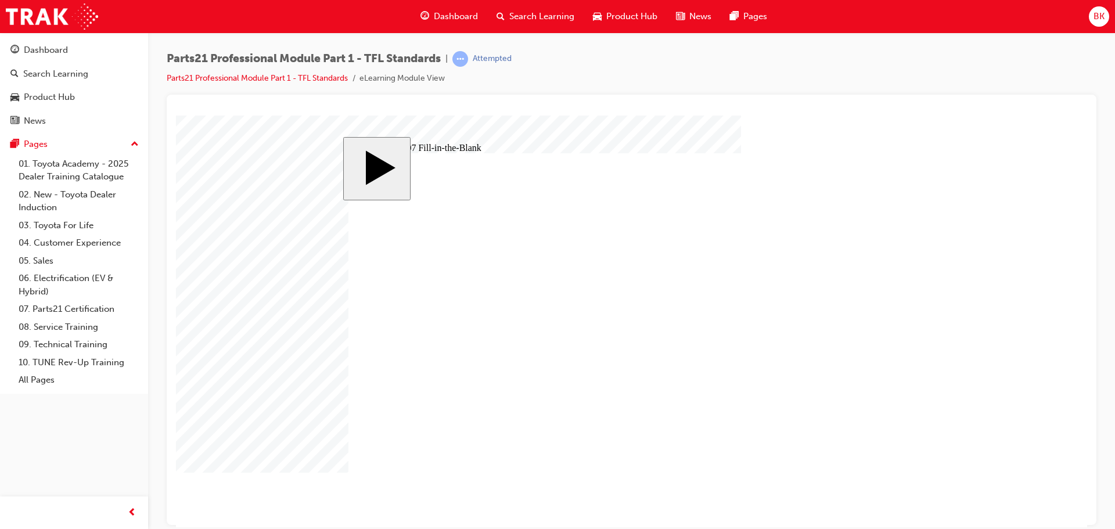
type input "7"
type input "7.5"
type input "7.75"
type input "30"
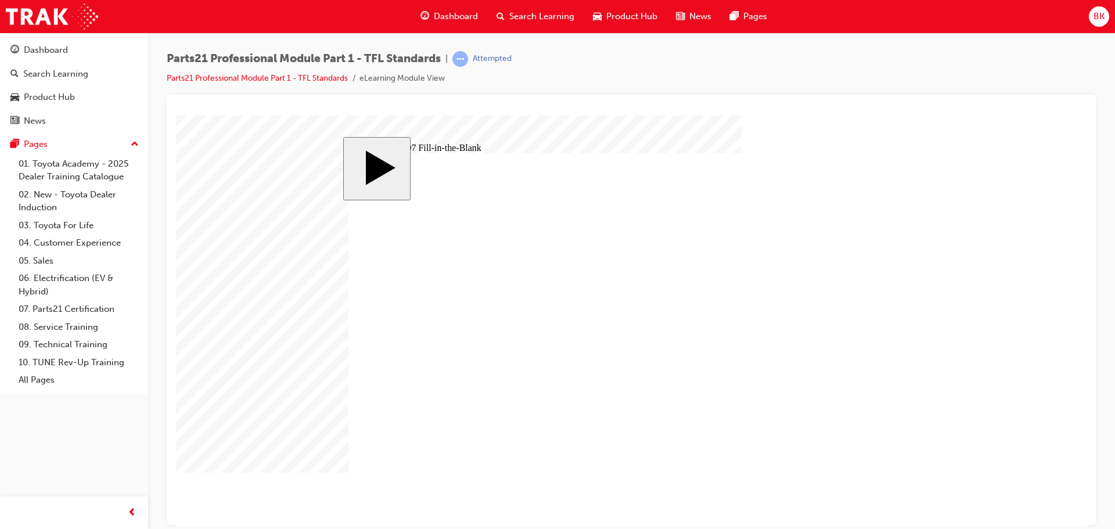
type input "30"
type input "4"
type input "7.5"
drag, startPoint x: 468, startPoint y: 427, endPoint x: 445, endPoint y: 433, distance: 23.4
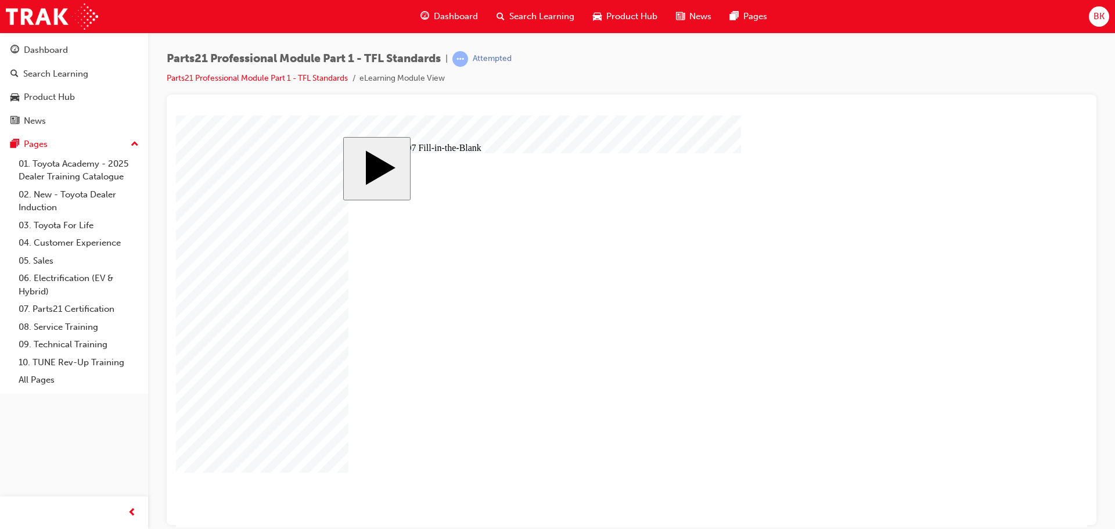
type input "6"
type input "5"
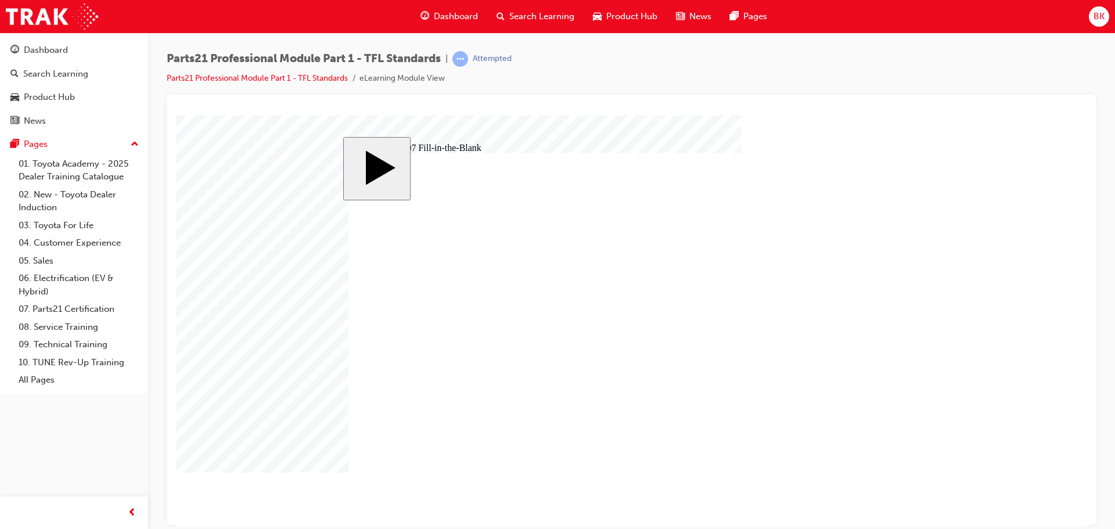
type input "5"
drag, startPoint x: 863, startPoint y: 462, endPoint x: 858, endPoint y: 474, distance: 13.3
type input "7"
type input "7.5"
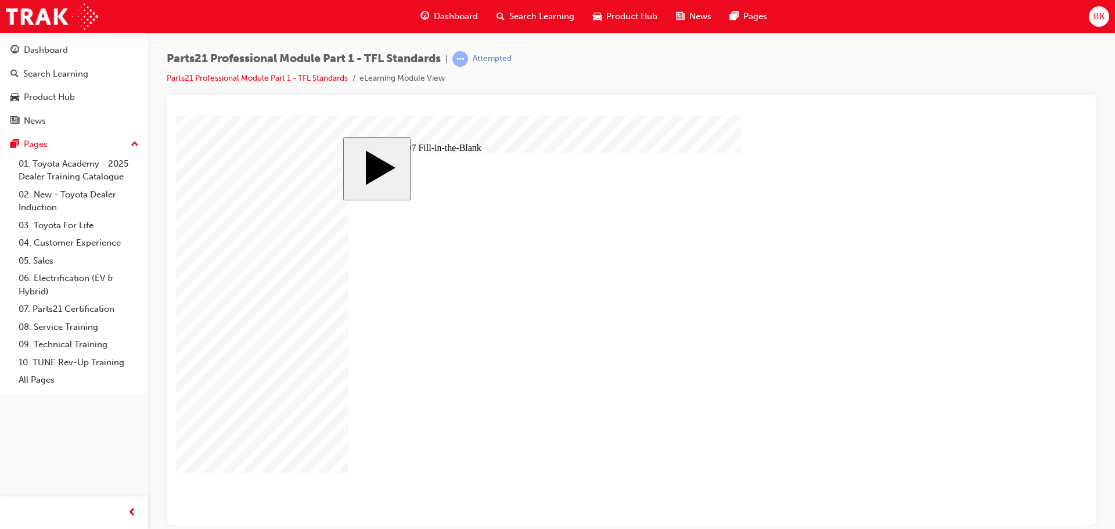
type input "7.75"
type input "30"
type input "6"
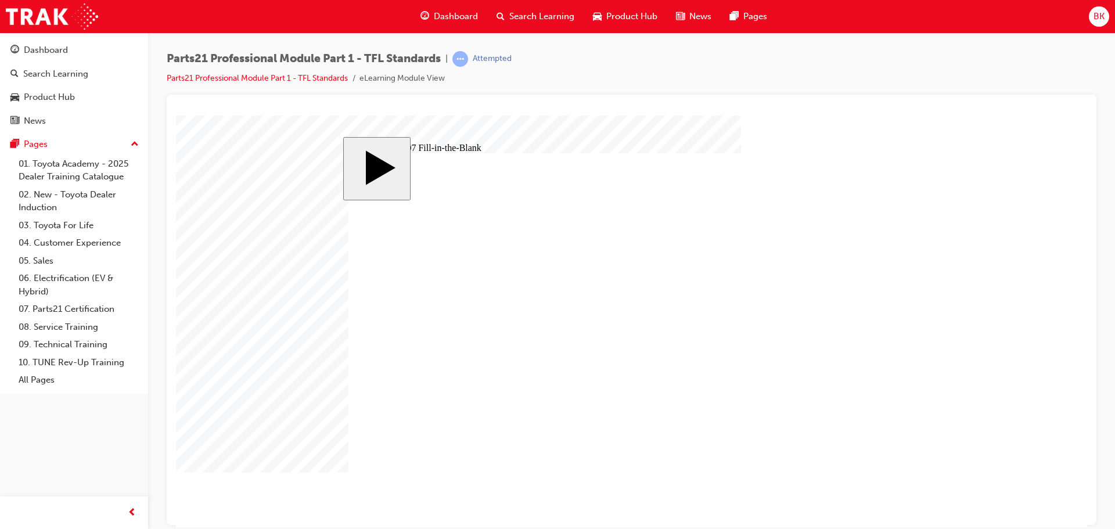
type input "5"
type input "7"
type input "7.5"
type input "7.75"
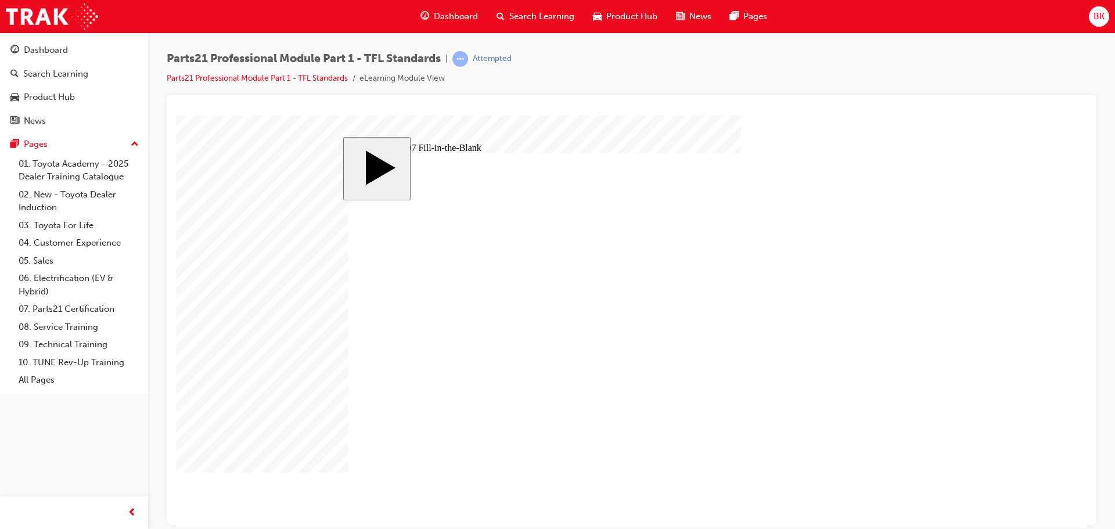
type input "7.75"
type input "30"
type input "6"
type input "5"
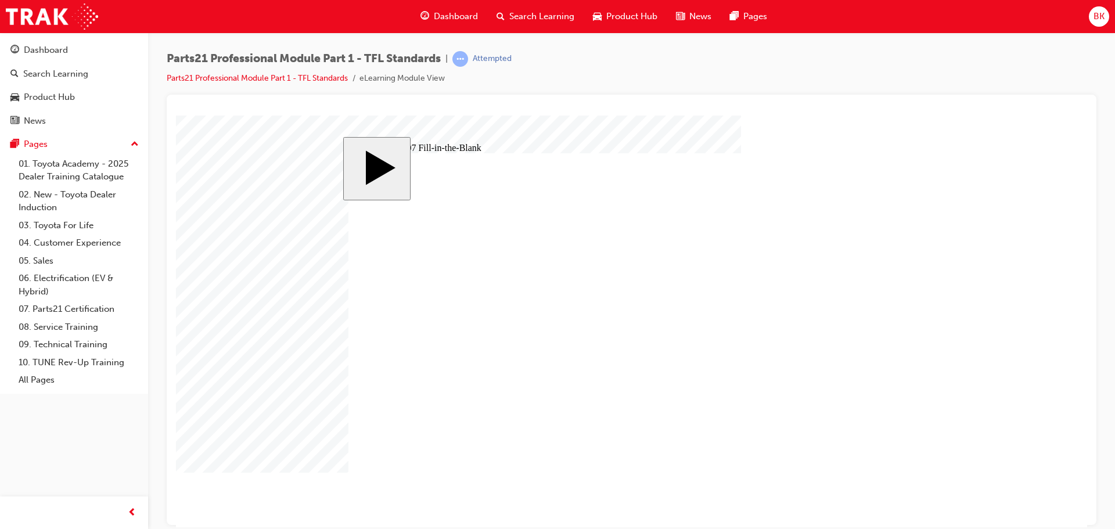
drag, startPoint x: 461, startPoint y: 427, endPoint x: 473, endPoint y: 426, distance: 12.2
drag, startPoint x: 527, startPoint y: 424, endPoint x: 514, endPoint y: 430, distance: 14.3
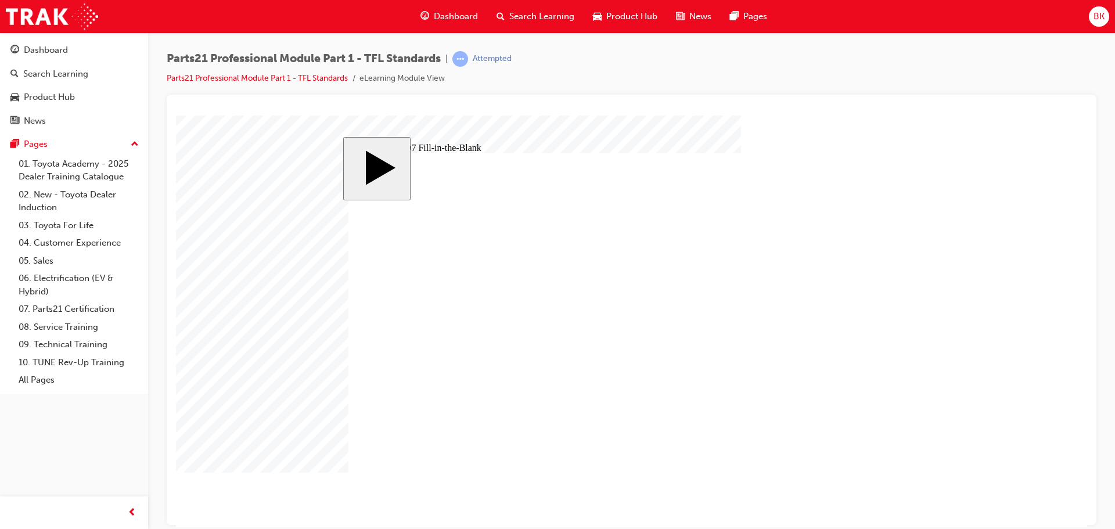
type input "7"
type input "4"
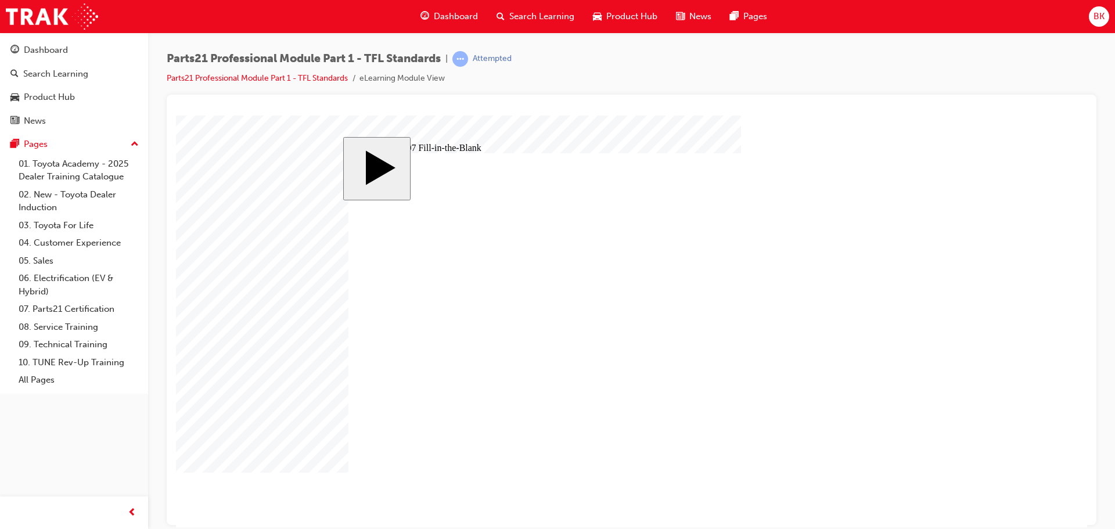
type input "4"
type input "4."
type input "4.2"
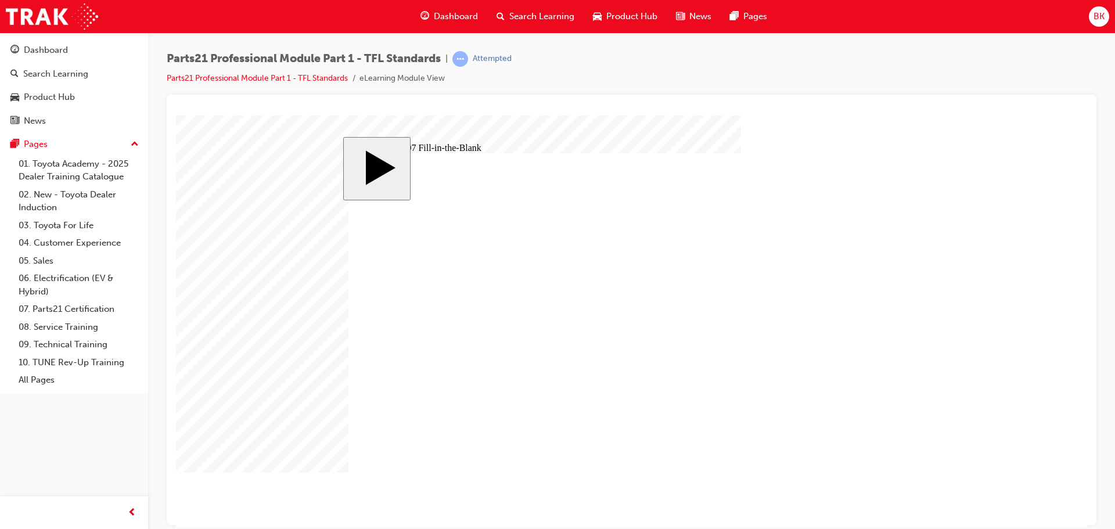
type input "4.28"
type input "7"
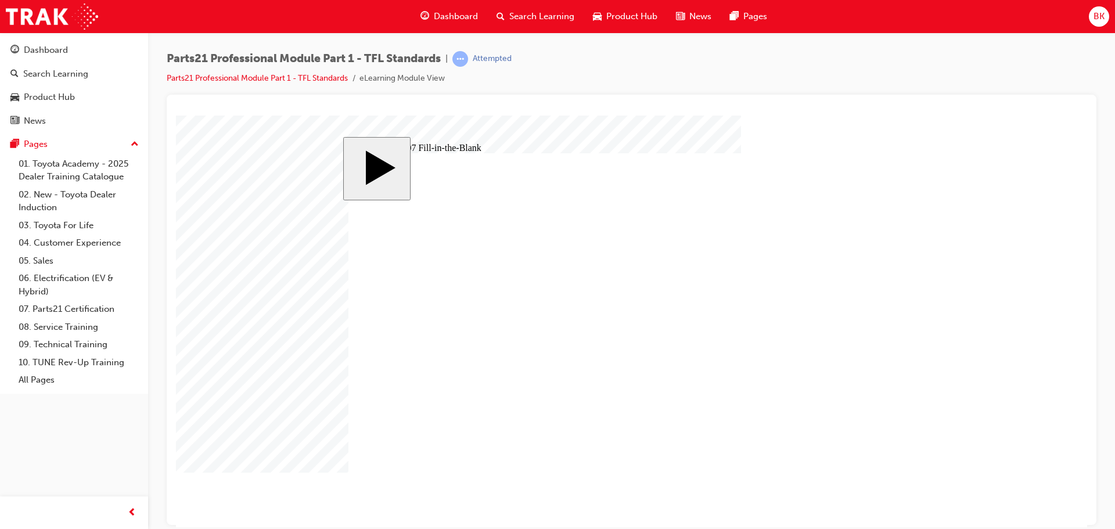
type input "7.5"
type input "7.75"
type input "30"
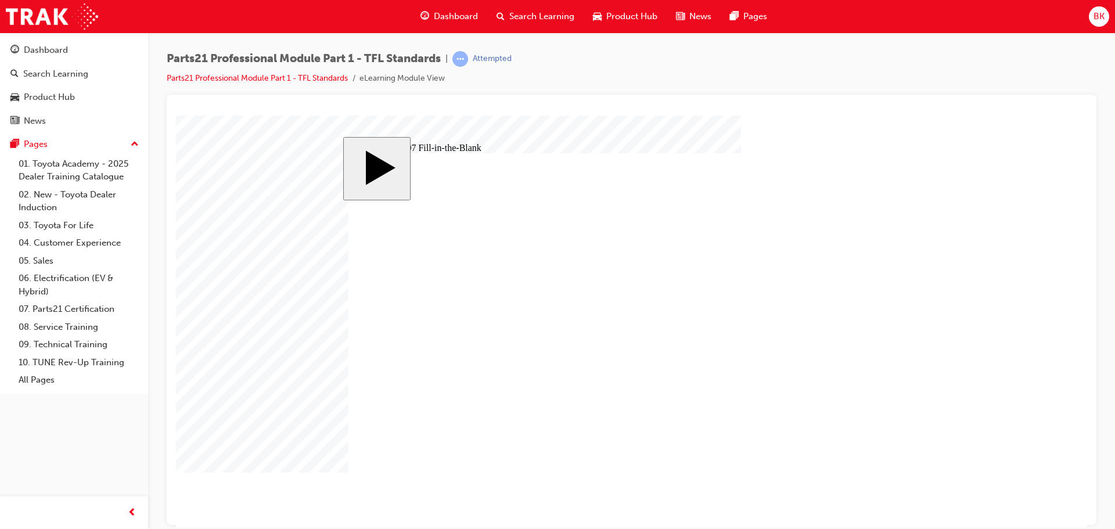
type input "7"
type input "4.28"
type input "7"
type input "7.5"
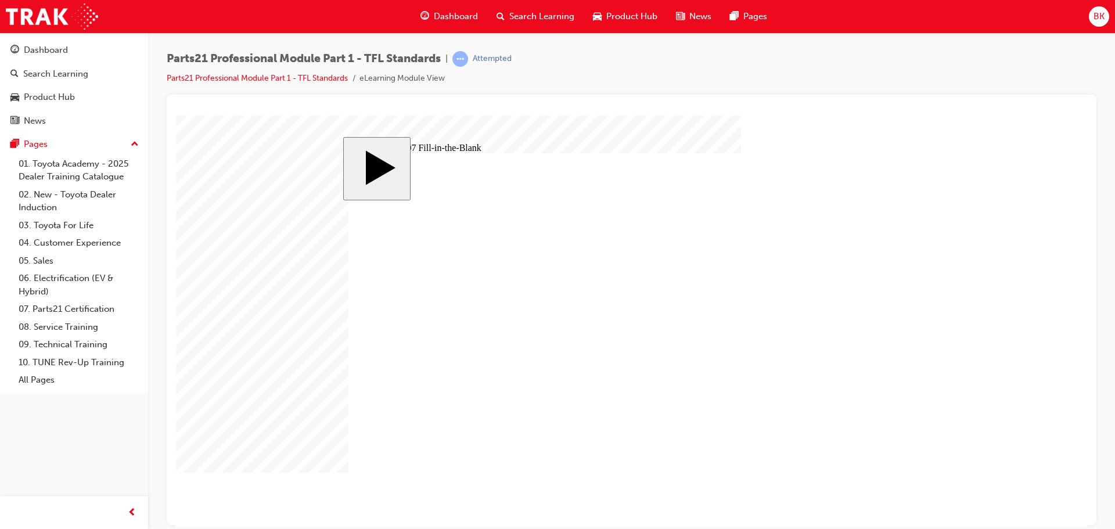
type input "7.75"
type input "30"
type input "7"
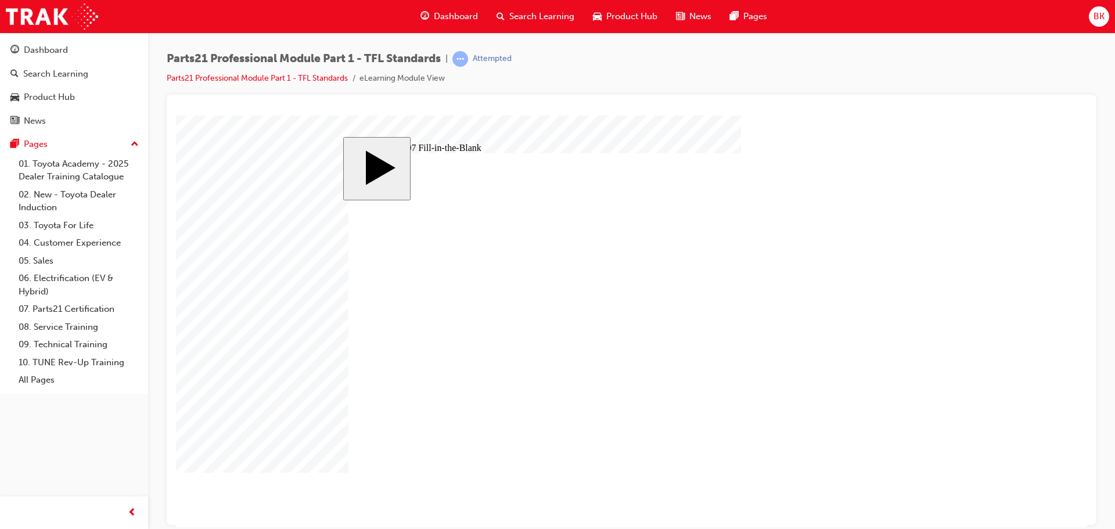
type input "4.28"
drag, startPoint x: 401, startPoint y: 395, endPoint x: 384, endPoint y: 396, distance: 17.4
type input "9"
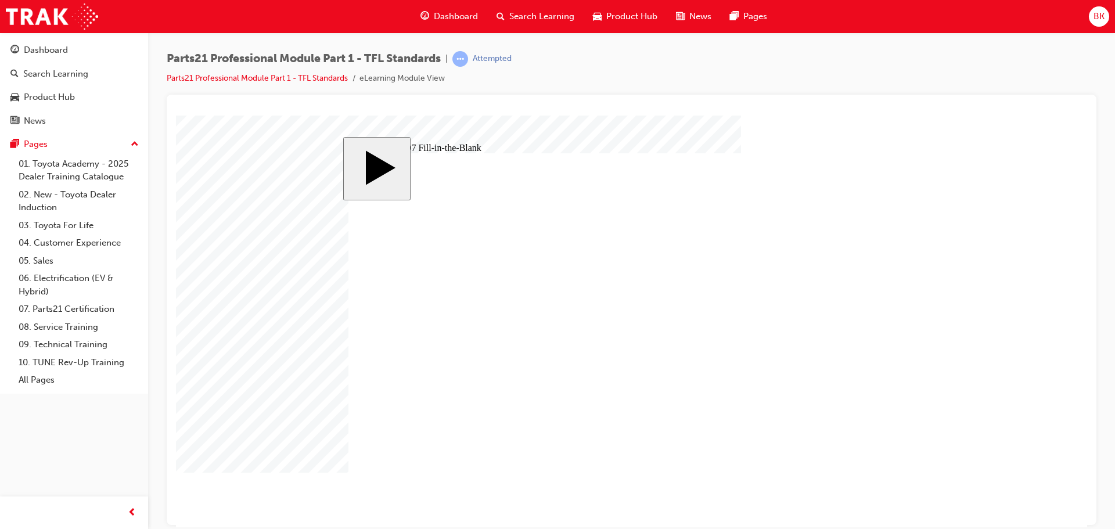
type input "9"
type input "8"
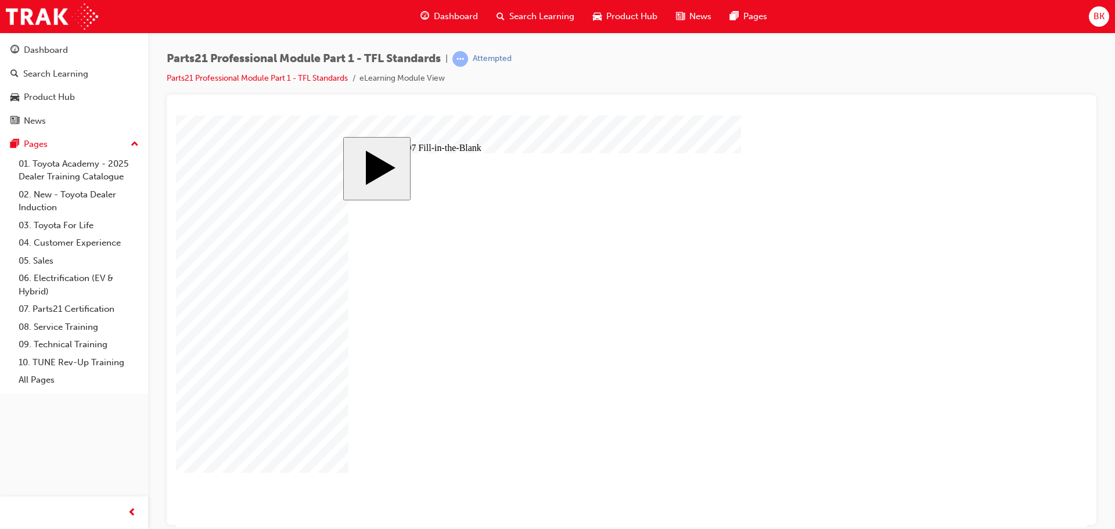
type input "6"
type input "8"
drag, startPoint x: 422, startPoint y: 424, endPoint x: 383, endPoint y: 426, distance: 39.5
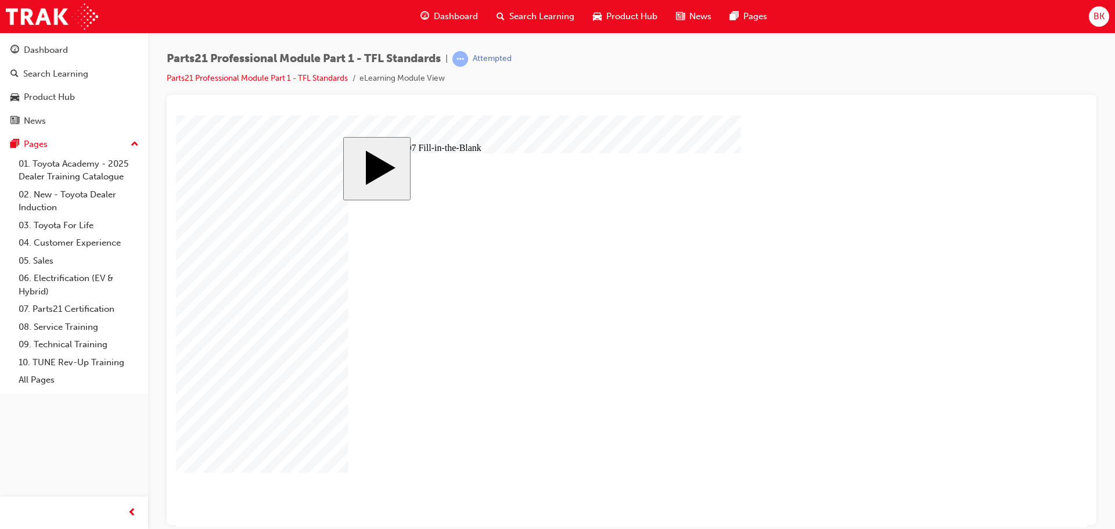
drag, startPoint x: 415, startPoint y: 396, endPoint x: 375, endPoint y: 406, distance: 41.3
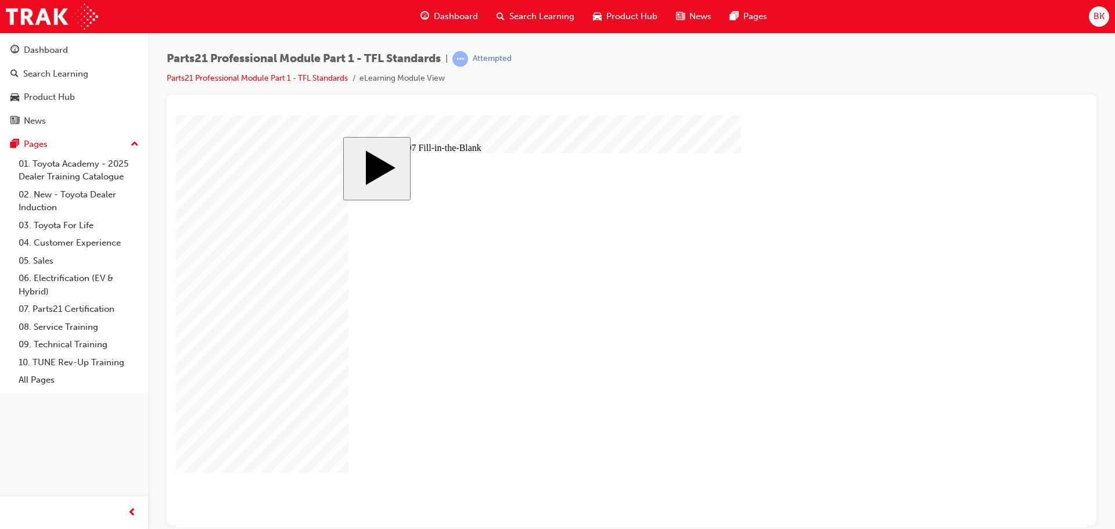
drag, startPoint x: 422, startPoint y: 397, endPoint x: 769, endPoint y: 338, distance: 352.0
drag, startPoint x: 676, startPoint y: 406, endPoint x: 799, endPoint y: 335, distance: 141.6
drag, startPoint x: 566, startPoint y: 403, endPoint x: 856, endPoint y: 367, distance: 292.6
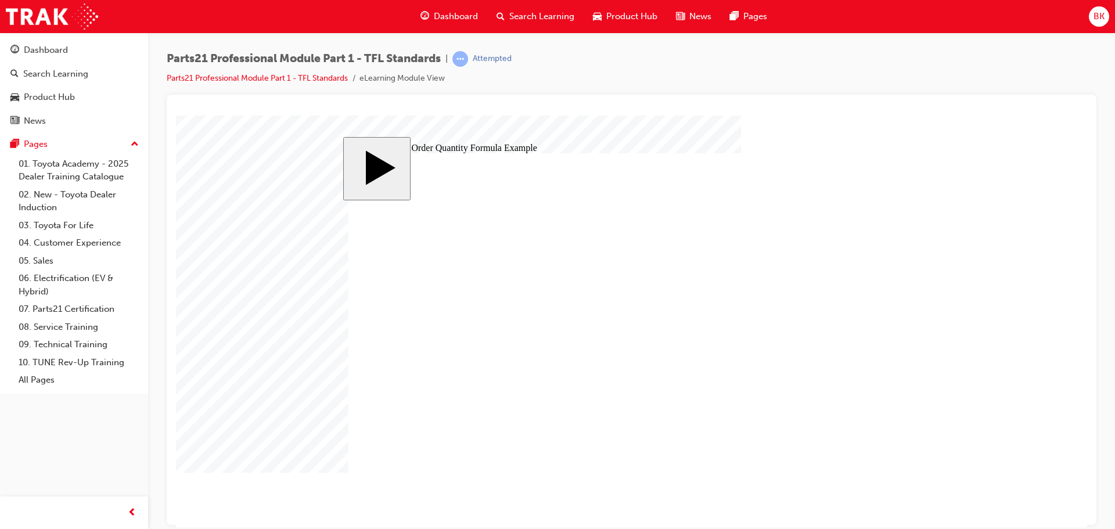
drag, startPoint x: 415, startPoint y: 337, endPoint x: 420, endPoint y: 341, distance: 6.6
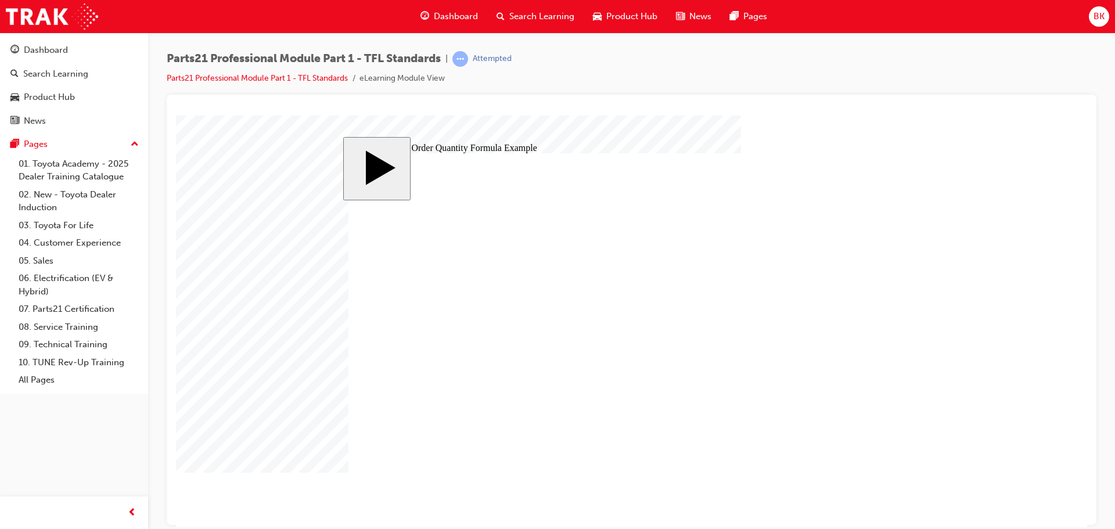
drag, startPoint x: 430, startPoint y: 401, endPoint x: 433, endPoint y: 417, distance: 15.4
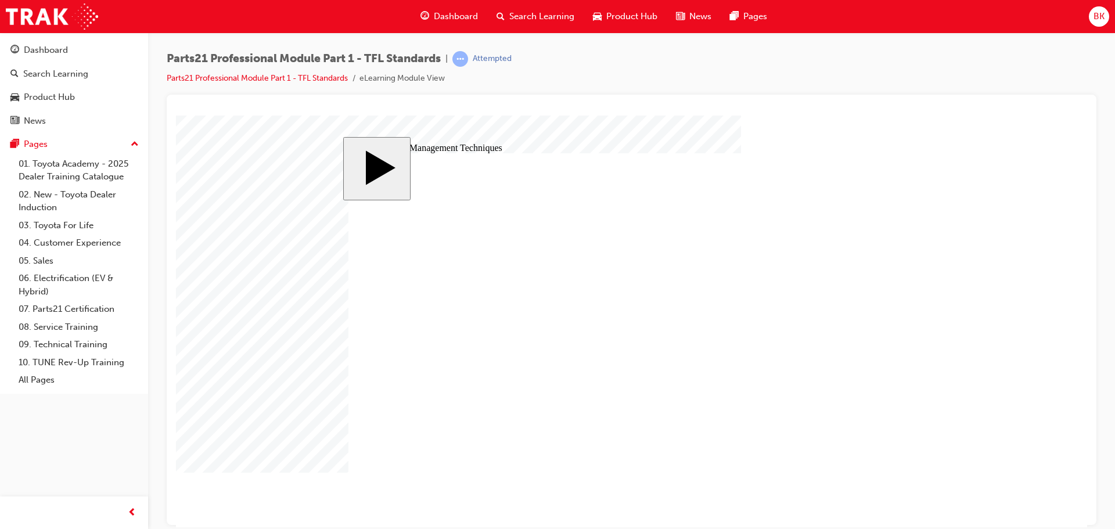
drag, startPoint x: 498, startPoint y: 243, endPoint x: 488, endPoint y: 259, distance: 18.0
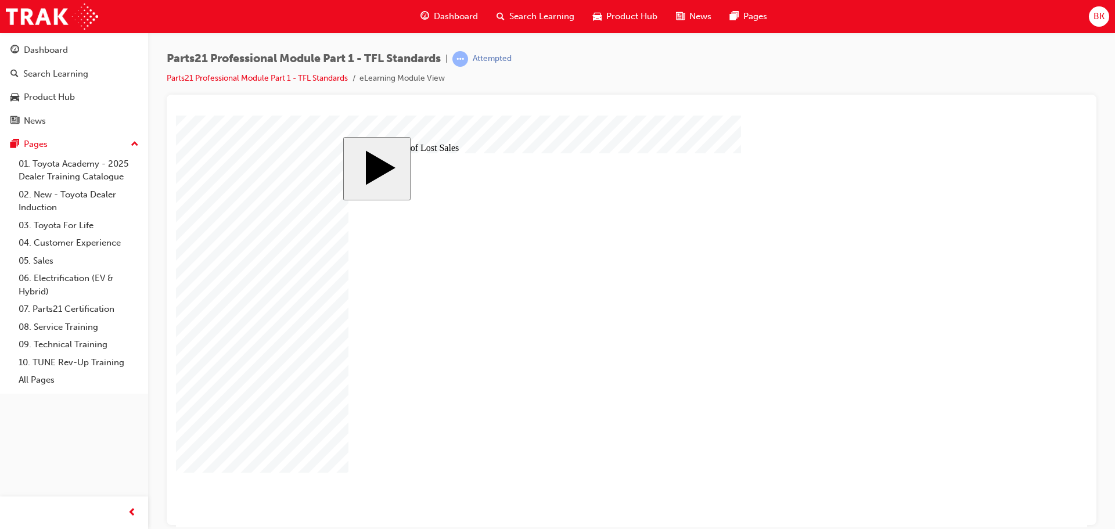
drag, startPoint x: 789, startPoint y: 245, endPoint x: 782, endPoint y: 256, distance: 13.1
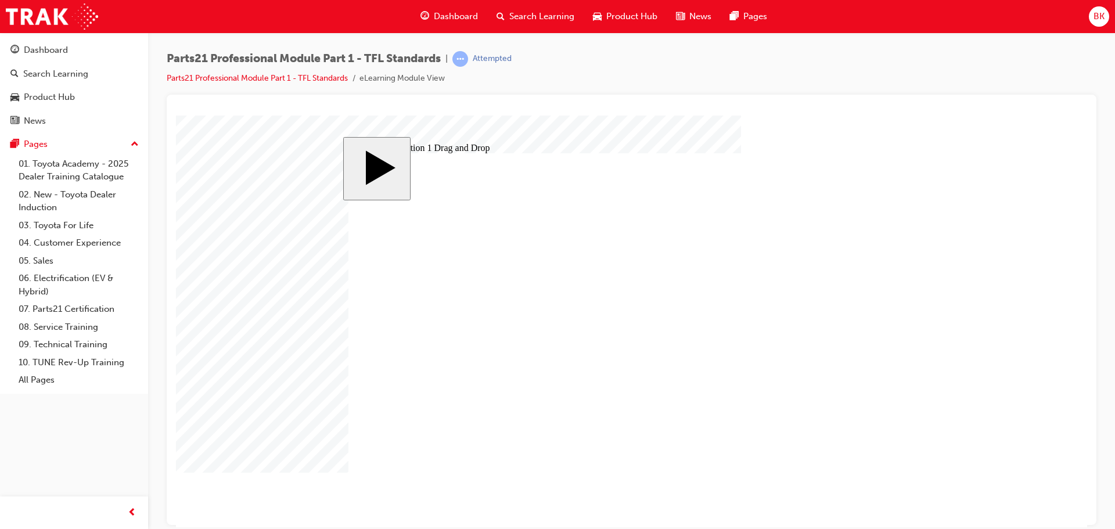
drag, startPoint x: 403, startPoint y: 282, endPoint x: 523, endPoint y: 306, distance: 122.6
drag, startPoint x: 405, startPoint y: 291, endPoint x: 522, endPoint y: 313, distance: 119.4
drag, startPoint x: 683, startPoint y: 305, endPoint x: 564, endPoint y: 305, distance: 118.5
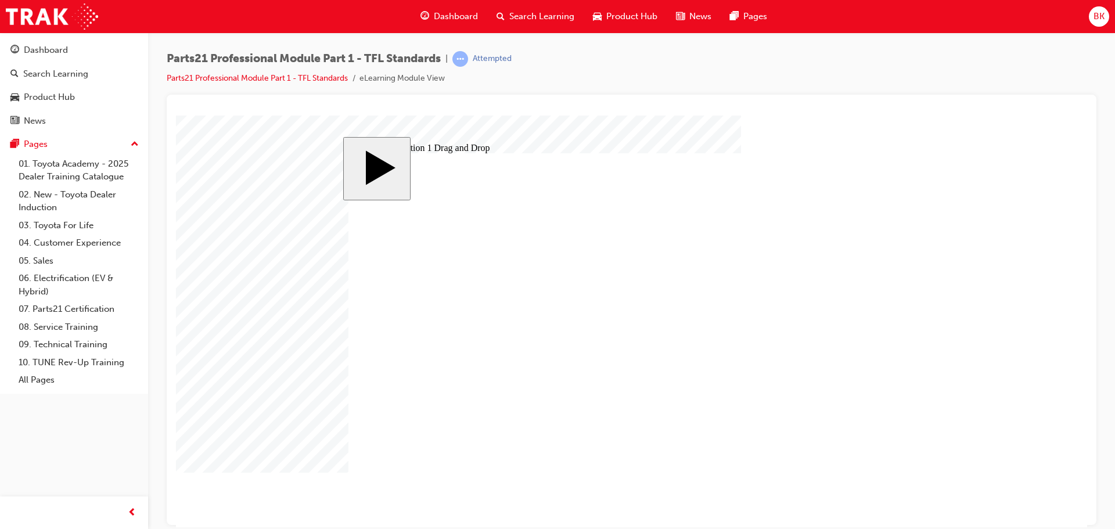
drag, startPoint x: 522, startPoint y: 307, endPoint x: 519, endPoint y: 286, distance: 21.2
drag, startPoint x: 682, startPoint y: 327, endPoint x: 495, endPoint y: 312, distance: 187.7
drag, startPoint x: 686, startPoint y: 360, endPoint x: 498, endPoint y: 323, distance: 190.7
drag, startPoint x: 695, startPoint y: 287, endPoint x: 482, endPoint y: 346, distance: 221.1
drag, startPoint x: 691, startPoint y: 345, endPoint x: 504, endPoint y: 364, distance: 188.1
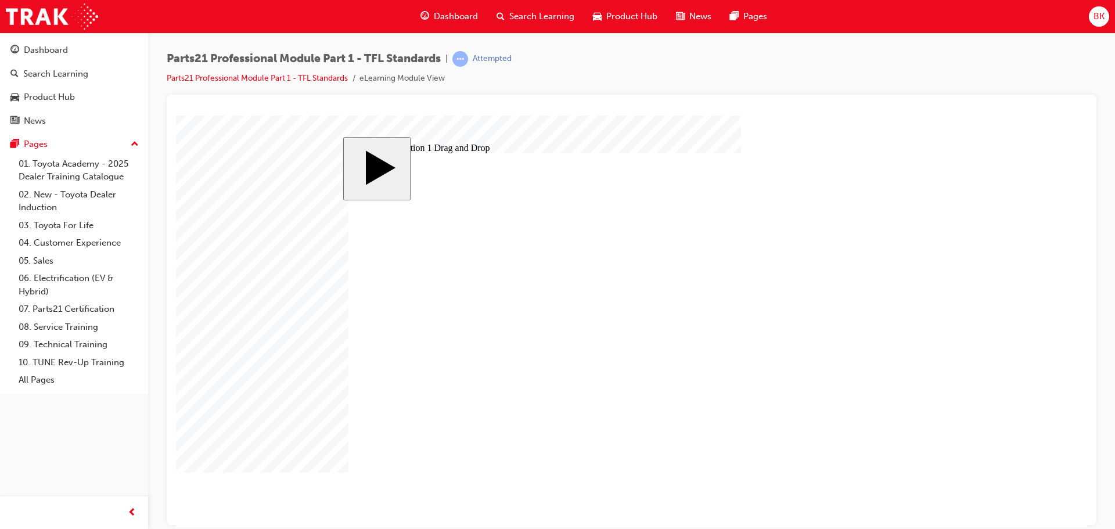
drag, startPoint x: 690, startPoint y: 419, endPoint x: 479, endPoint y: 378, distance: 215.0
drag, startPoint x: 707, startPoint y: 441, endPoint x: 491, endPoint y: 398, distance: 219.8
drag, startPoint x: 716, startPoint y: 383, endPoint x: 509, endPoint y: 421, distance: 210.3
drag, startPoint x: 710, startPoint y: 400, endPoint x: 522, endPoint y: 437, distance: 191.9
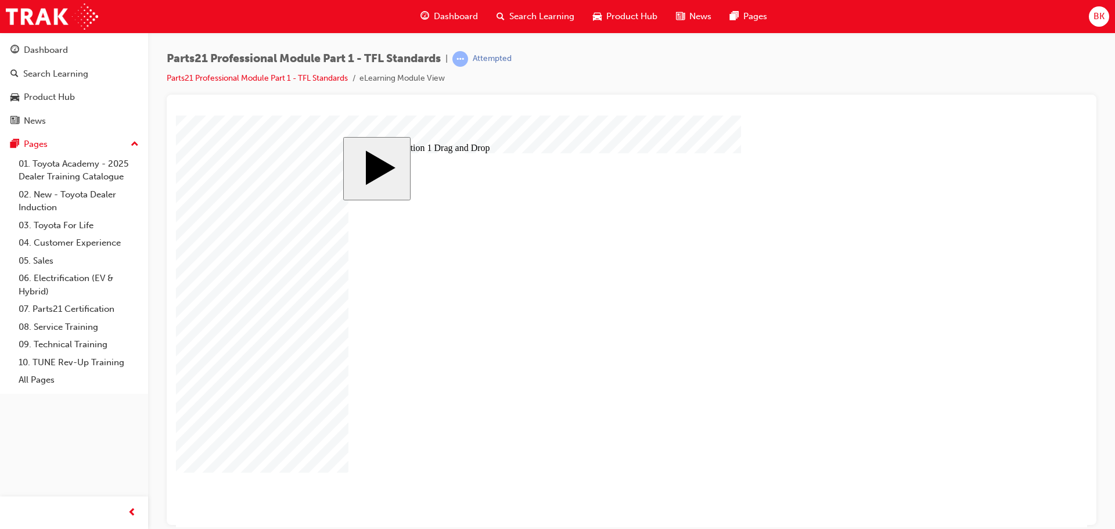
drag, startPoint x: 516, startPoint y: 340, endPoint x: 503, endPoint y: 256, distance: 85.9
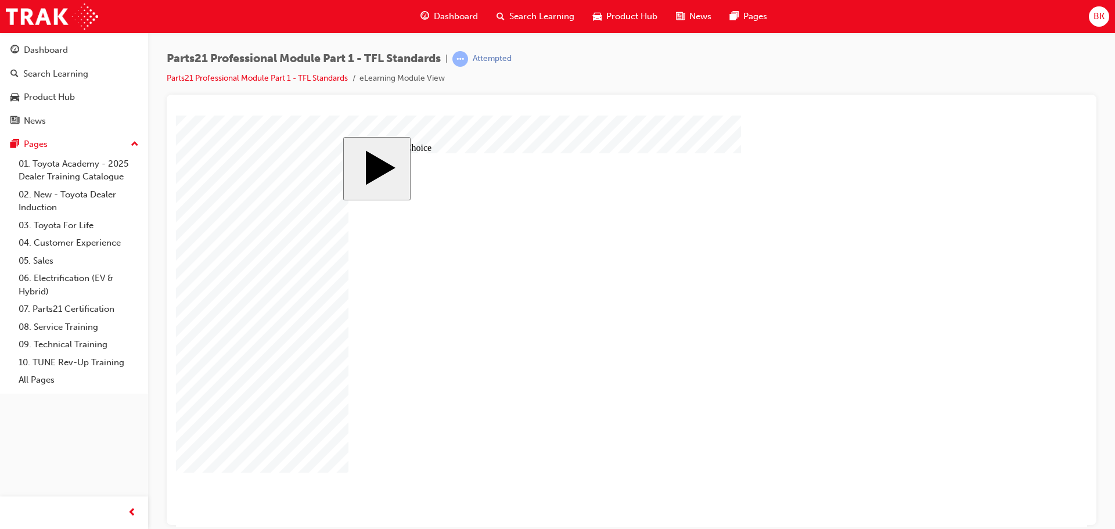
drag, startPoint x: 378, startPoint y: 342, endPoint x: 383, endPoint y: 350, distance: 9.2
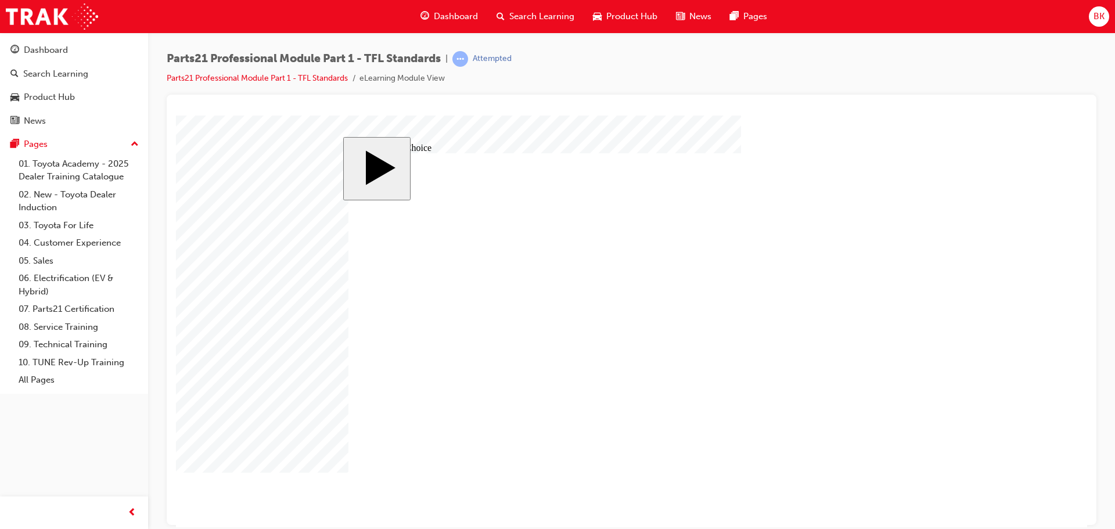
drag, startPoint x: 648, startPoint y: 374, endPoint x: 622, endPoint y: 386, distance: 28.6
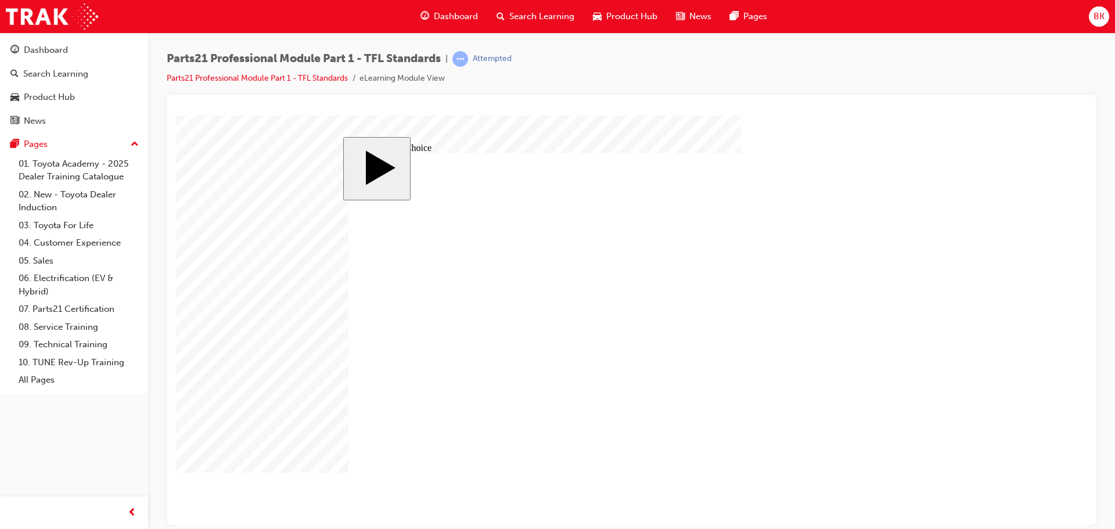
drag, startPoint x: 826, startPoint y: 383, endPoint x: 632, endPoint y: 393, distance: 194.3
drag, startPoint x: 824, startPoint y: 350, endPoint x: 618, endPoint y: 340, distance: 207.0
drag, startPoint x: 850, startPoint y: 283, endPoint x: 471, endPoint y: 320, distance: 381.1
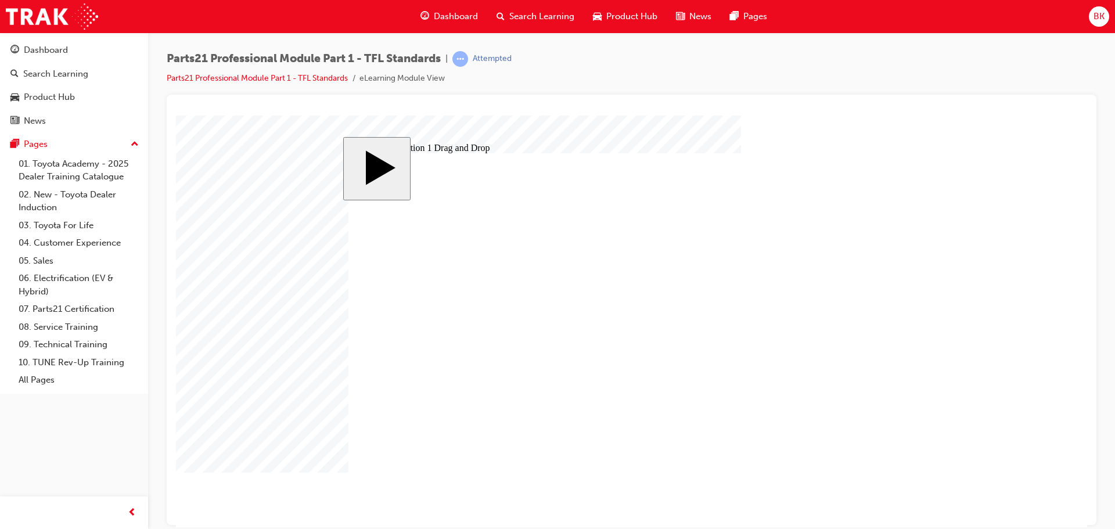
drag, startPoint x: 867, startPoint y: 310, endPoint x: 783, endPoint y: 410, distance: 130.7
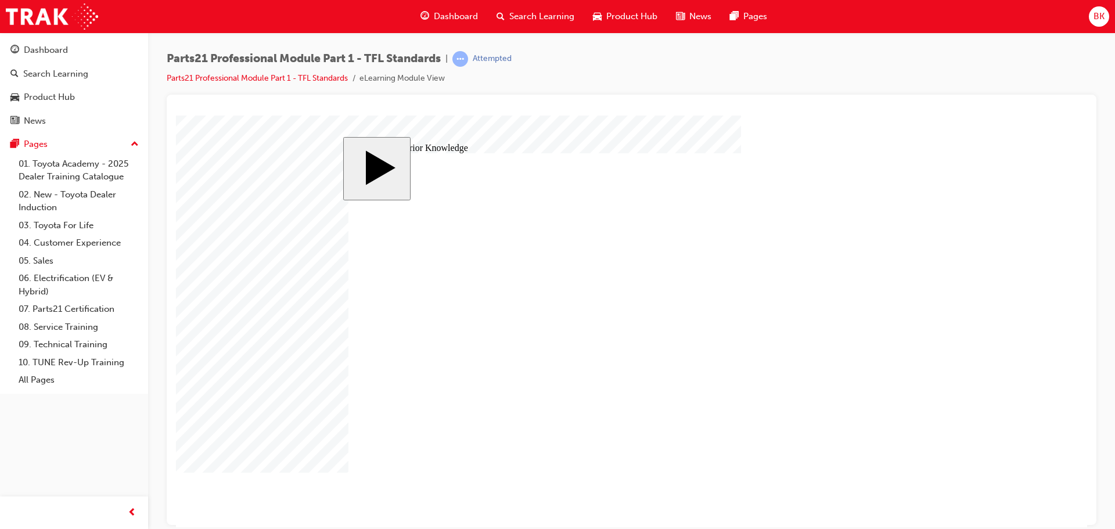
drag, startPoint x: 674, startPoint y: 352, endPoint x: 698, endPoint y: 369, distance: 29.2
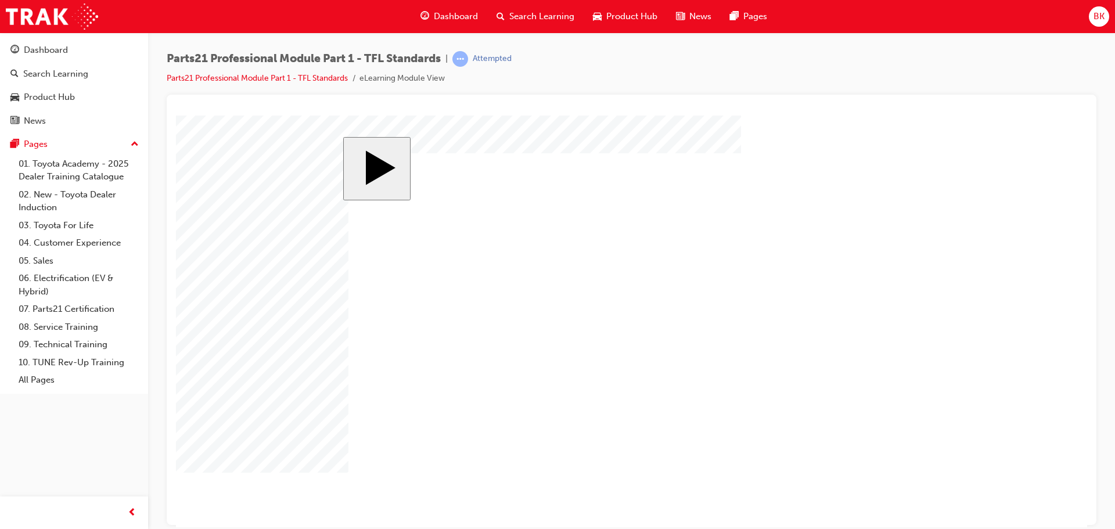
drag, startPoint x: 460, startPoint y: 399, endPoint x: 833, endPoint y: 245, distance: 403.0
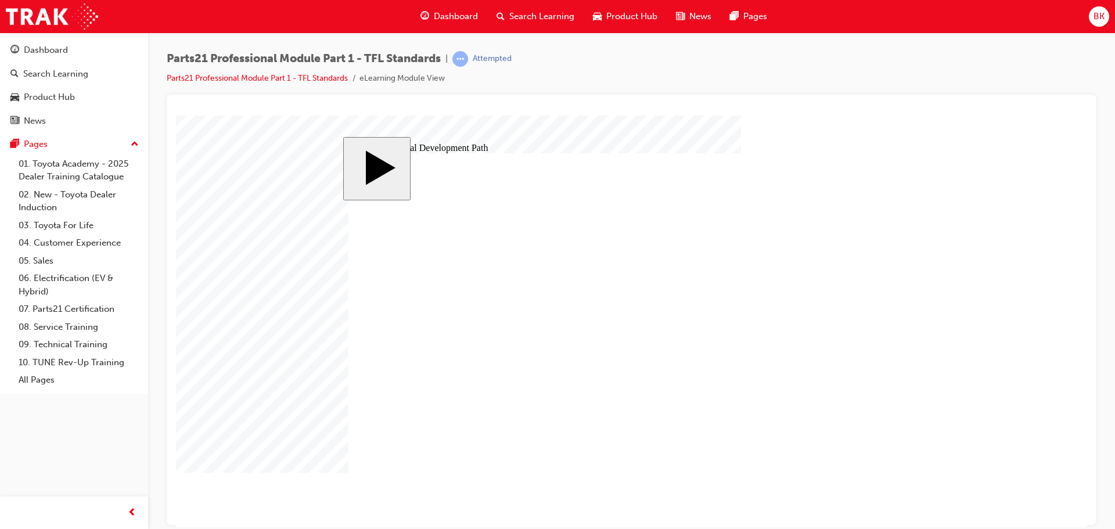
drag, startPoint x: 690, startPoint y: 360, endPoint x: 695, endPoint y: 340, distance: 21.0
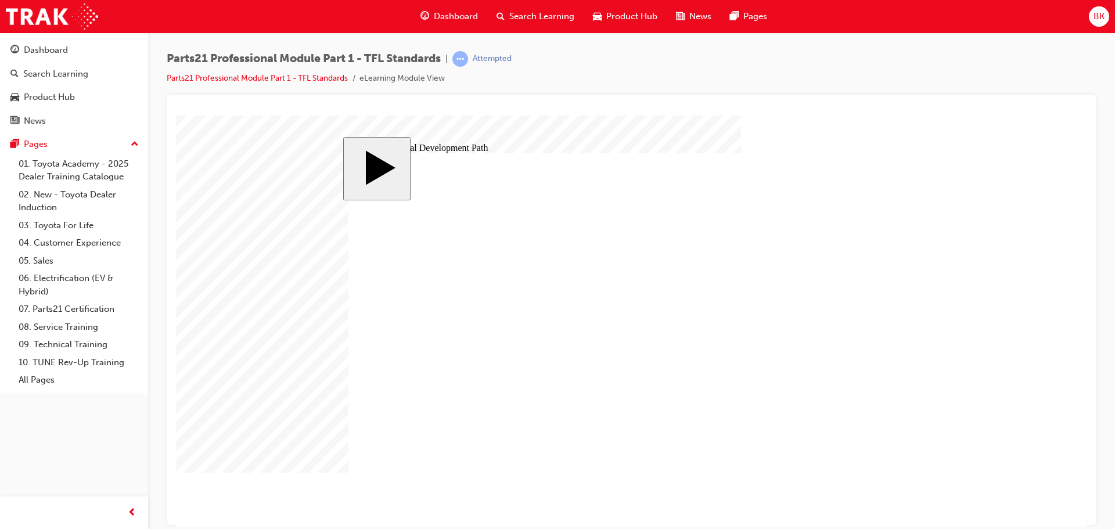
drag, startPoint x: 746, startPoint y: 308, endPoint x: 747, endPoint y: 324, distance: 15.7
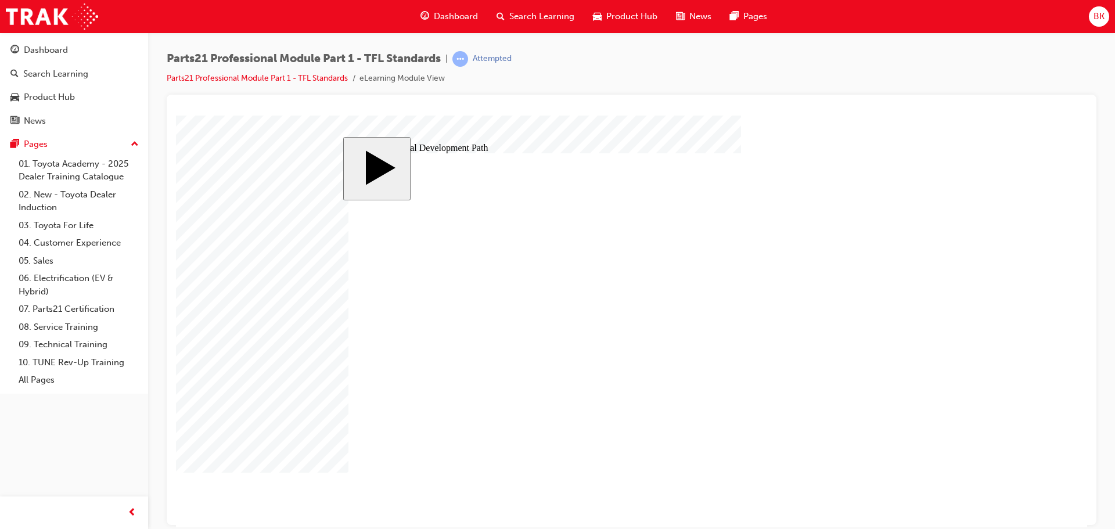
drag, startPoint x: 573, startPoint y: 363, endPoint x: 652, endPoint y: 367, distance: 79.1
drag, startPoint x: 663, startPoint y: 308, endPoint x: 669, endPoint y: 311, distance: 6.5
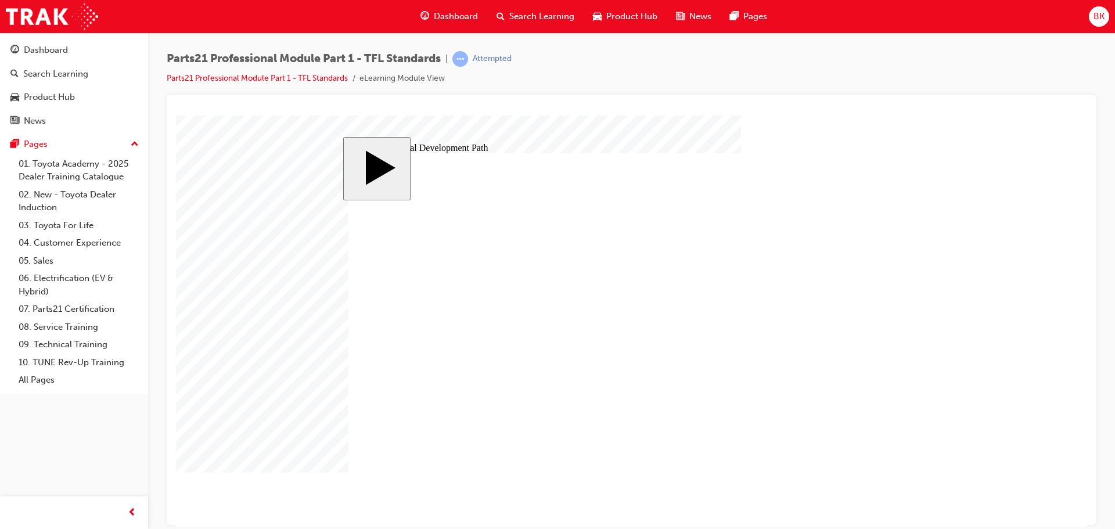
drag, startPoint x: 742, startPoint y: 357, endPoint x: 742, endPoint y: 376, distance: 19.8
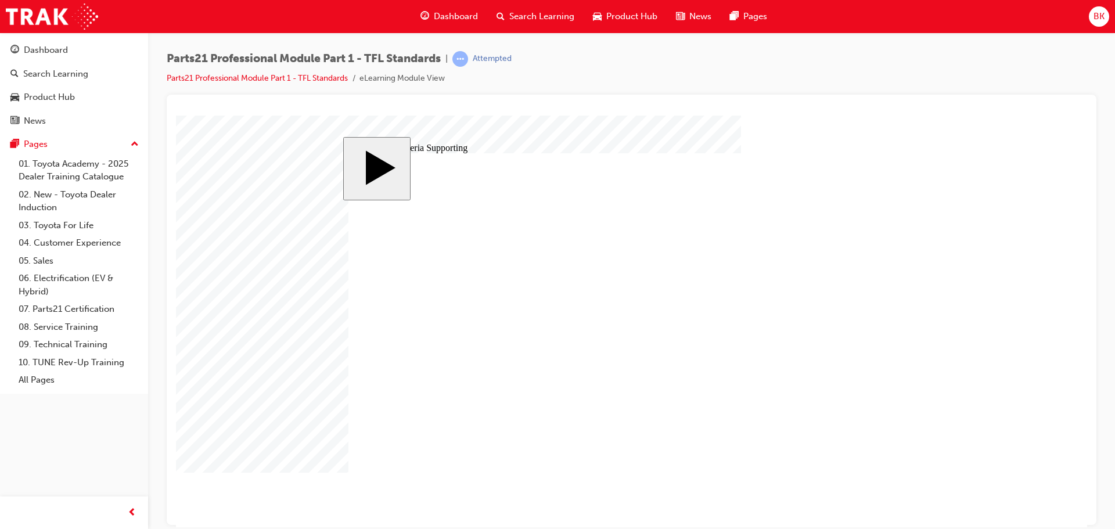
drag, startPoint x: 472, startPoint y: 331, endPoint x: 480, endPoint y: 342, distance: 13.7
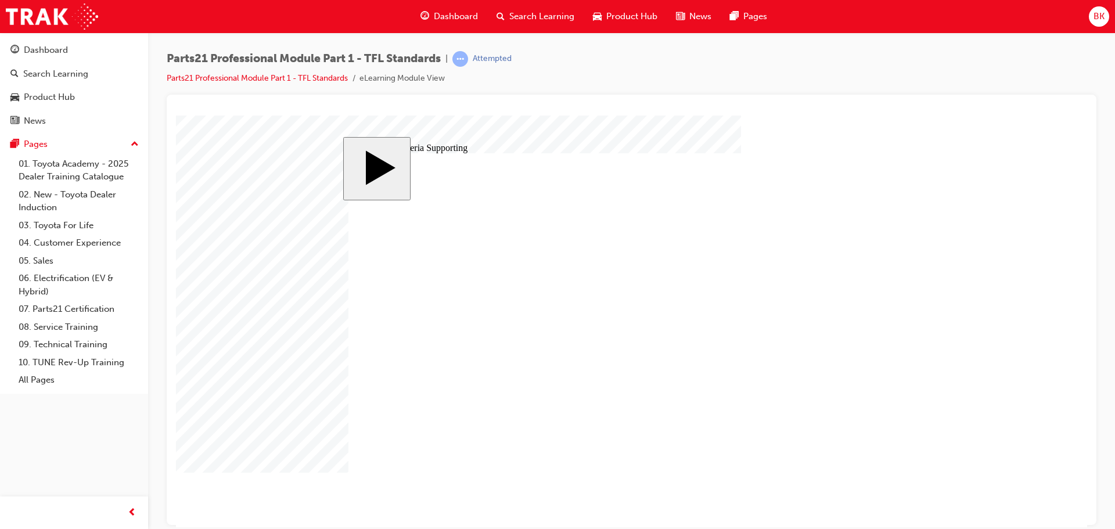
drag, startPoint x: 479, startPoint y: 313, endPoint x: 496, endPoint y: 329, distance: 23.4
drag, startPoint x: 475, startPoint y: 338, endPoint x: 468, endPoint y: 354, distance: 17.4
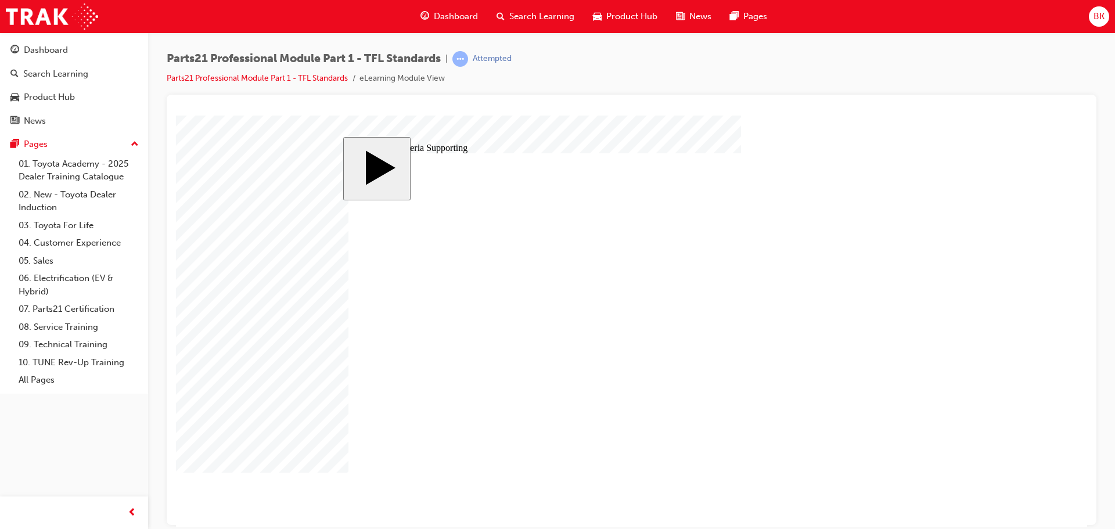
drag, startPoint x: 493, startPoint y: 363, endPoint x: 493, endPoint y: 382, distance: 19.2
